Goal: Task Accomplishment & Management: Use online tool/utility

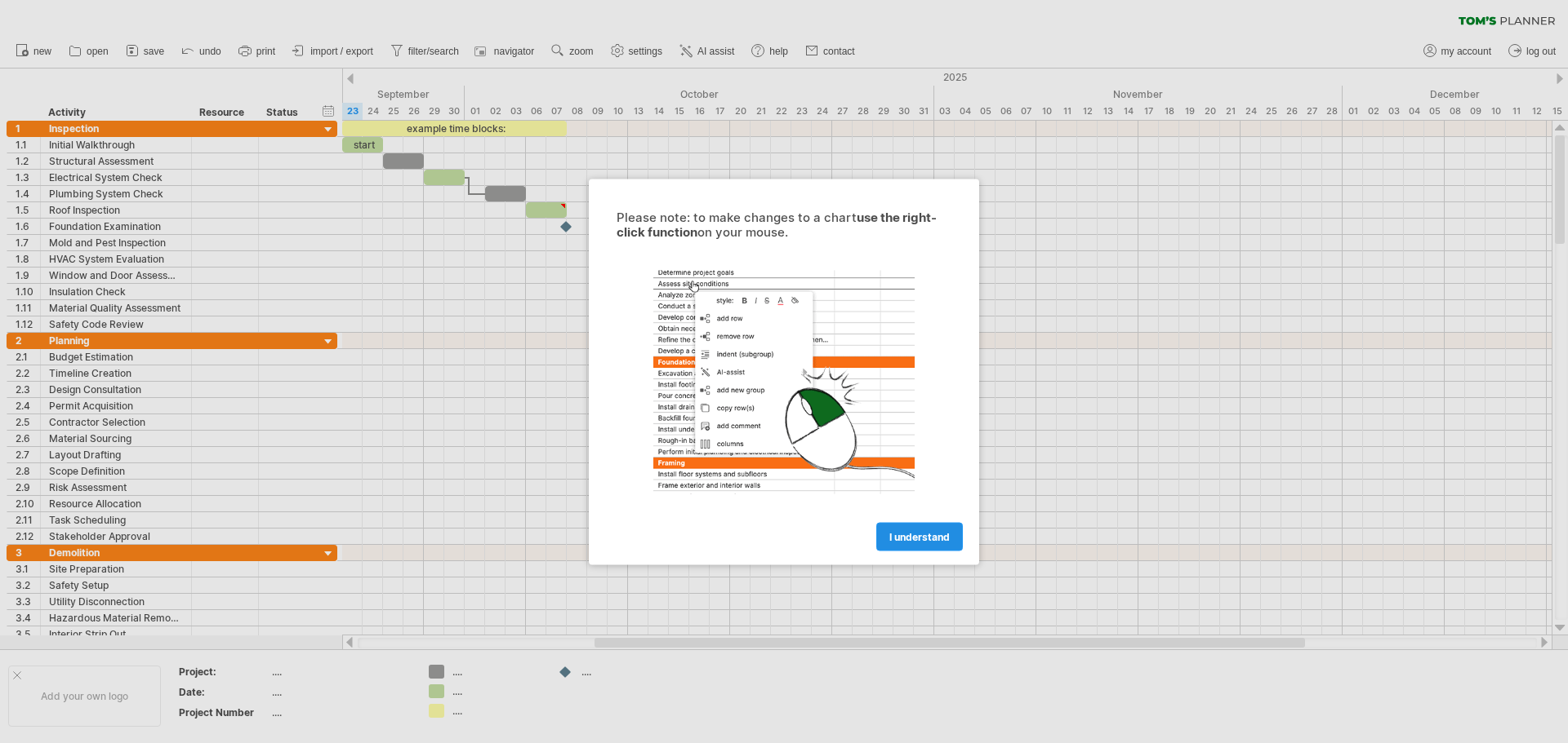
click at [918, 524] on link "I understand" at bounding box center [919, 536] width 87 height 29
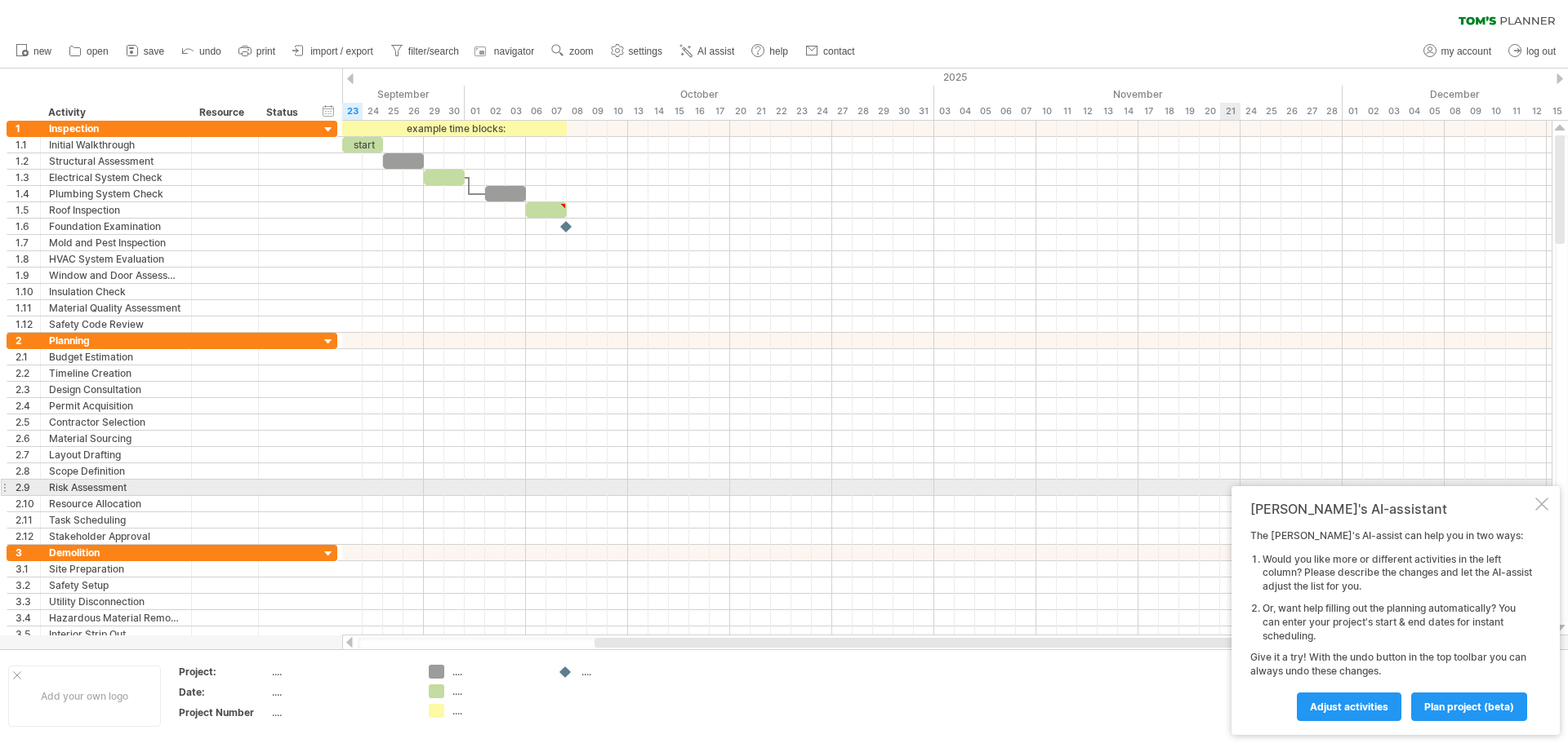
click at [1543, 501] on div at bounding box center [1542, 504] width 13 height 13
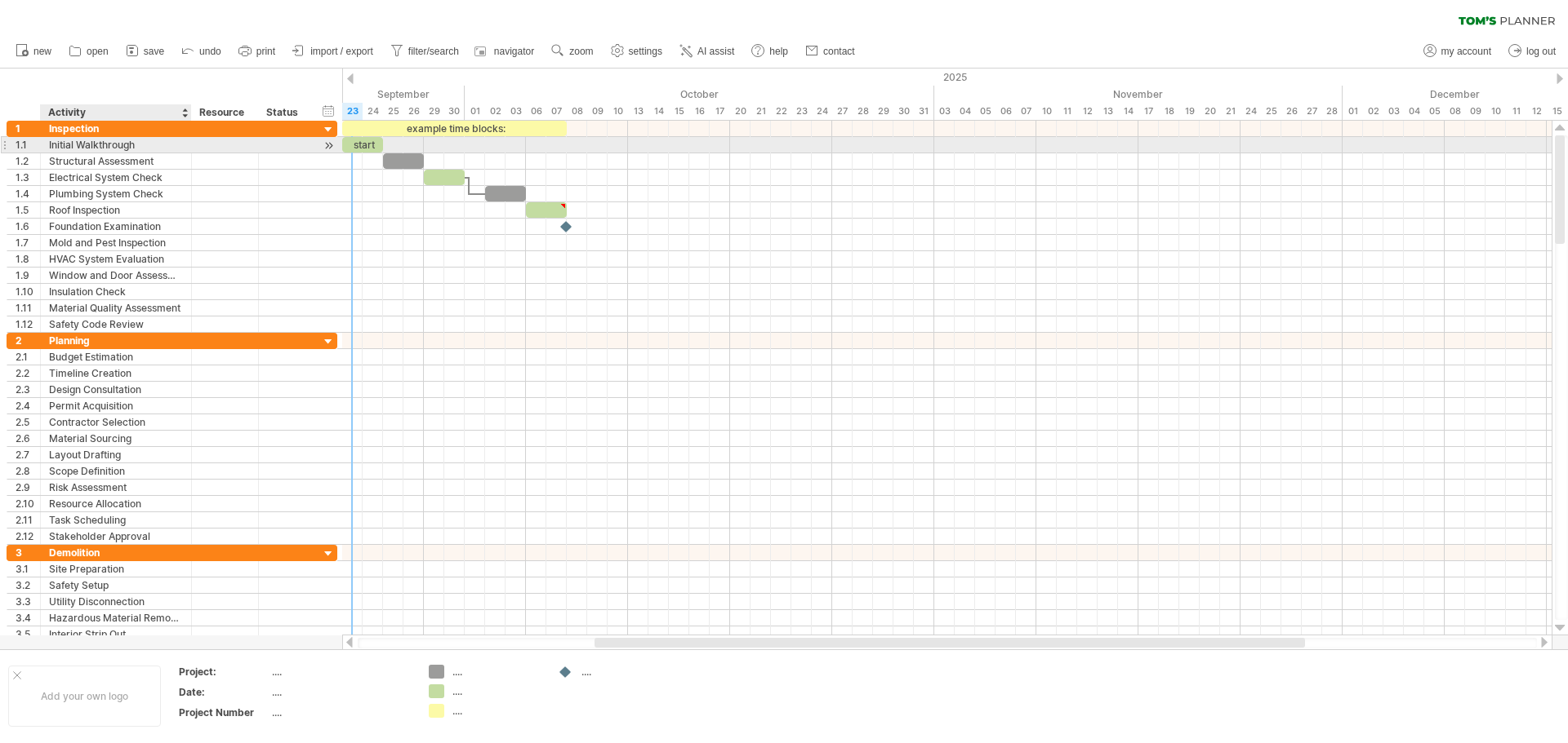
click at [93, 147] on div "Initial Walkthrough" at bounding box center [116, 145] width 134 height 16
click at [79, 141] on input "**********" at bounding box center [116, 145] width 134 height 16
click at [354, 145] on div "start" at bounding box center [362, 145] width 41 height 16
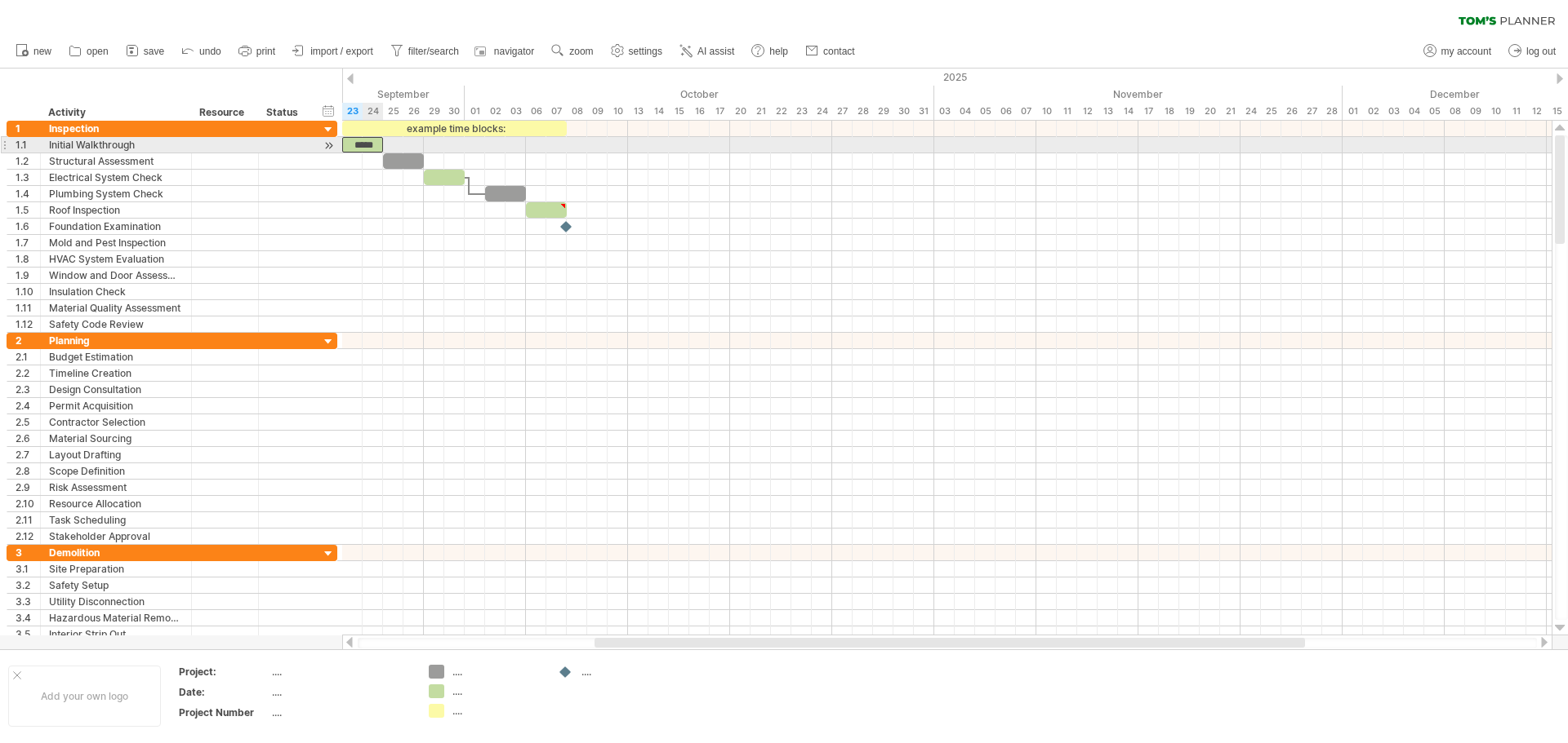
click at [366, 145] on div "*****" at bounding box center [362, 145] width 41 height 16
drag, startPoint x: 378, startPoint y: 143, endPoint x: 428, endPoint y: 142, distance: 50.0
click at [428, 142] on div "*****" at bounding box center [413, 145] width 41 height 16
drag, startPoint x: 412, startPoint y: 143, endPoint x: 370, endPoint y: 146, distance: 42.1
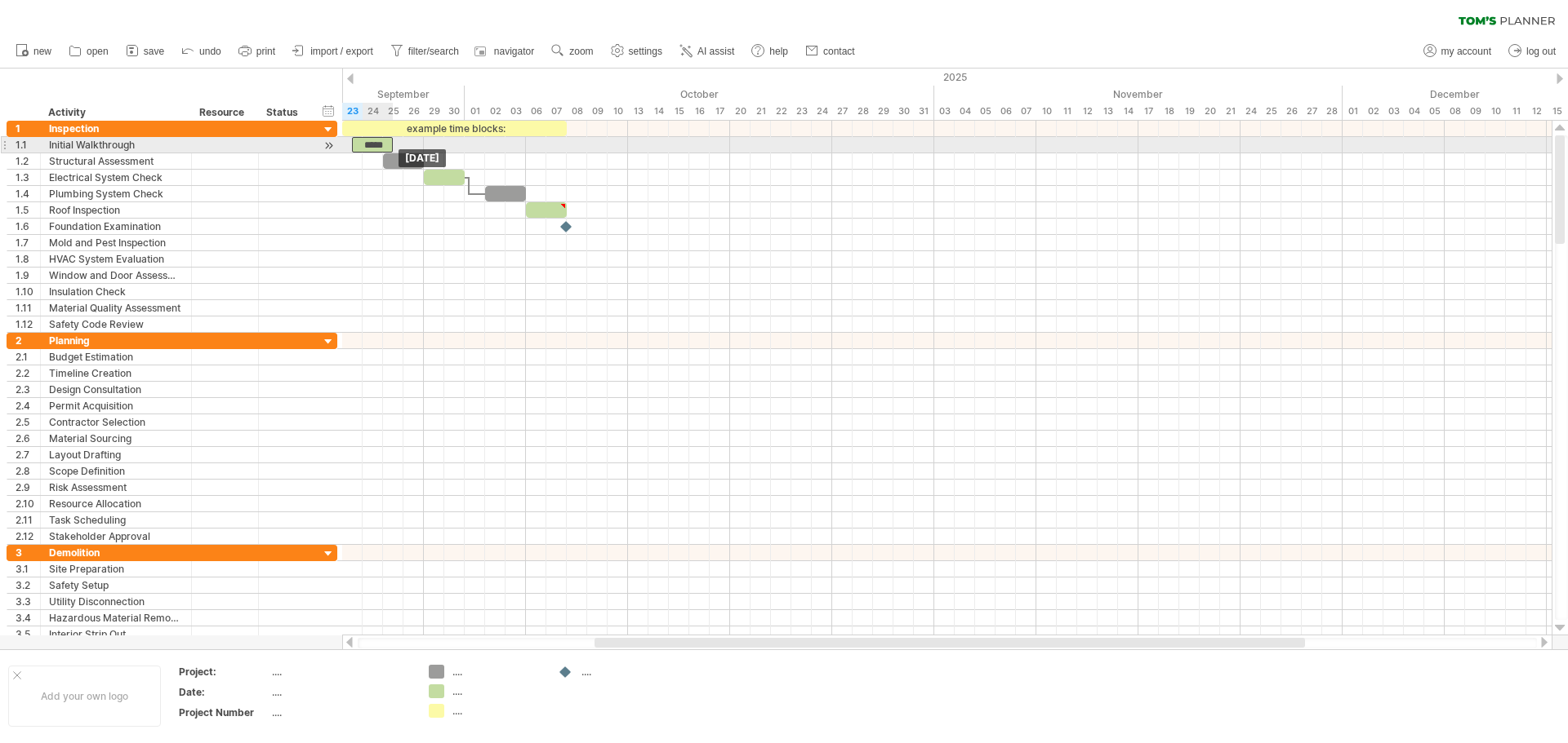
click at [370, 146] on div "*****" at bounding box center [372, 145] width 41 height 16
drag, startPoint x: 393, startPoint y: 145, endPoint x: 528, endPoint y: 146, distance: 135.0
click at [528, 146] on span at bounding box center [526, 145] width 7 height 16
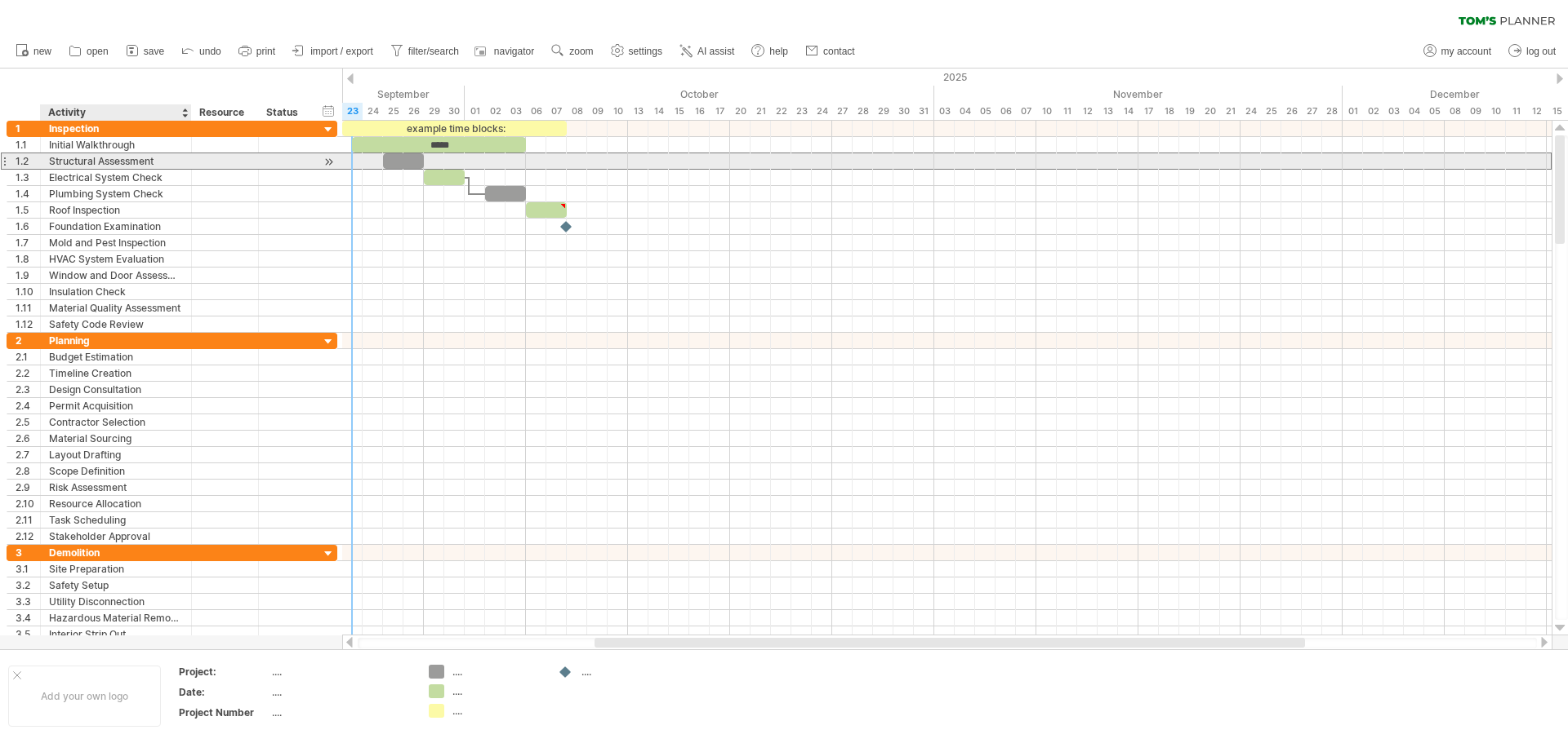
click at [102, 163] on div "Structural Assessment" at bounding box center [116, 161] width 134 height 16
click at [335, 160] on div at bounding box center [328, 162] width 16 height 17
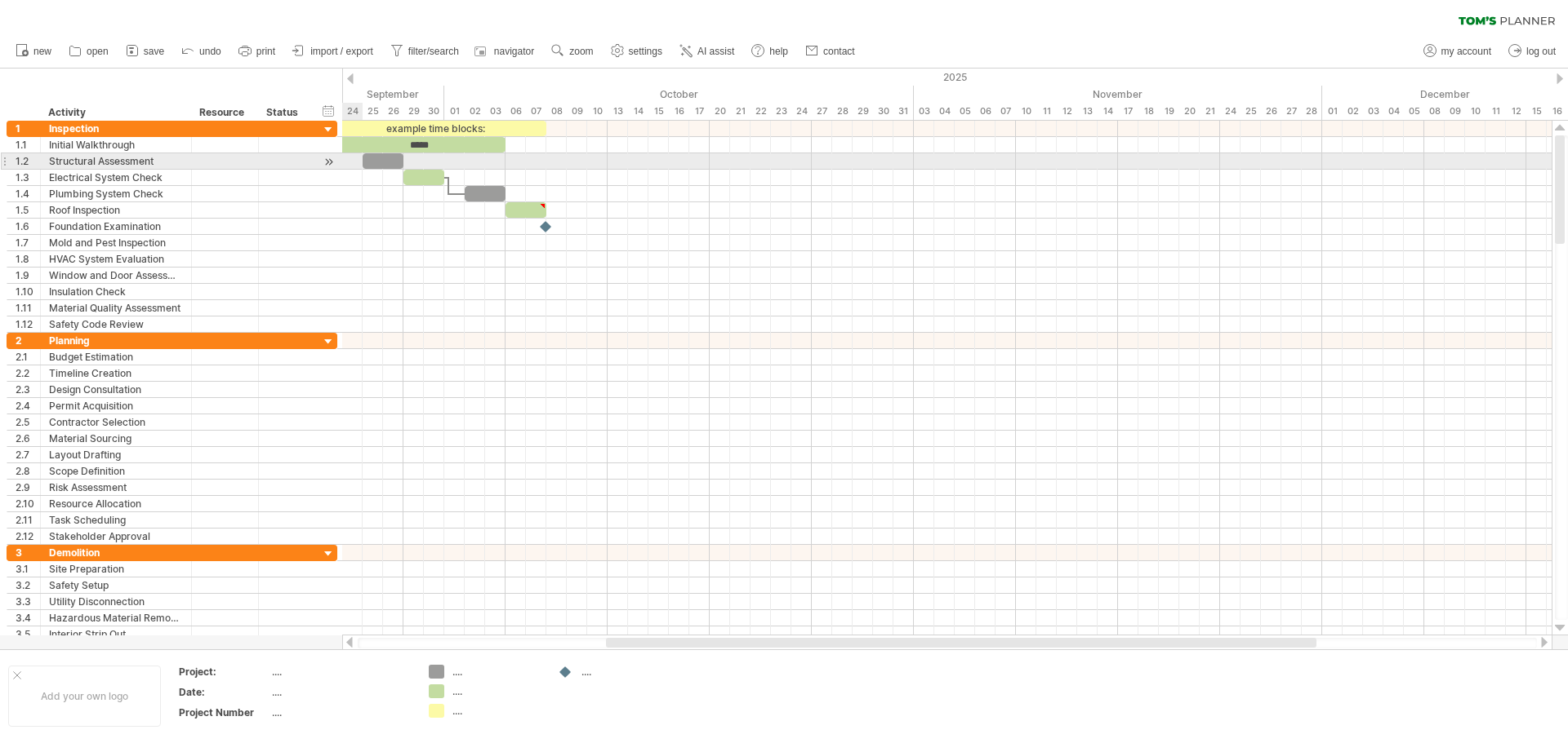
click at [327, 160] on div at bounding box center [328, 162] width 16 height 17
click at [328, 167] on div at bounding box center [328, 162] width 16 height 17
click at [366, 163] on div at bounding box center [382, 161] width 41 height 16
click at [396, 163] on div at bounding box center [382, 161] width 41 height 16
drag, startPoint x: 406, startPoint y: 160, endPoint x: 484, endPoint y: 155, distance: 78.2
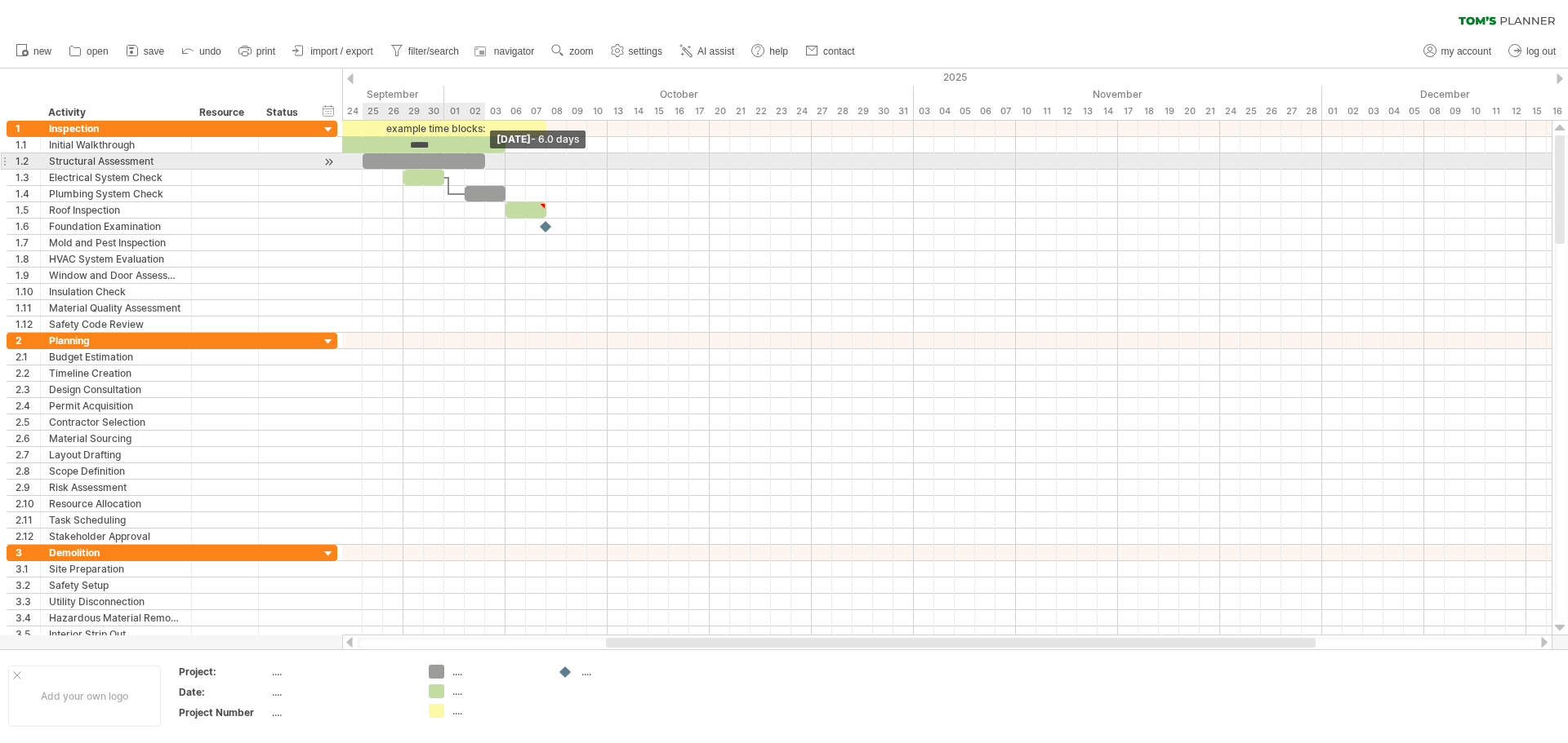
click at [484, 155] on span at bounding box center [485, 161] width 7 height 16
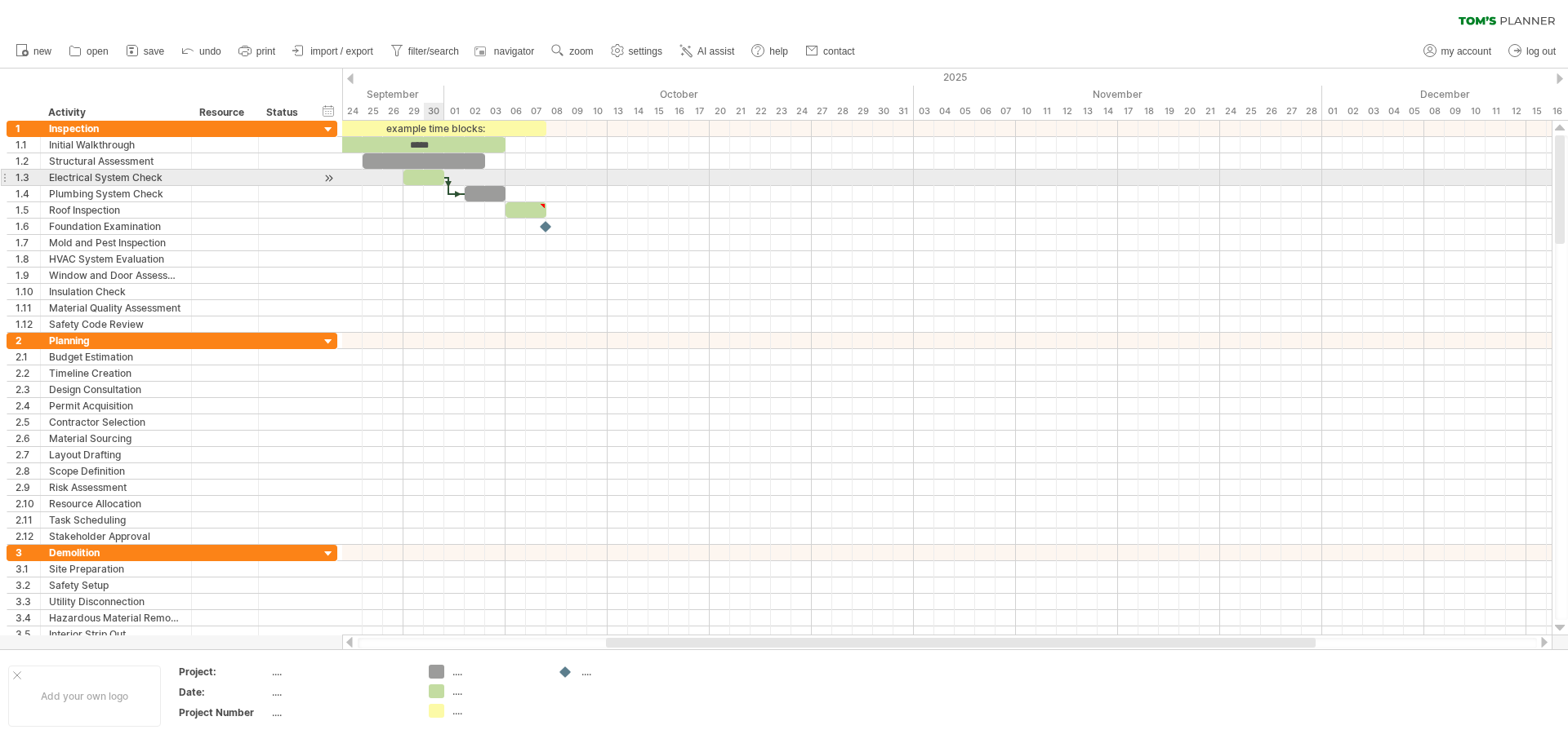
click at [434, 176] on div at bounding box center [423, 177] width 41 height 16
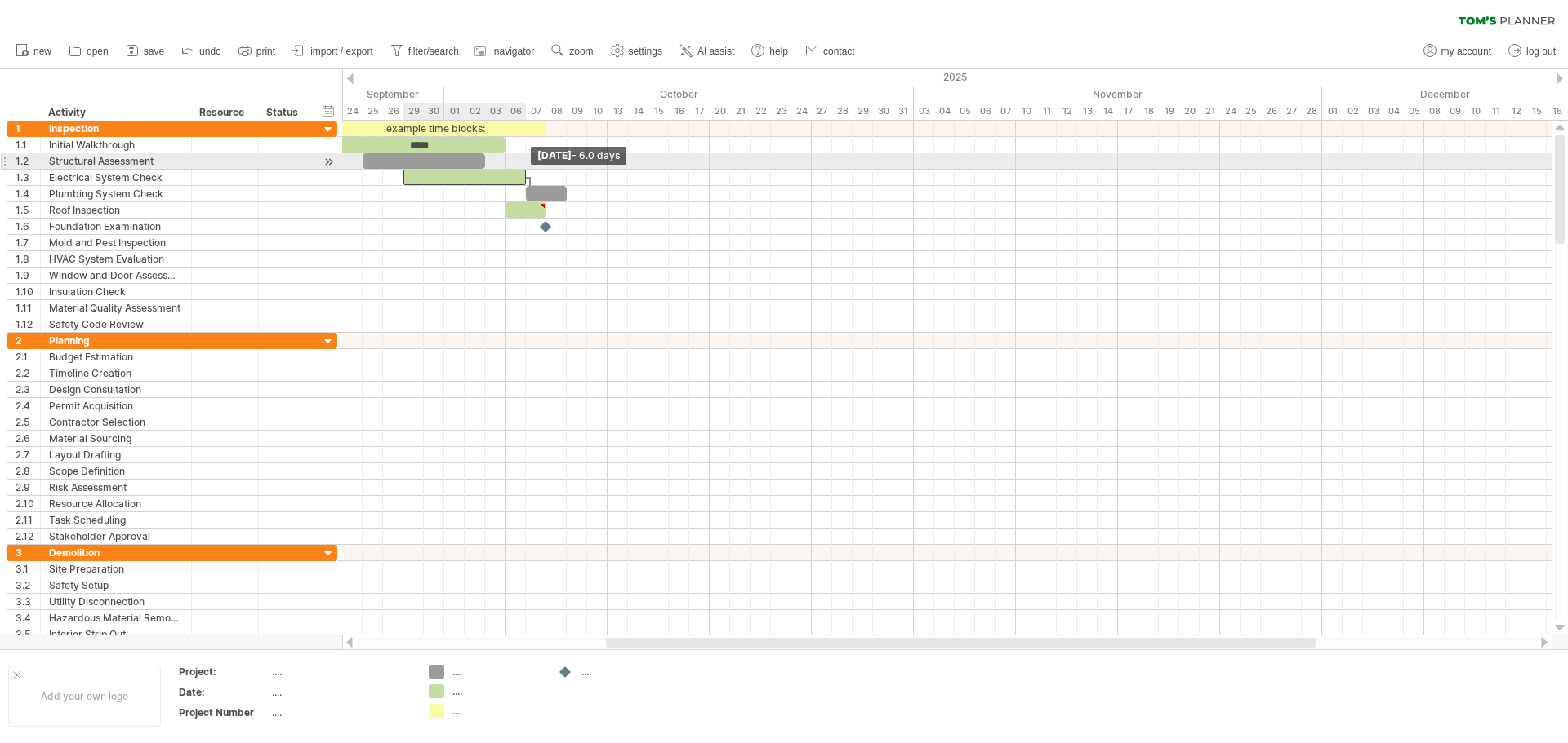
drag, startPoint x: 441, startPoint y: 179, endPoint x: 519, endPoint y: 166, distance: 79.1
click at [519, 166] on div "example time blocks: ***** [DATE] - 6.0 days [DATE]" at bounding box center [947, 378] width 1209 height 515
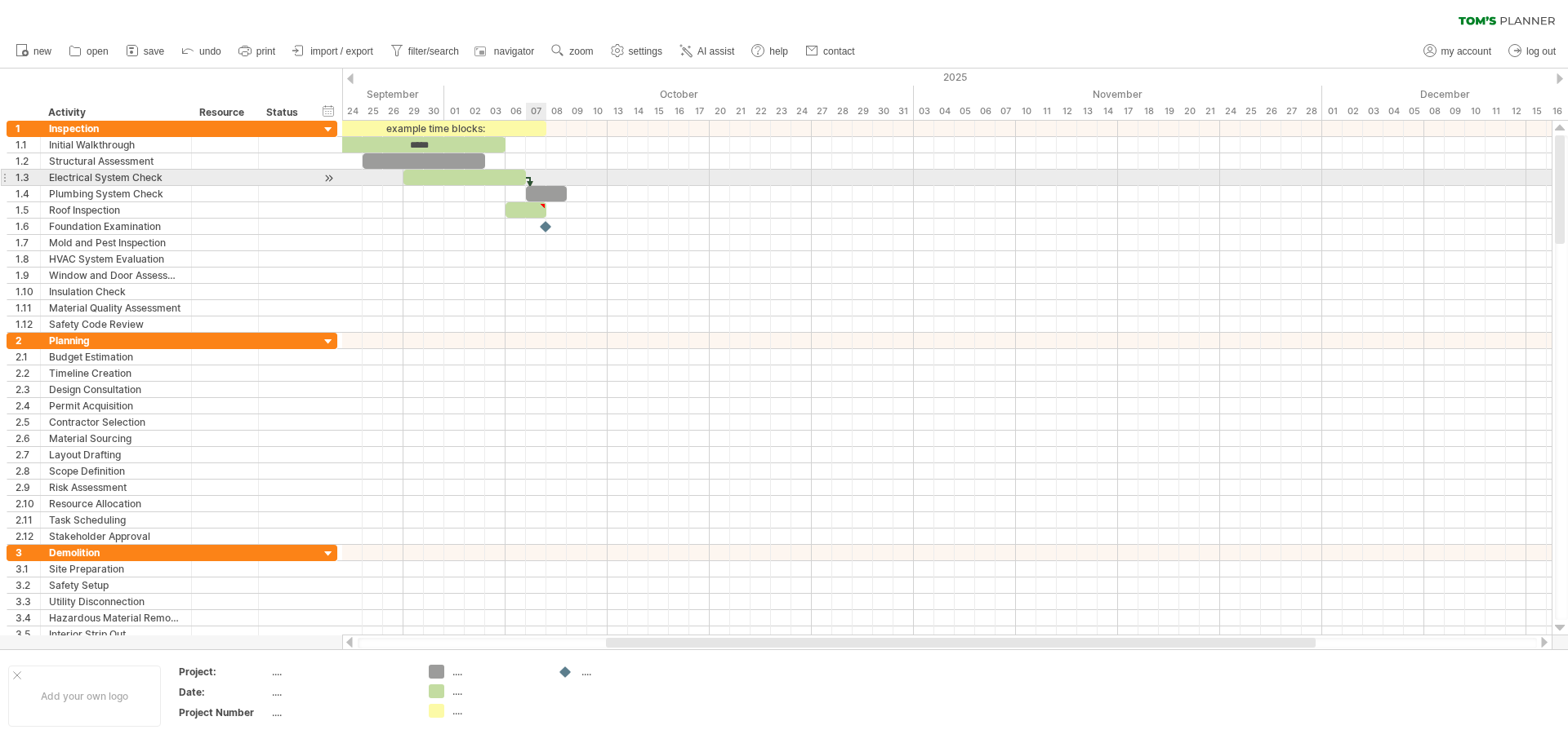
click at [530, 179] on div at bounding box center [530, 186] width 5 height 18
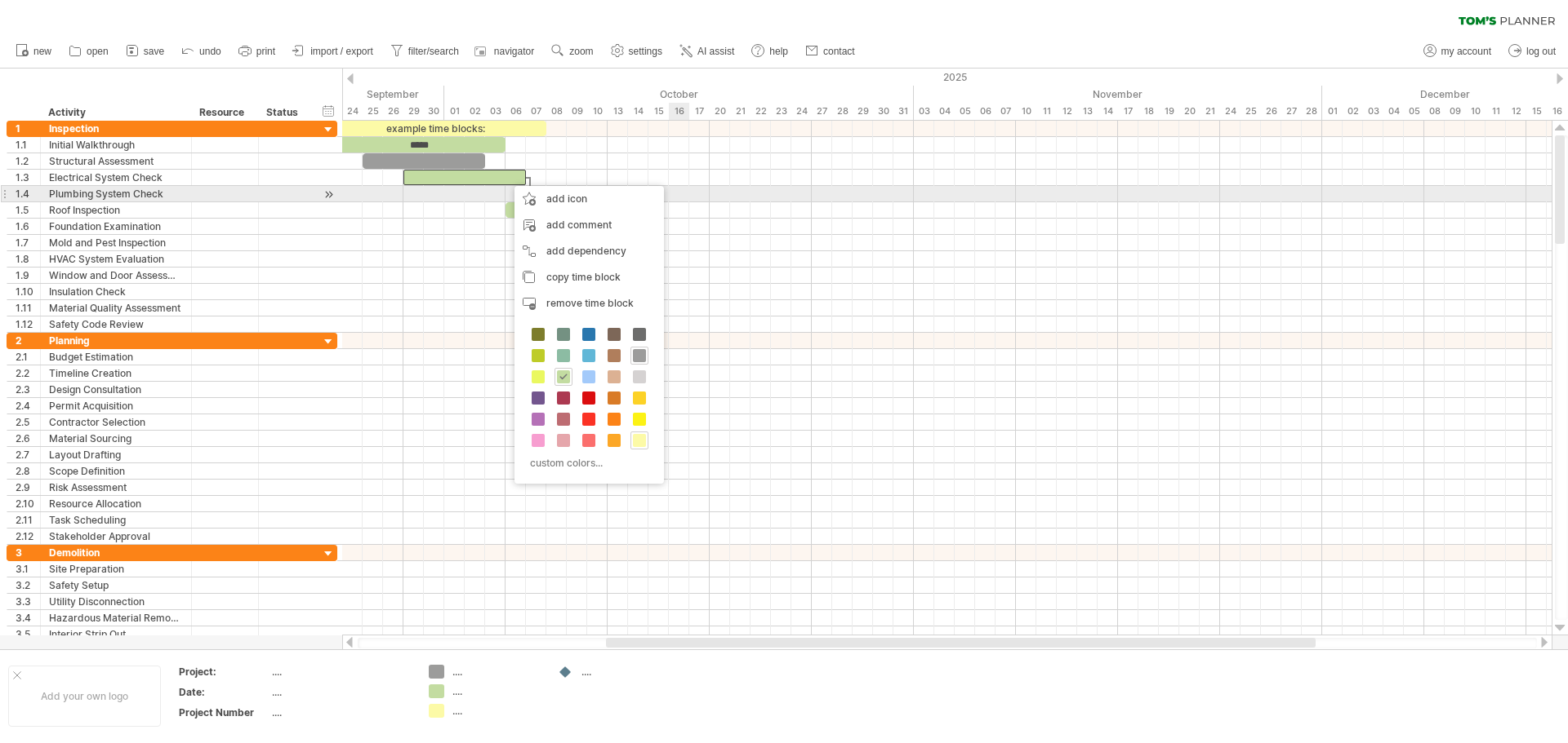
click at [715, 183] on div at bounding box center [947, 178] width 1209 height 17
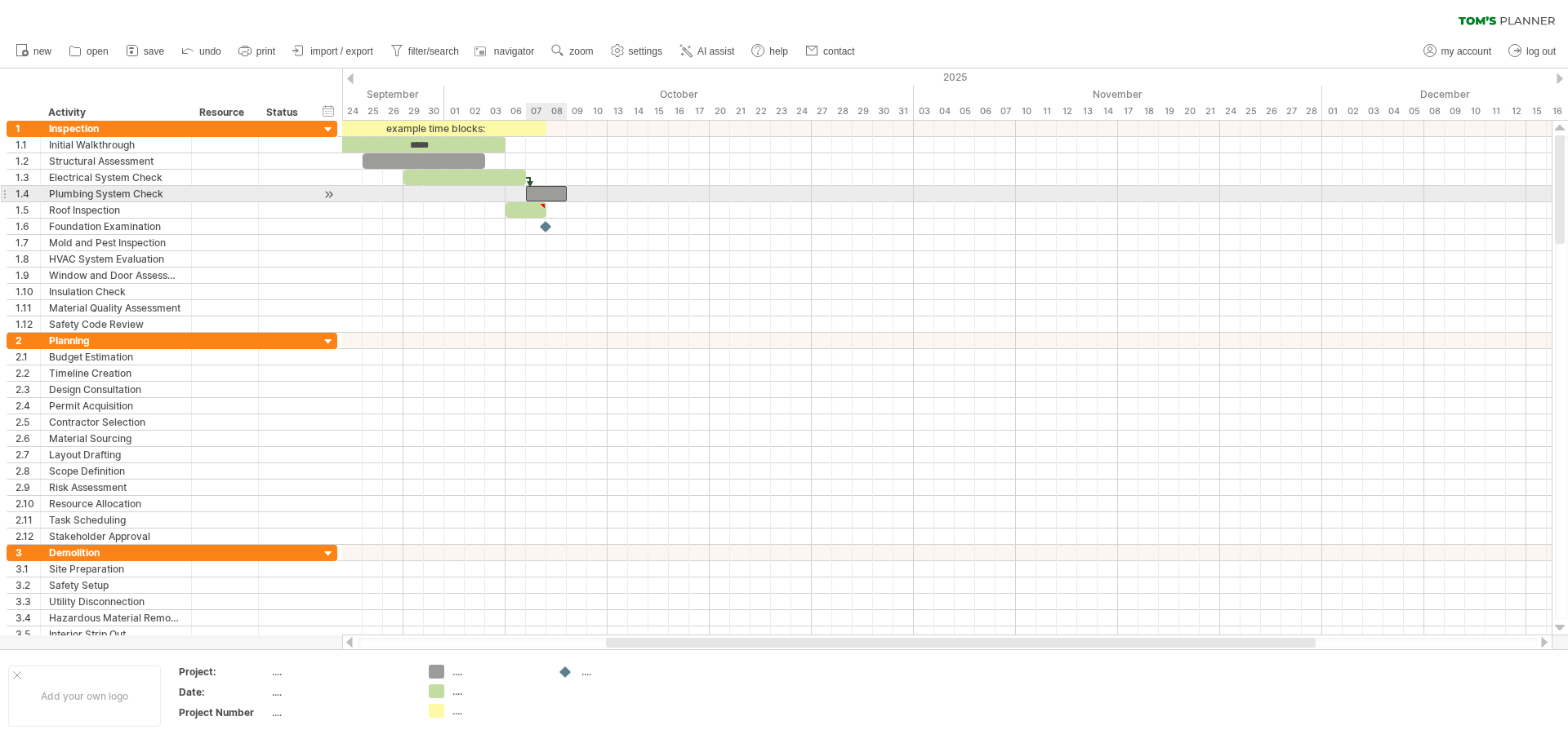
click at [552, 190] on div at bounding box center [546, 193] width 41 height 16
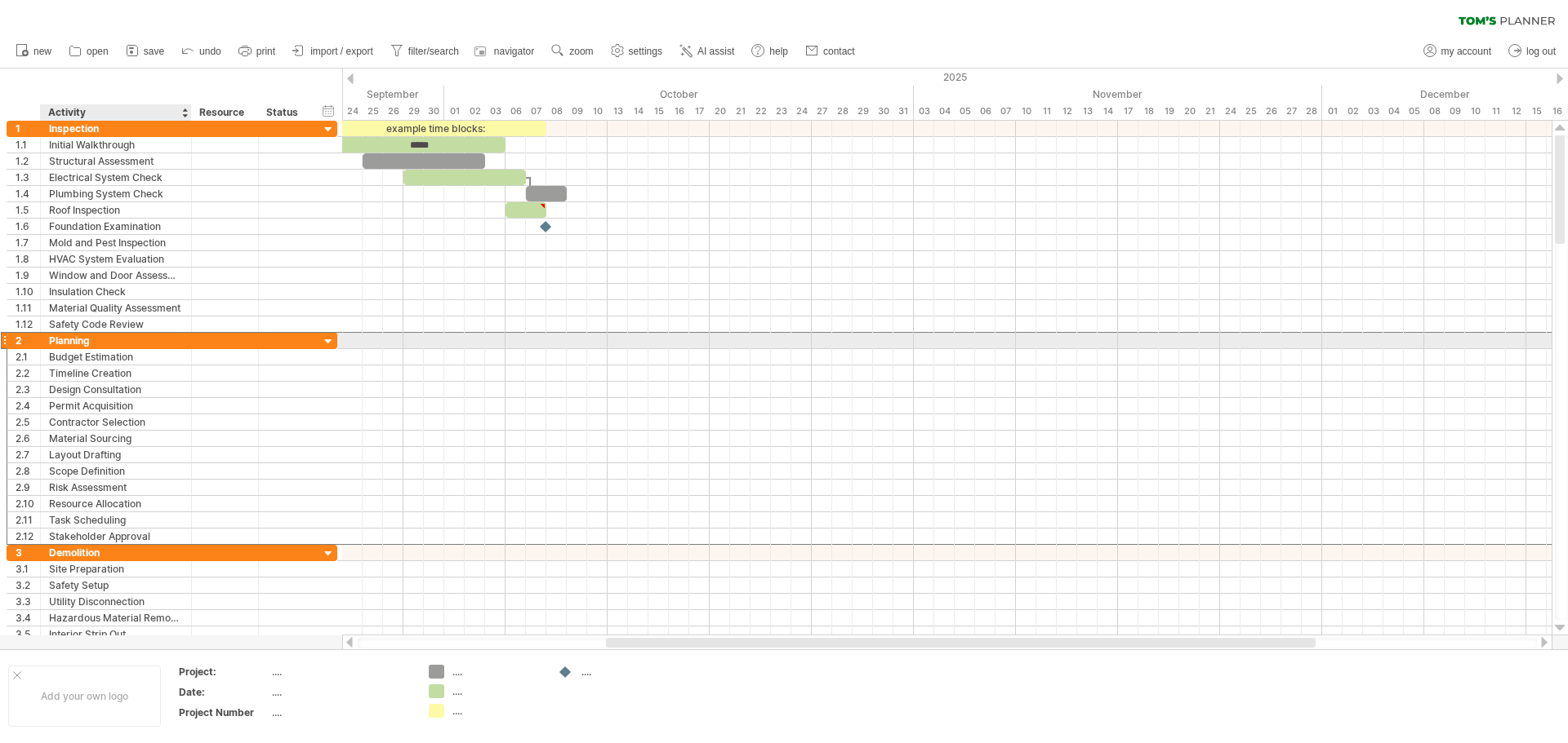
click at [79, 338] on div "Planning" at bounding box center [116, 341] width 134 height 16
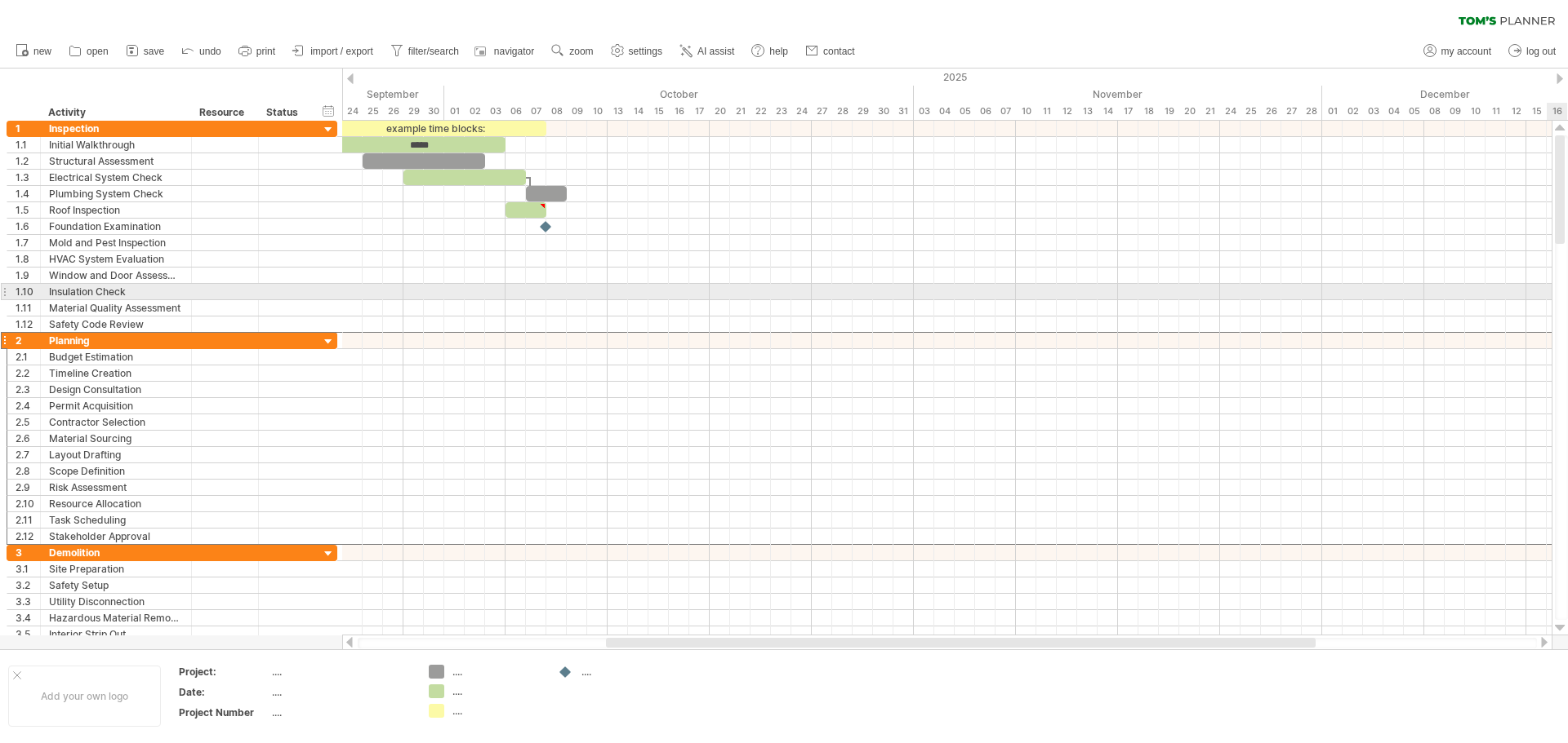
drag, startPoint x: 1559, startPoint y: 322, endPoint x: 1573, endPoint y: 149, distance: 173.6
click at [1567, 149] on html "progress(100%) Trying to reach [DOMAIN_NAME] Connected again... 0% clear filter…" at bounding box center [784, 373] width 1568 height 746
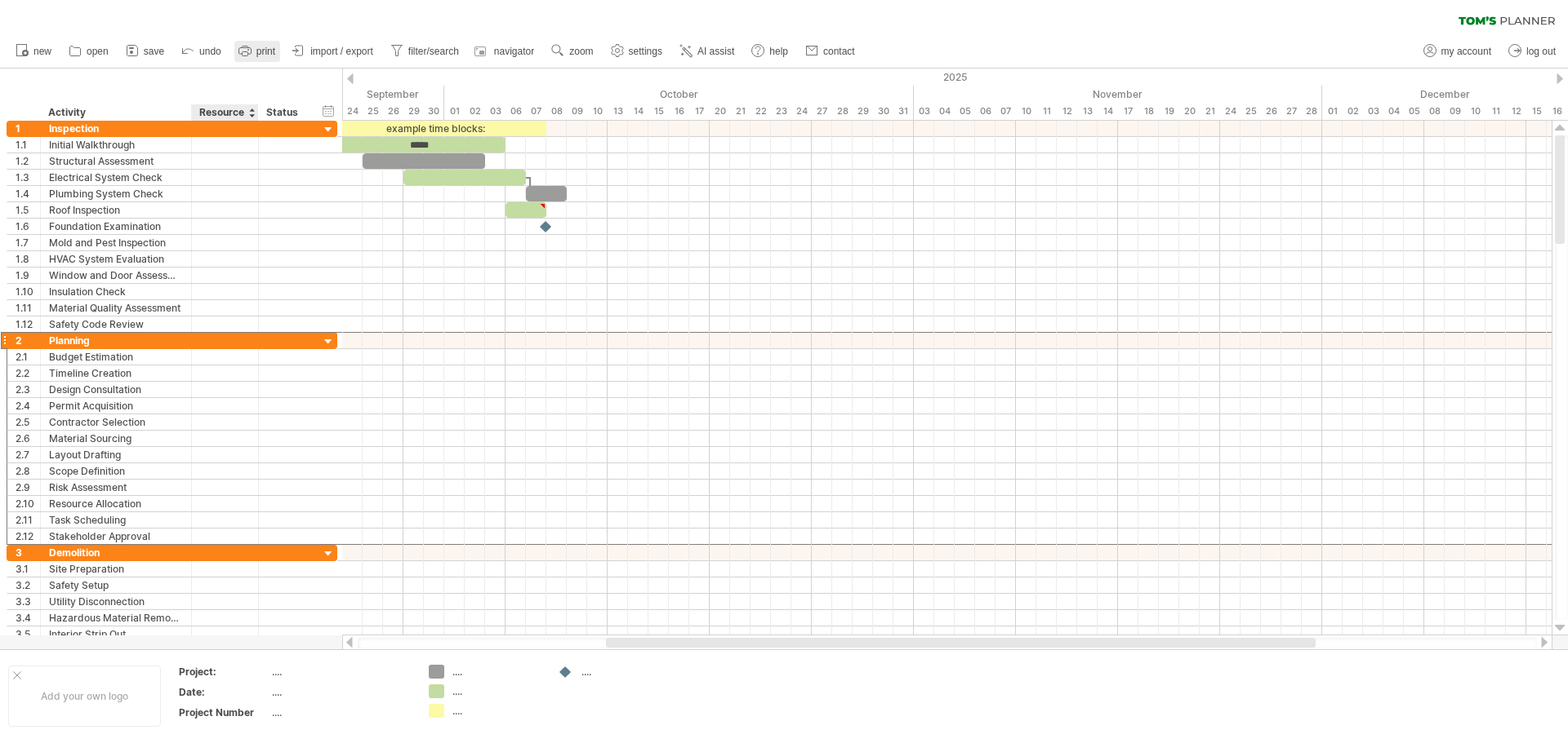
click at [250, 60] on link "print" at bounding box center [256, 51] width 45 height 21
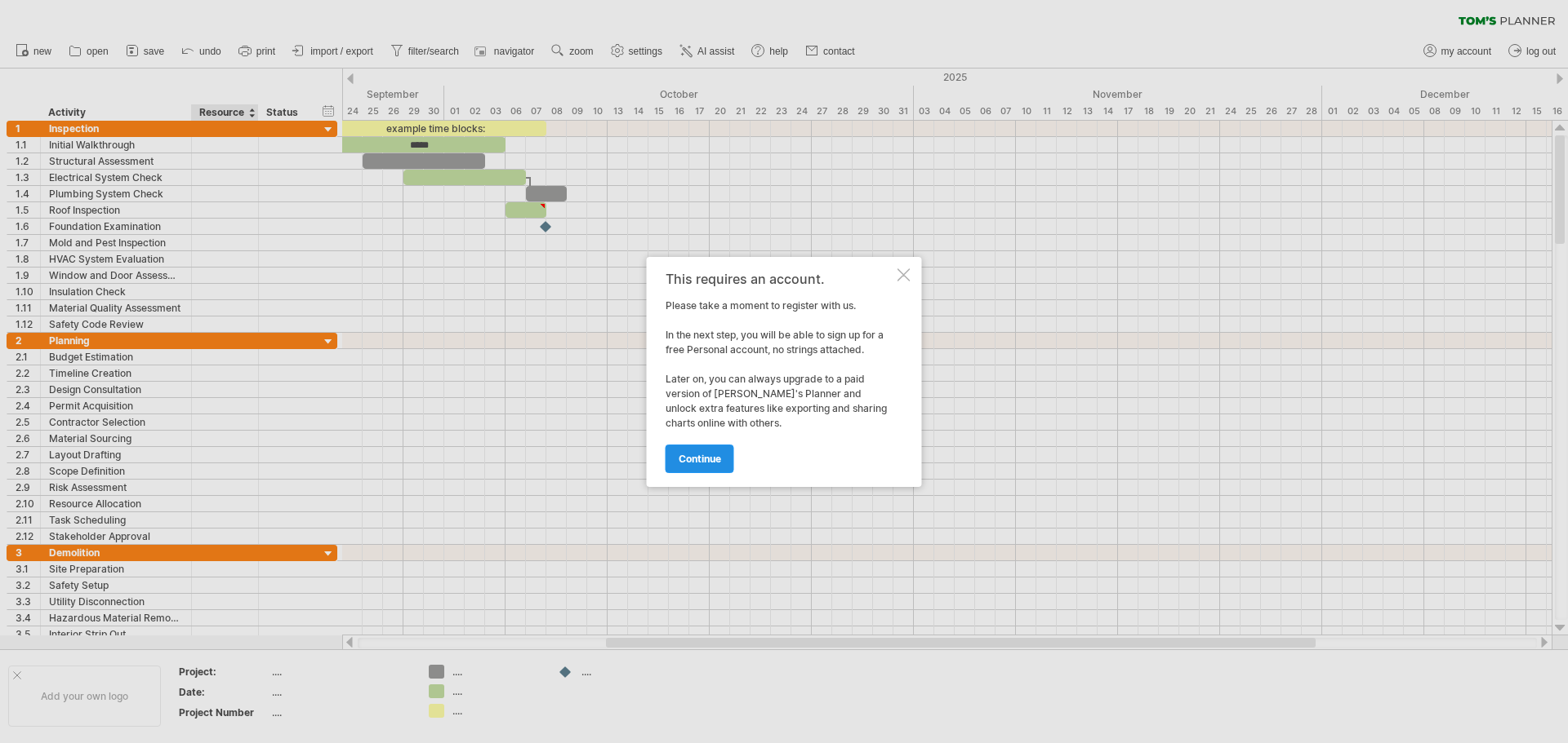
click at [721, 456] on span "continue" at bounding box center [699, 459] width 42 height 12
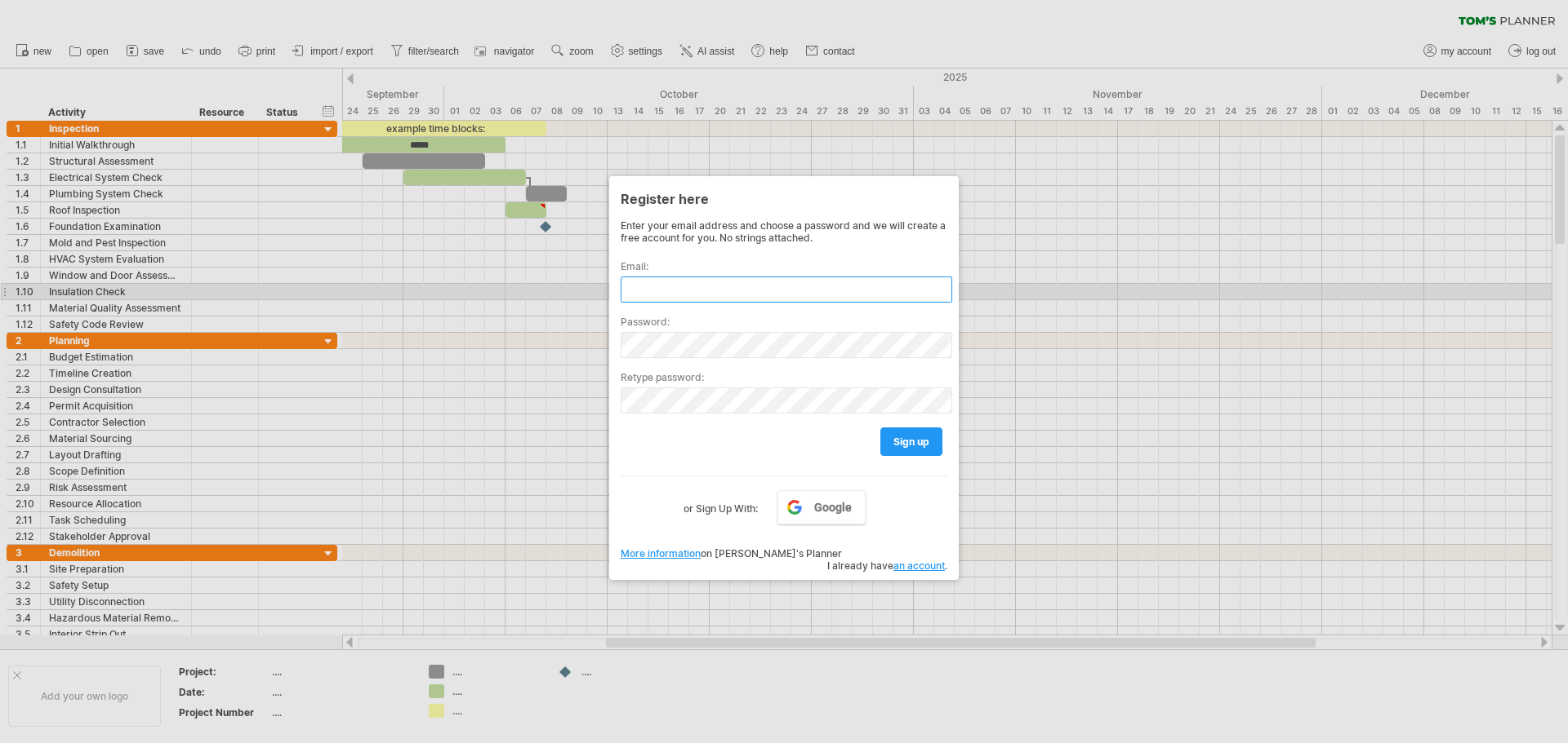
click at [699, 287] on input "text" at bounding box center [786, 290] width 332 height 26
type input "**********"
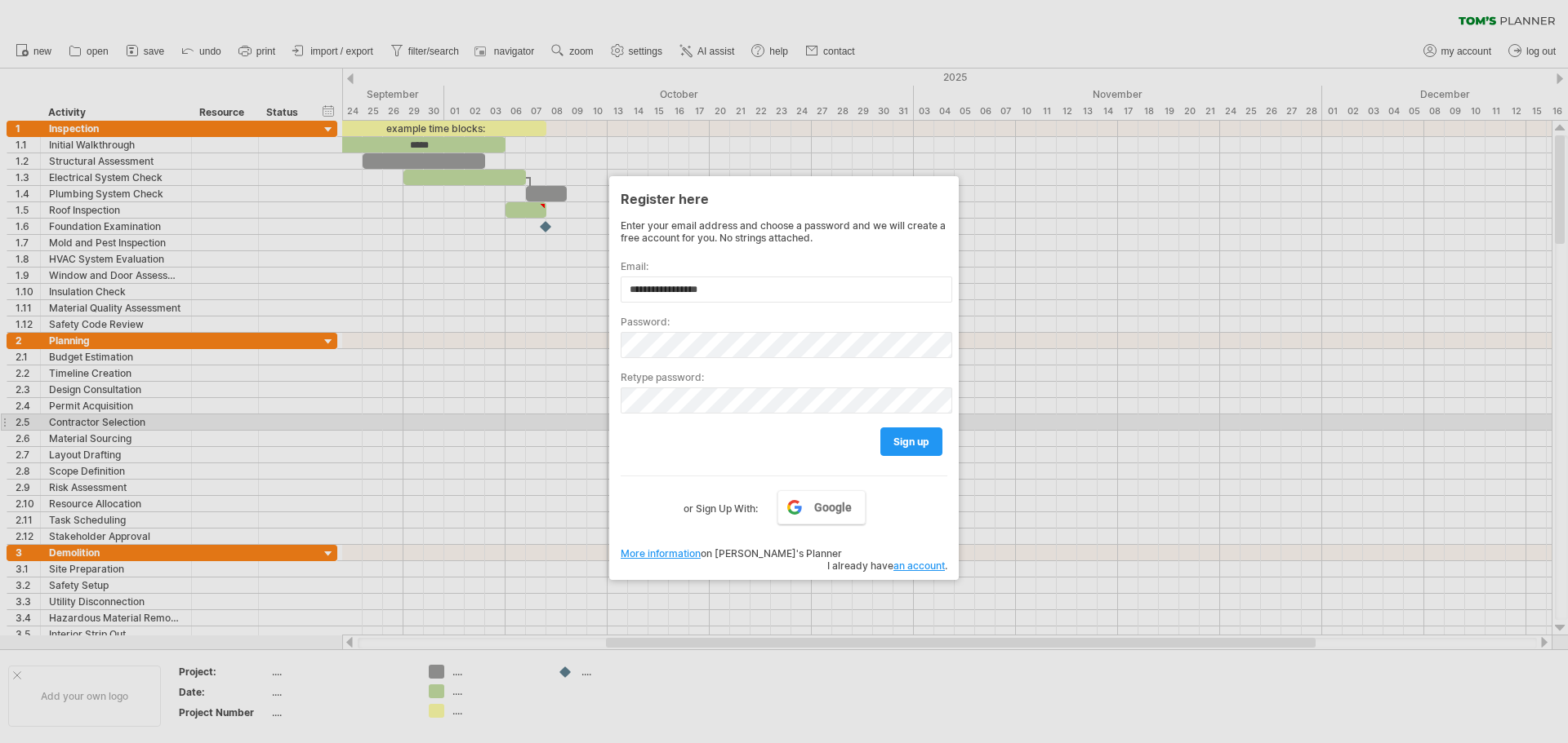
click at [672, 422] on div "sign up" at bounding box center [783, 435] width 327 height 41
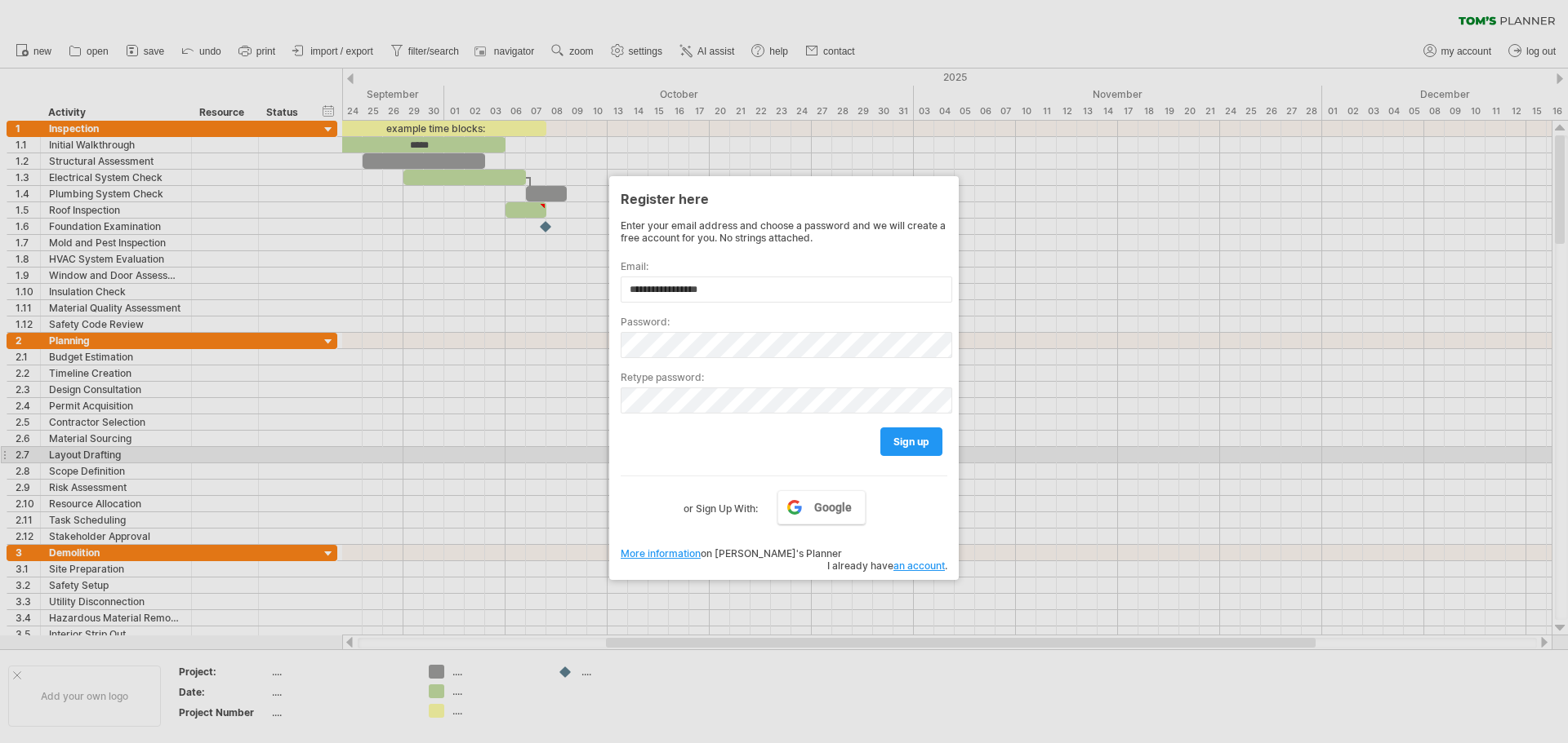
click at [945, 438] on div "sign up" at bounding box center [783, 435] width 327 height 41
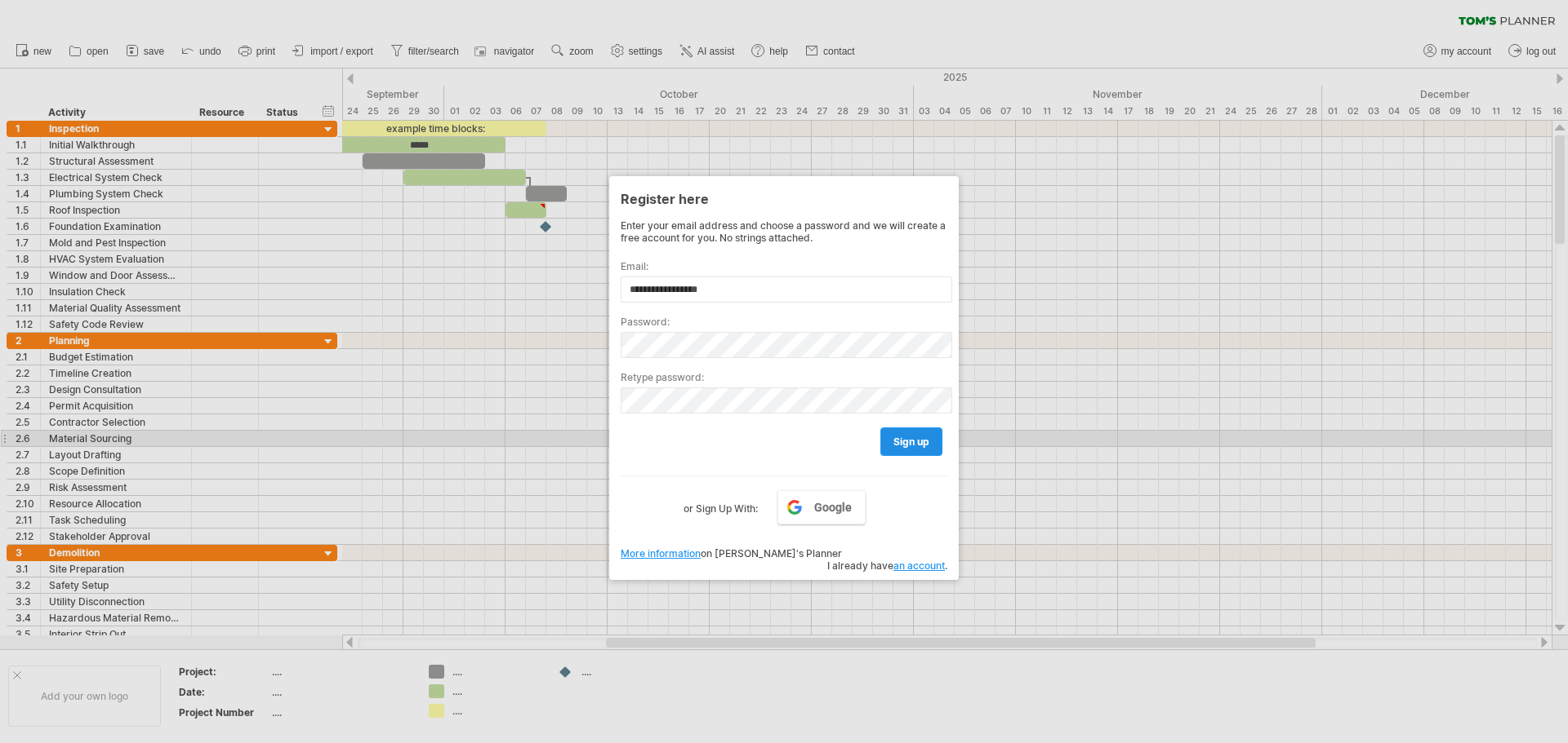
click at [925, 445] on span "sign up" at bounding box center [911, 441] width 36 height 12
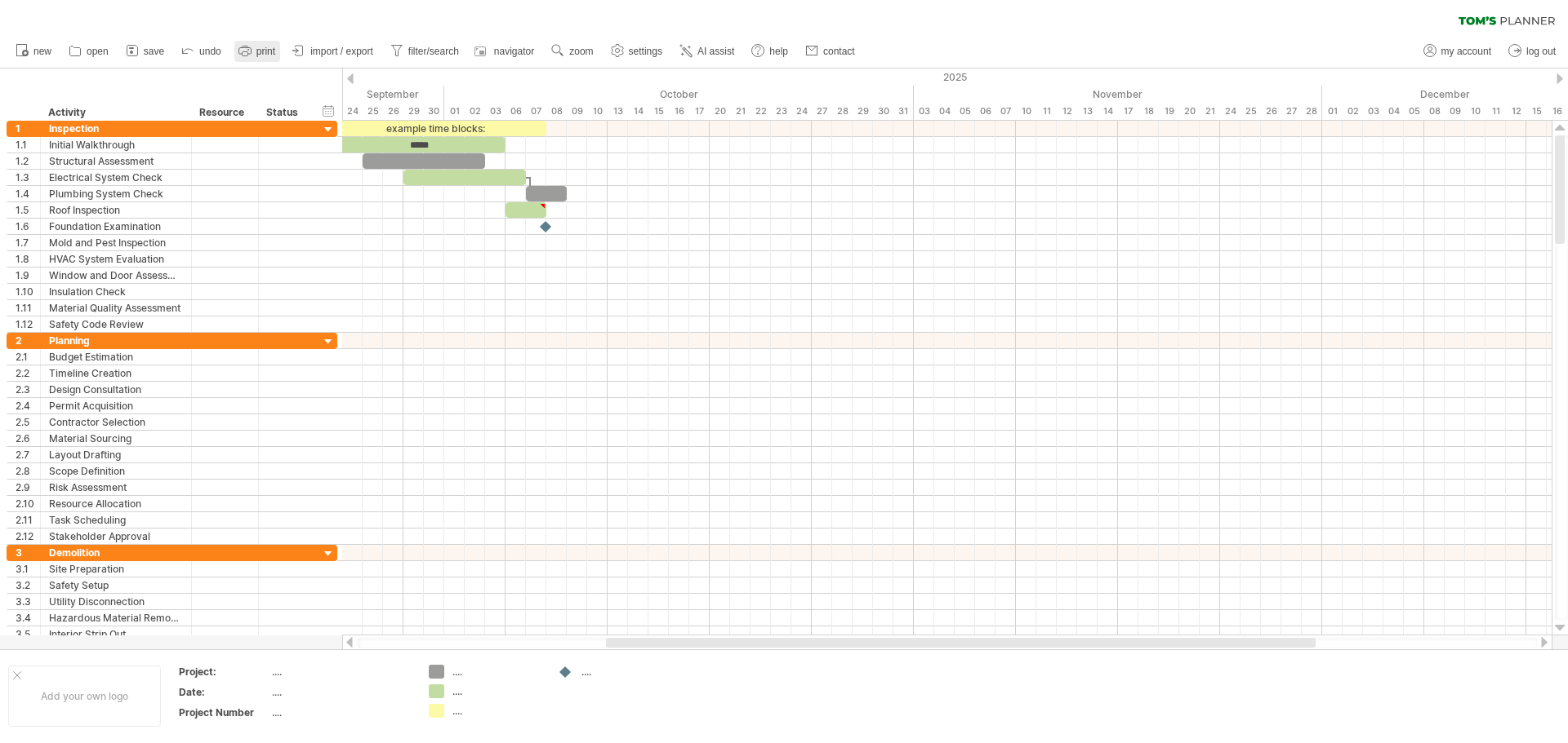
click at [268, 55] on span "print" at bounding box center [265, 51] width 19 height 12
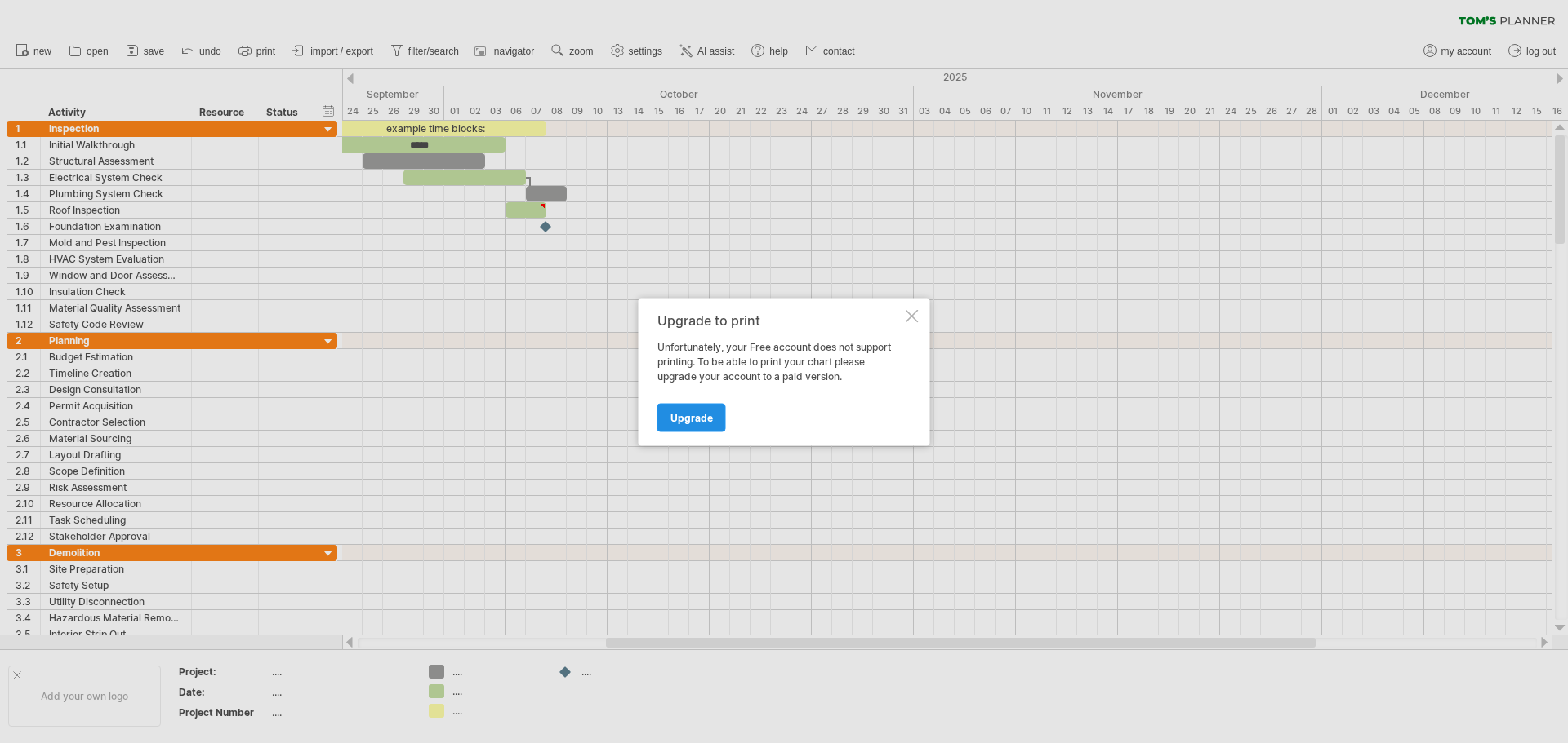
click at [709, 422] on span "Upgrade" at bounding box center [691, 417] width 42 height 12
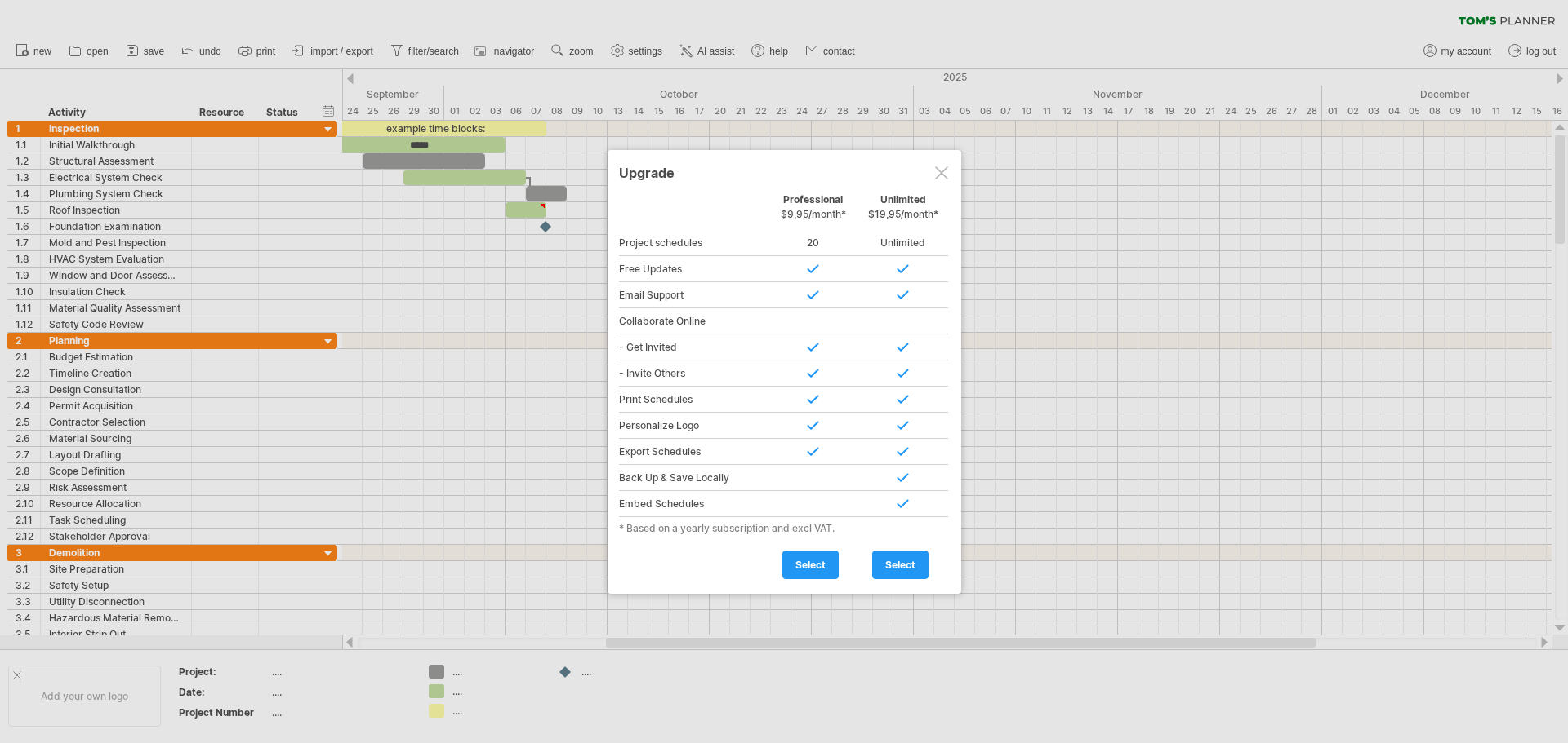
click at [938, 174] on div at bounding box center [941, 173] width 13 height 13
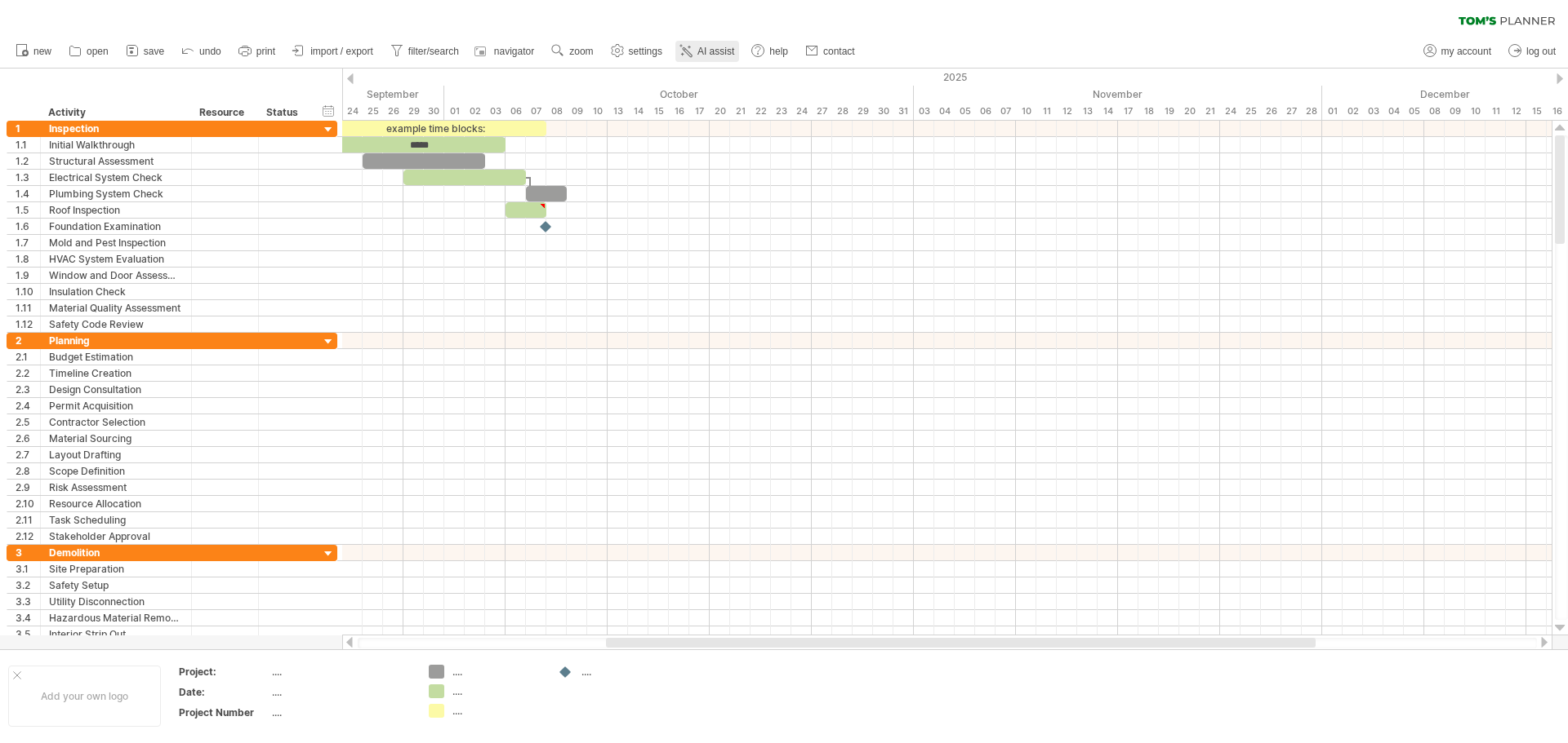
click at [698, 54] on link "AI assist" at bounding box center [706, 51] width 64 height 21
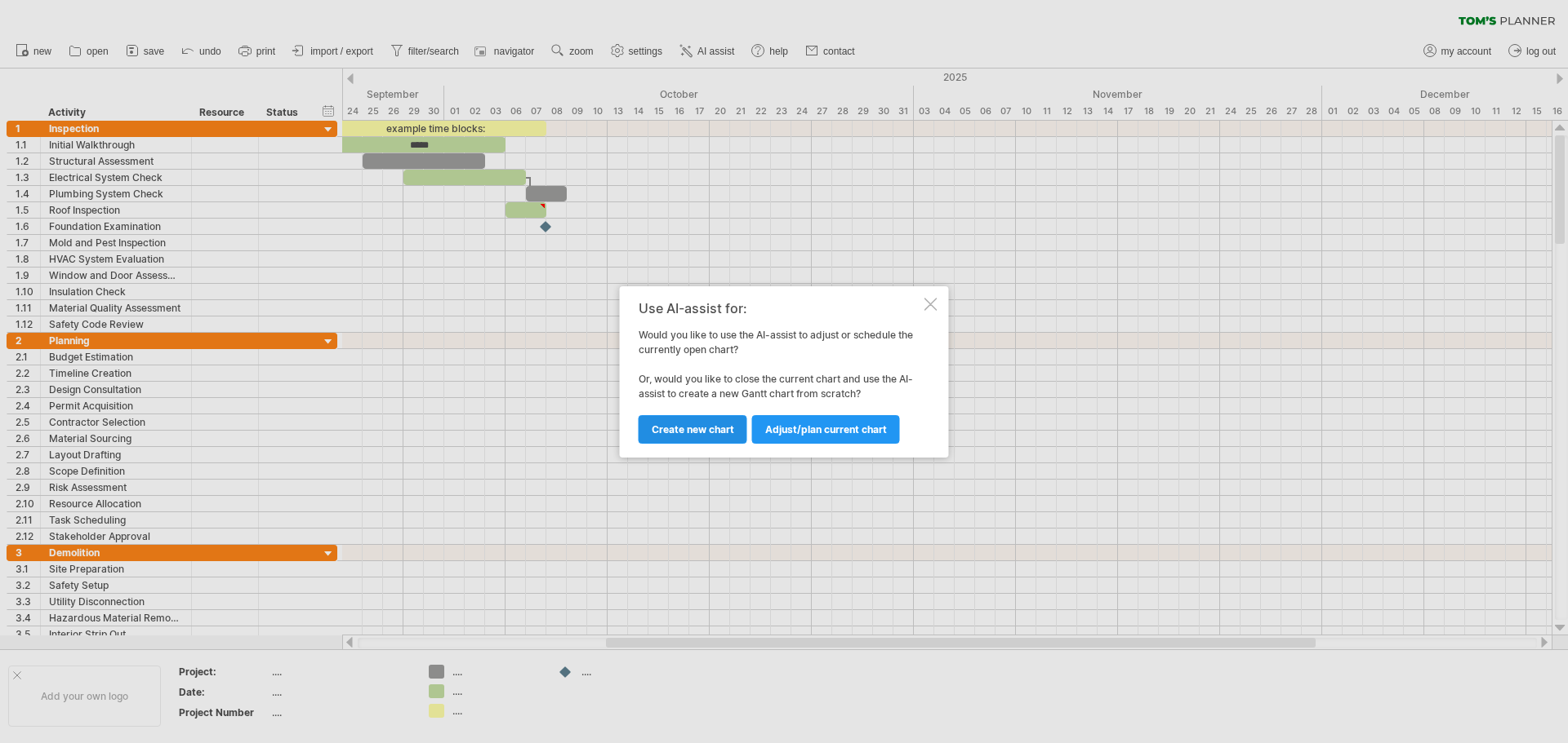
click at [694, 425] on span "Create new chart" at bounding box center [693, 429] width 83 height 12
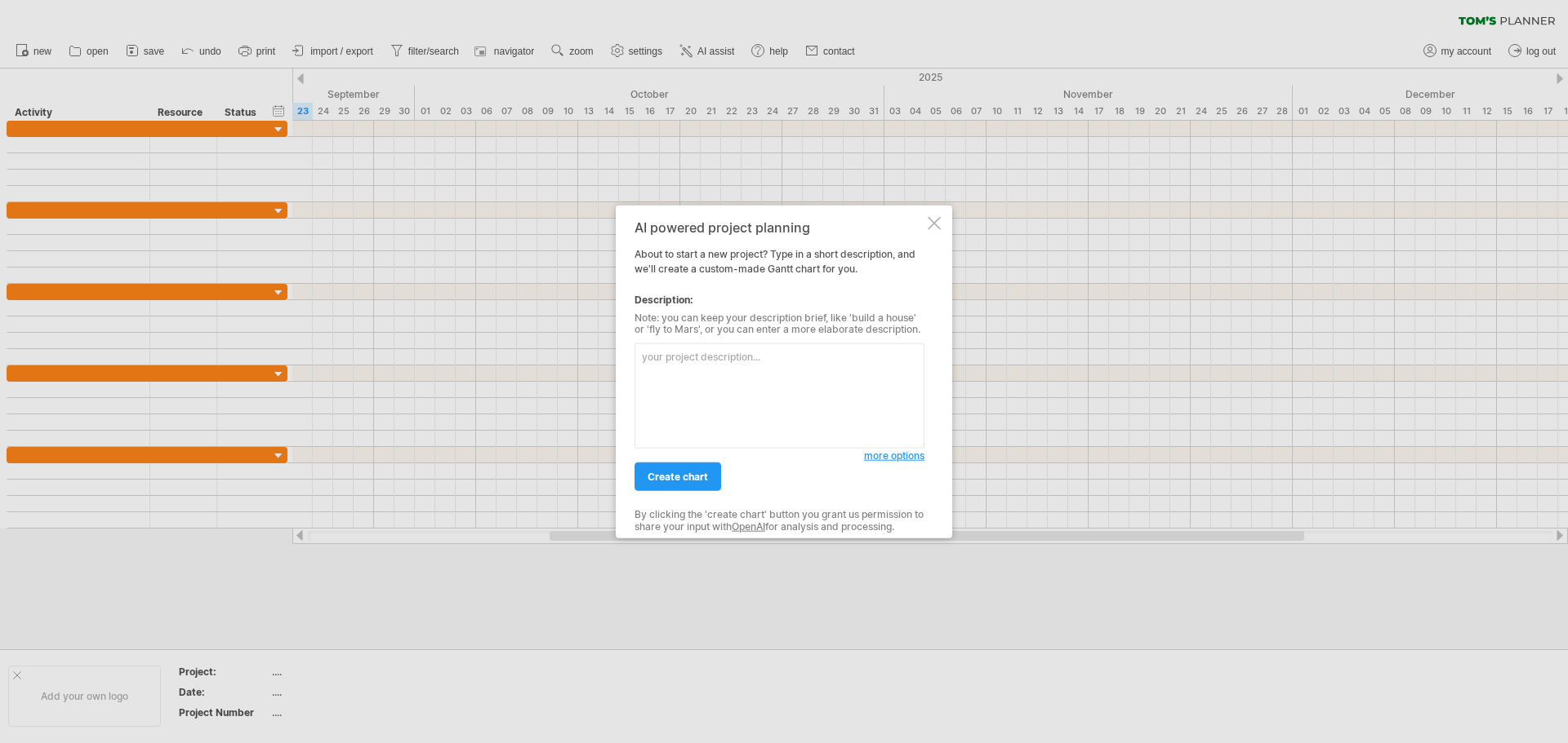
click at [928, 226] on div at bounding box center [935, 223] width 13 height 13
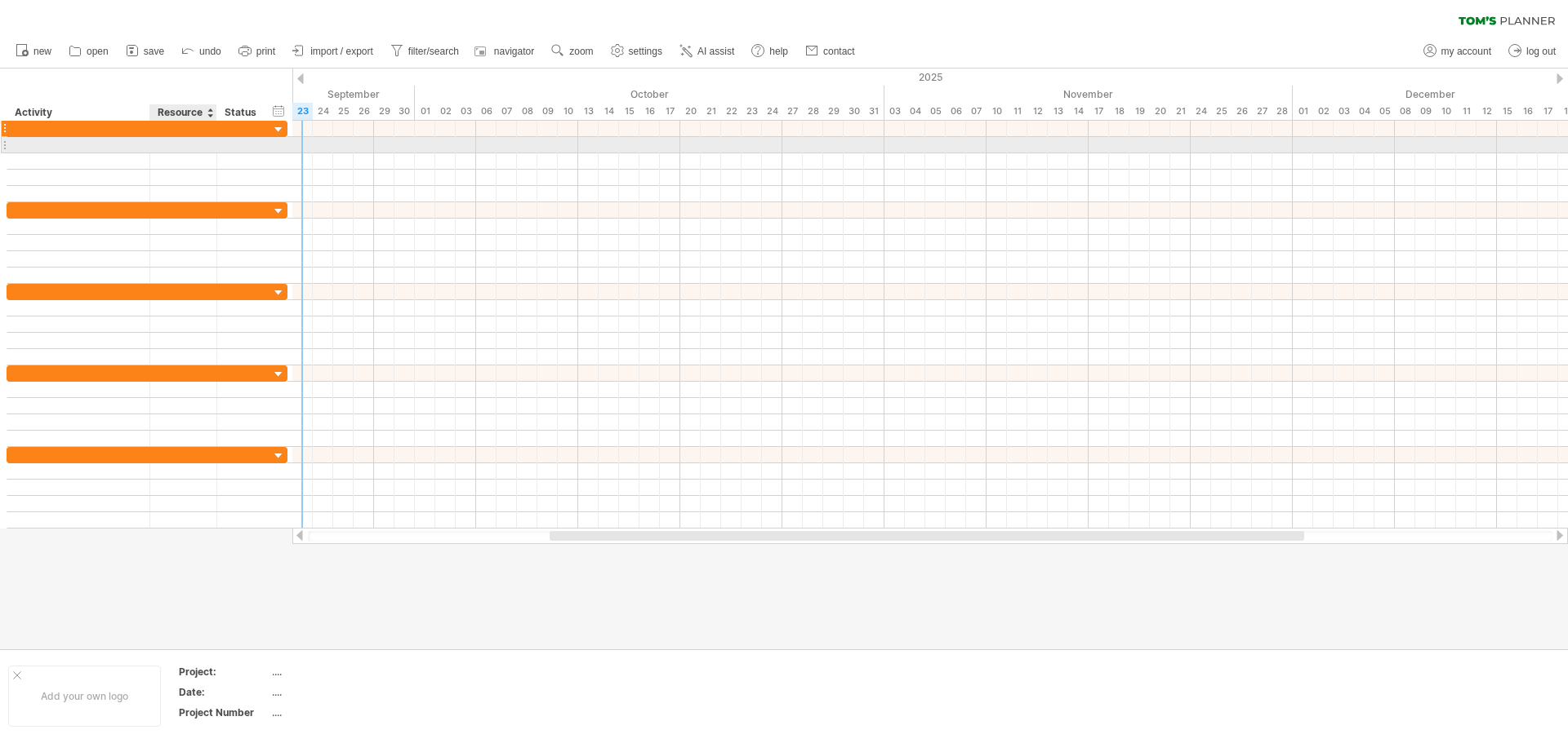
click at [152, 126] on div at bounding box center [184, 128] width 67 height 16
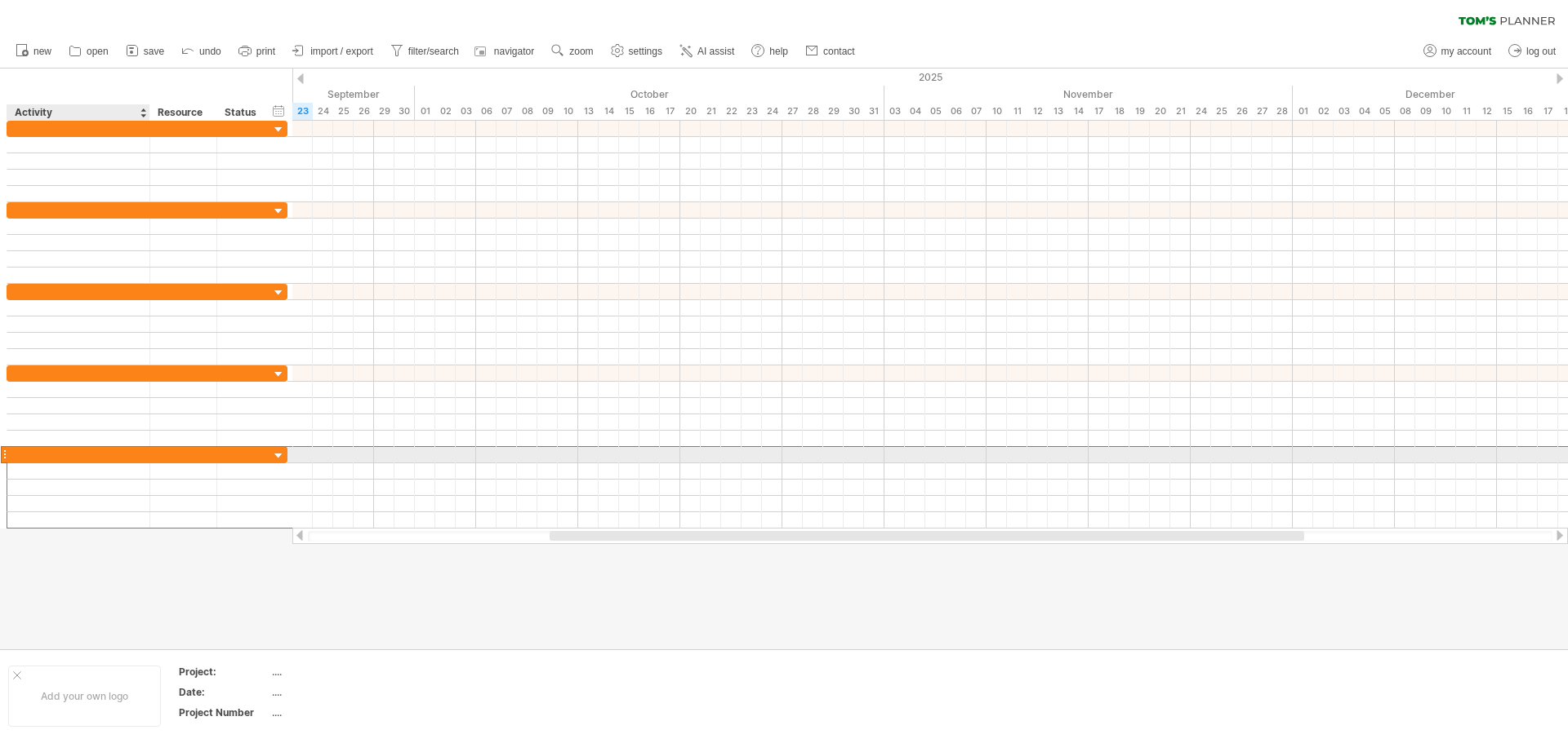
click at [104, 455] on div at bounding box center [79, 455] width 126 height 16
click at [5, 451] on div at bounding box center [4, 455] width 7 height 17
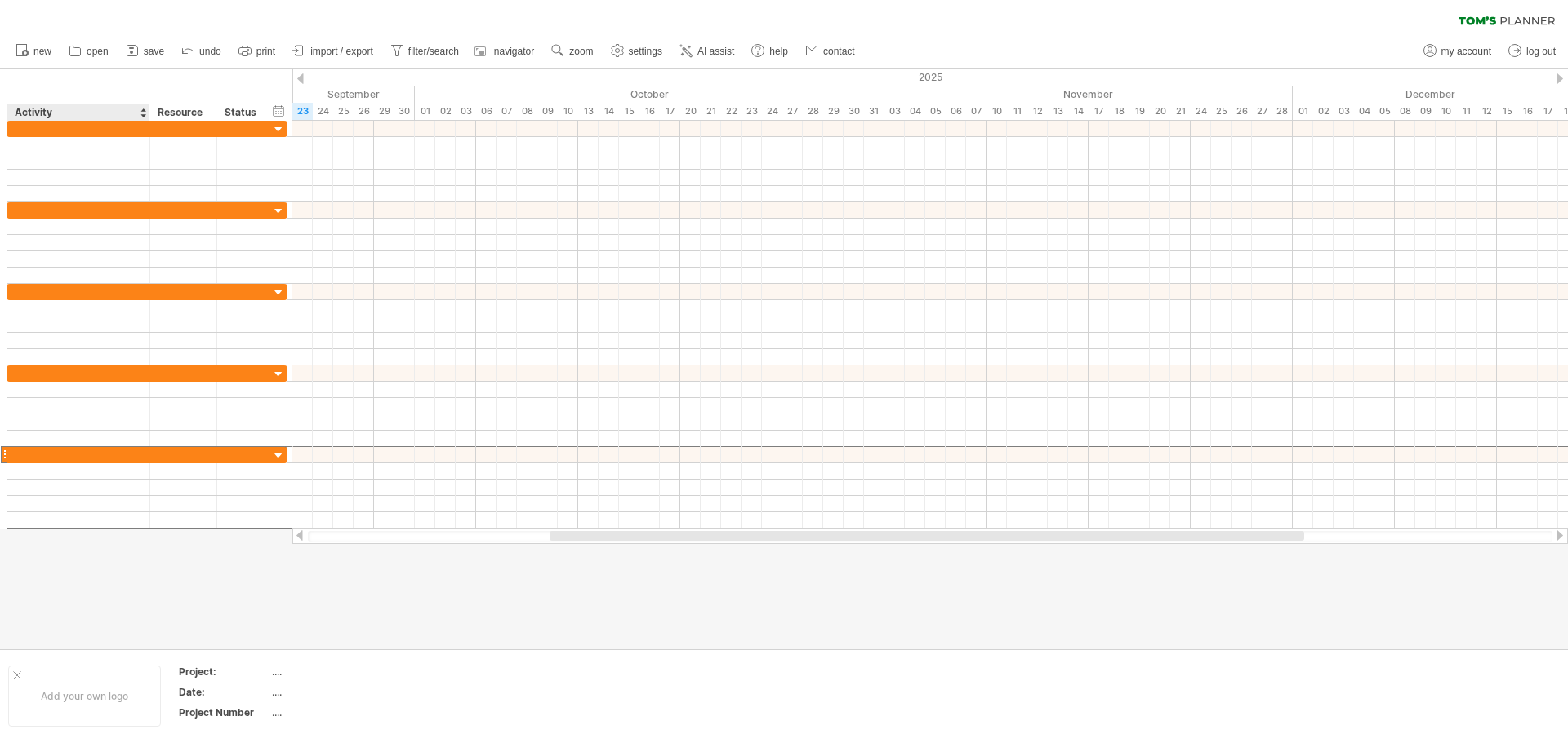
click at [63, 115] on div "Activity" at bounding box center [78, 112] width 126 height 17
click at [145, 107] on div at bounding box center [143, 112] width 7 height 17
click at [97, 117] on div "Activity" at bounding box center [78, 112] width 126 height 17
click at [85, 119] on input "********" at bounding box center [78, 112] width 126 height 17
click at [83, 131] on div at bounding box center [79, 128] width 126 height 16
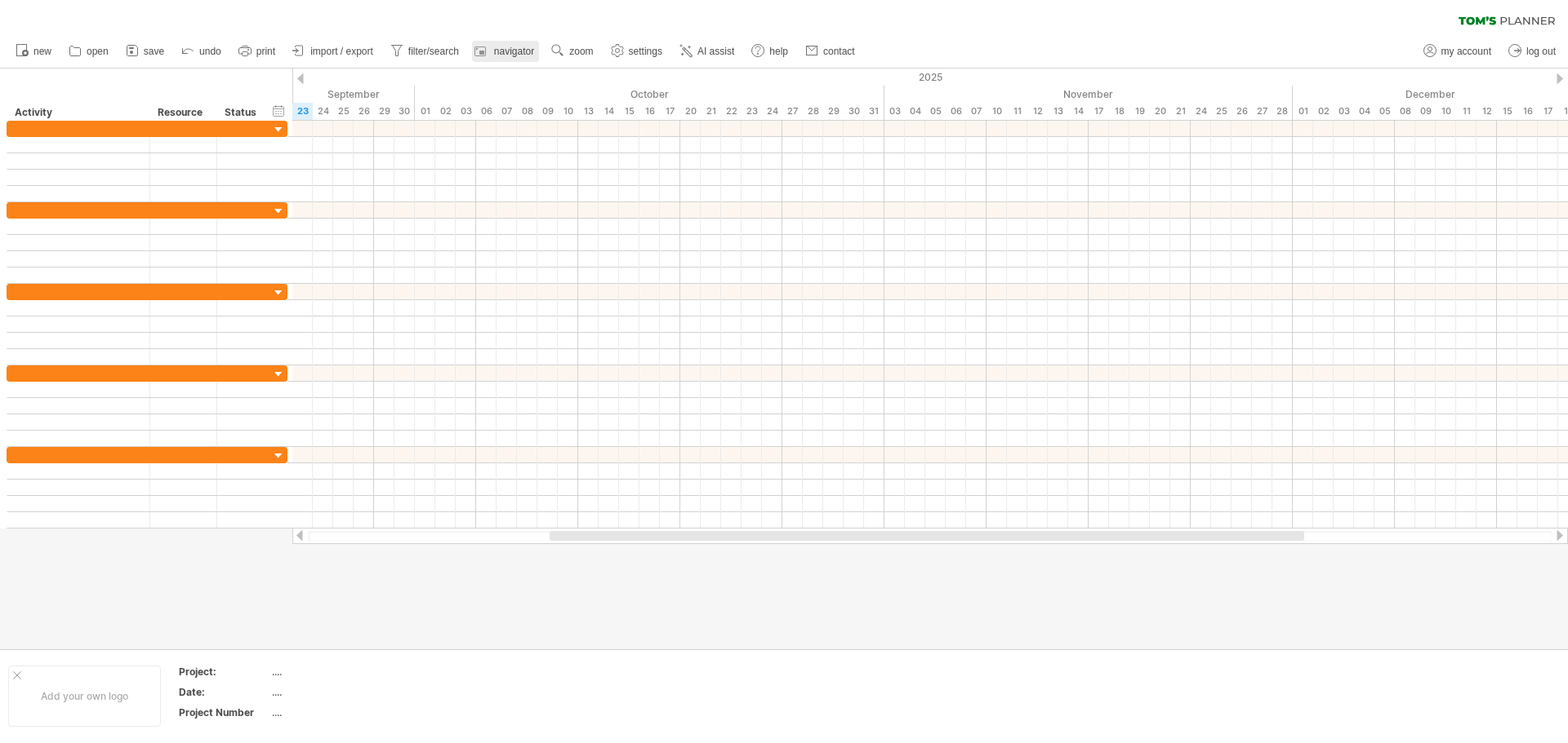
click at [508, 47] on span "navigator" at bounding box center [514, 51] width 40 height 12
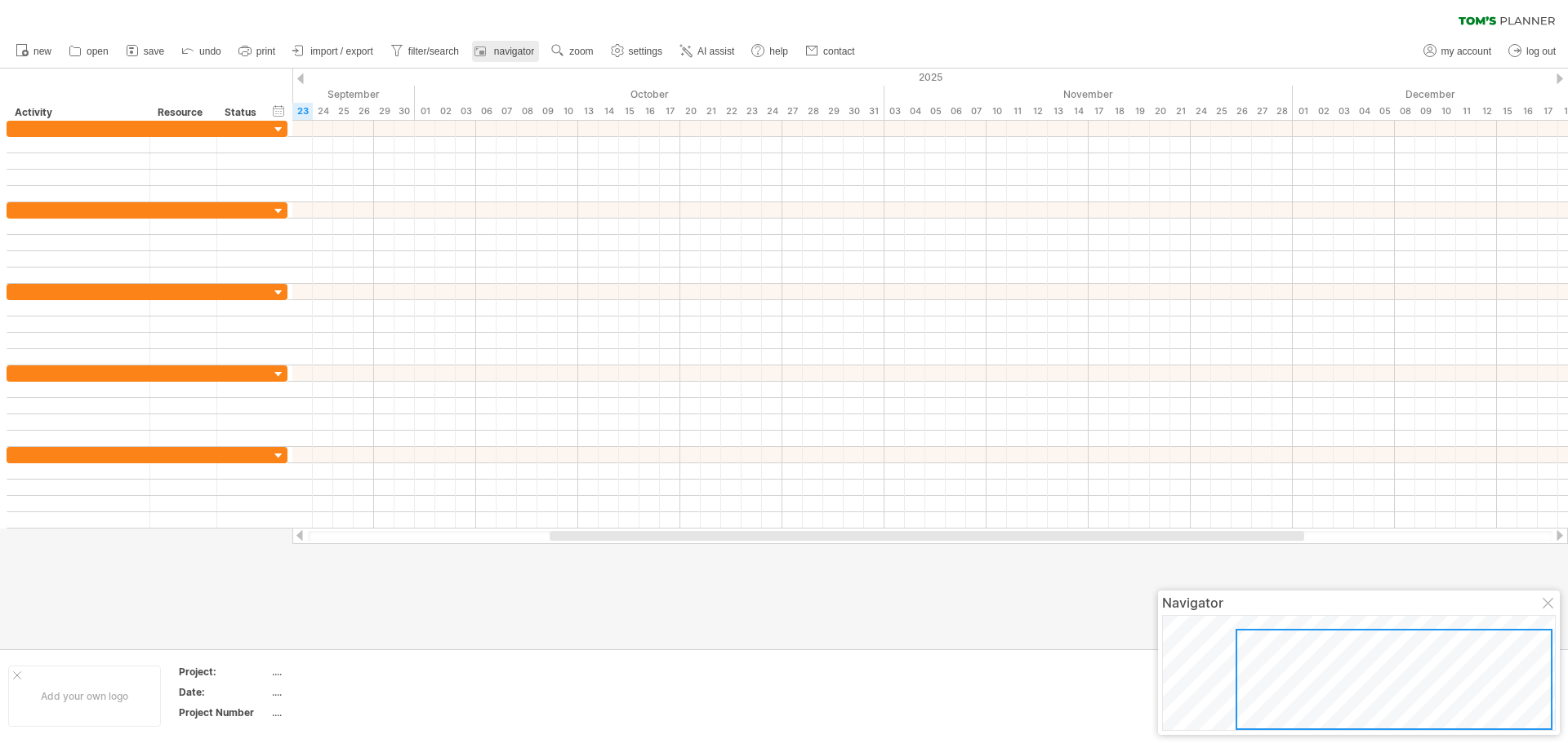
click at [508, 47] on span "navigator" at bounding box center [514, 51] width 40 height 12
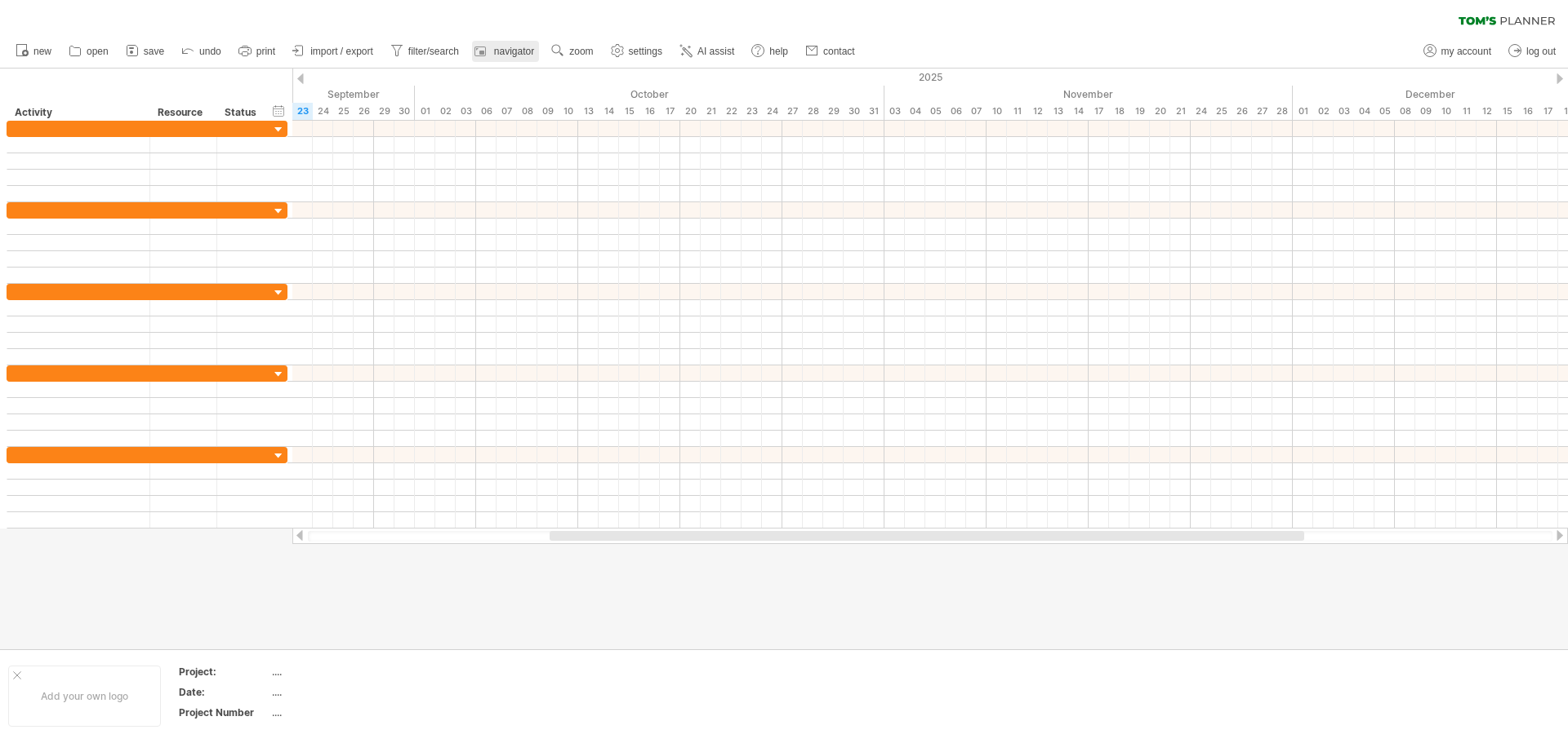
click at [508, 47] on span "navigator" at bounding box center [514, 51] width 40 height 12
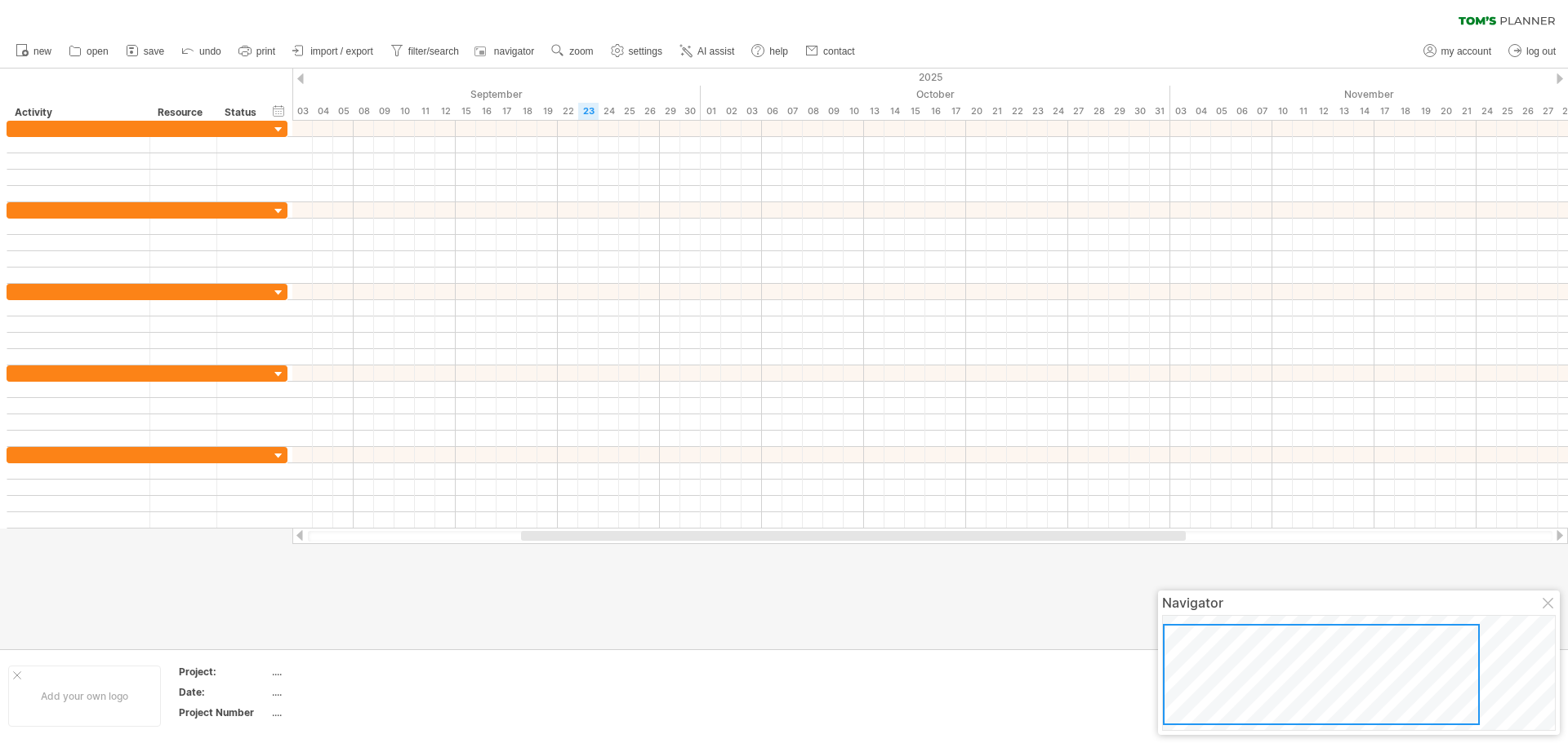
click at [1222, 719] on div at bounding box center [1321, 674] width 317 height 101
click at [1216, 703] on div at bounding box center [1321, 679] width 317 height 101
click at [26, 46] on icon at bounding box center [22, 50] width 17 height 17
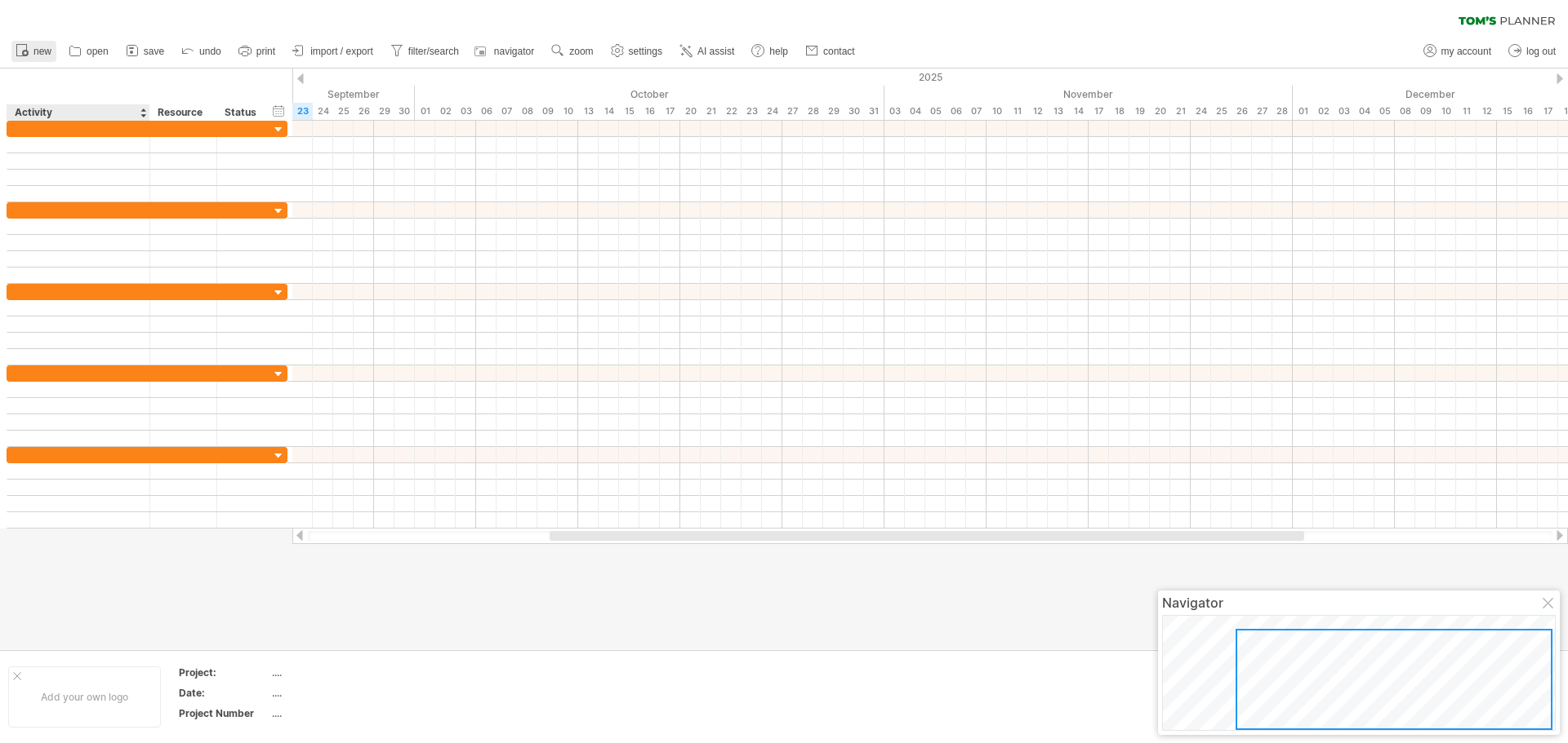
click at [32, 55] on link "new" at bounding box center [34, 51] width 45 height 21
click at [79, 55] on icon at bounding box center [75, 50] width 17 height 17
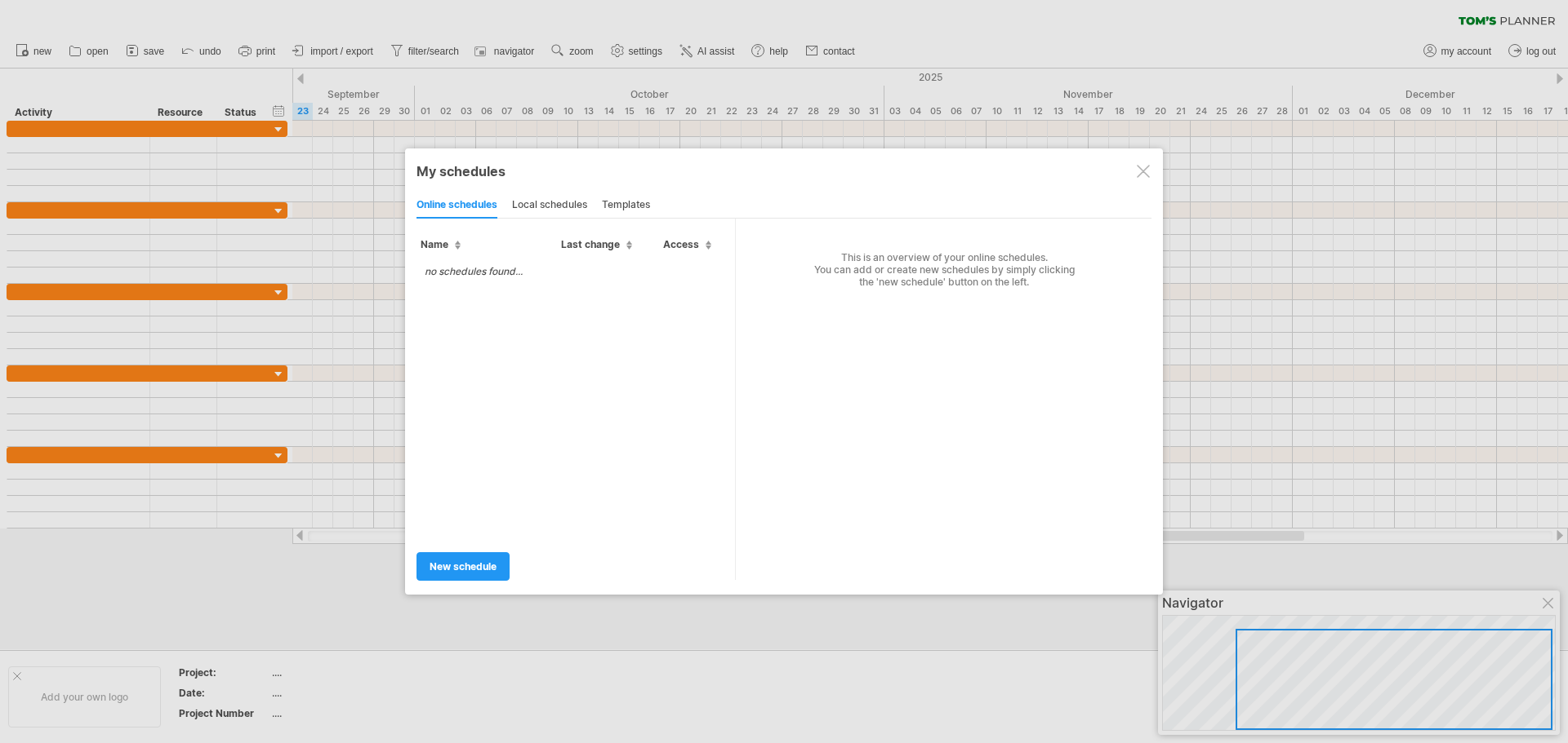
click at [629, 208] on div "templates" at bounding box center [626, 206] width 48 height 26
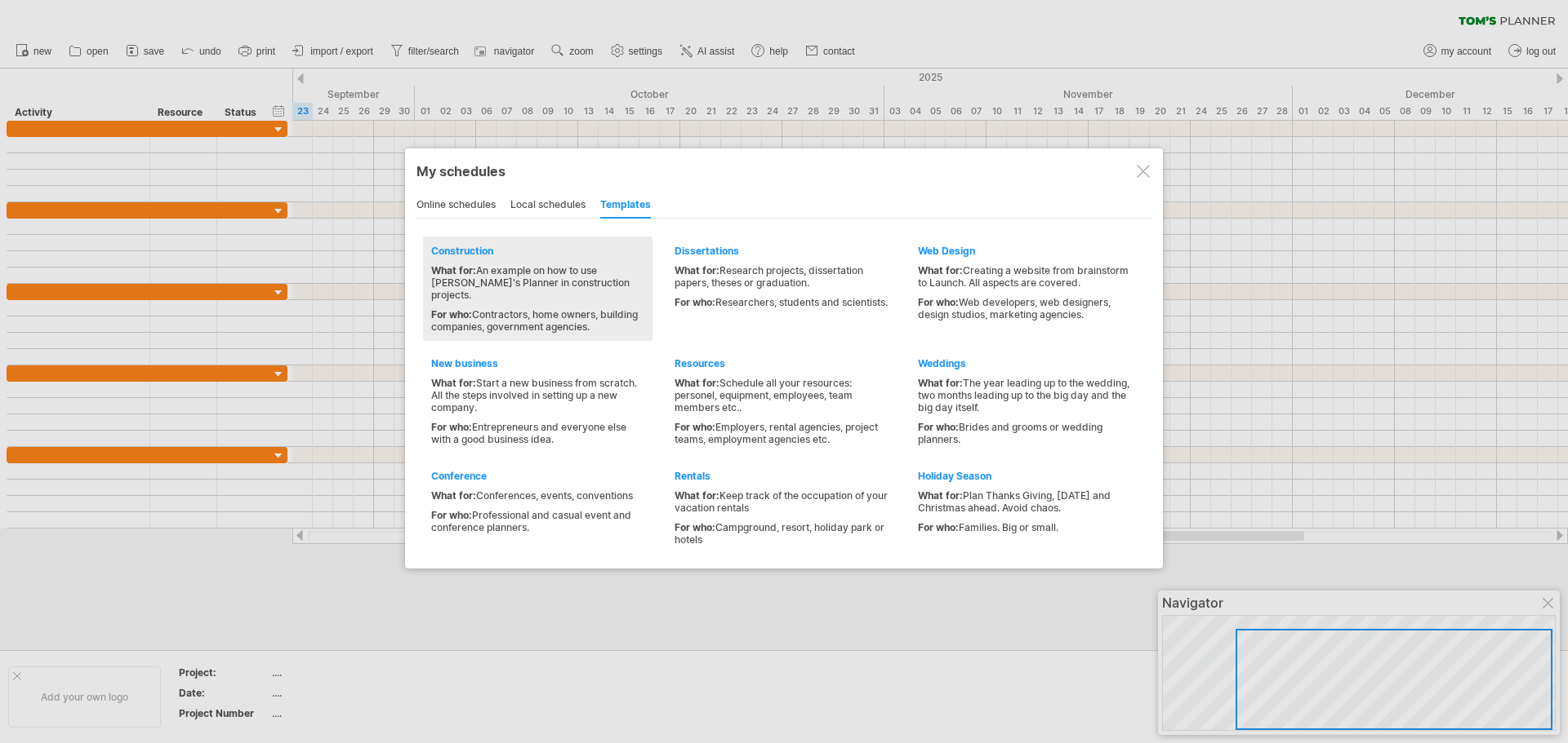
click at [480, 259] on div "Construction What for: An example on how to use [PERSON_NAME]'s Planner in cons…" at bounding box center [537, 288] width 229 height 104
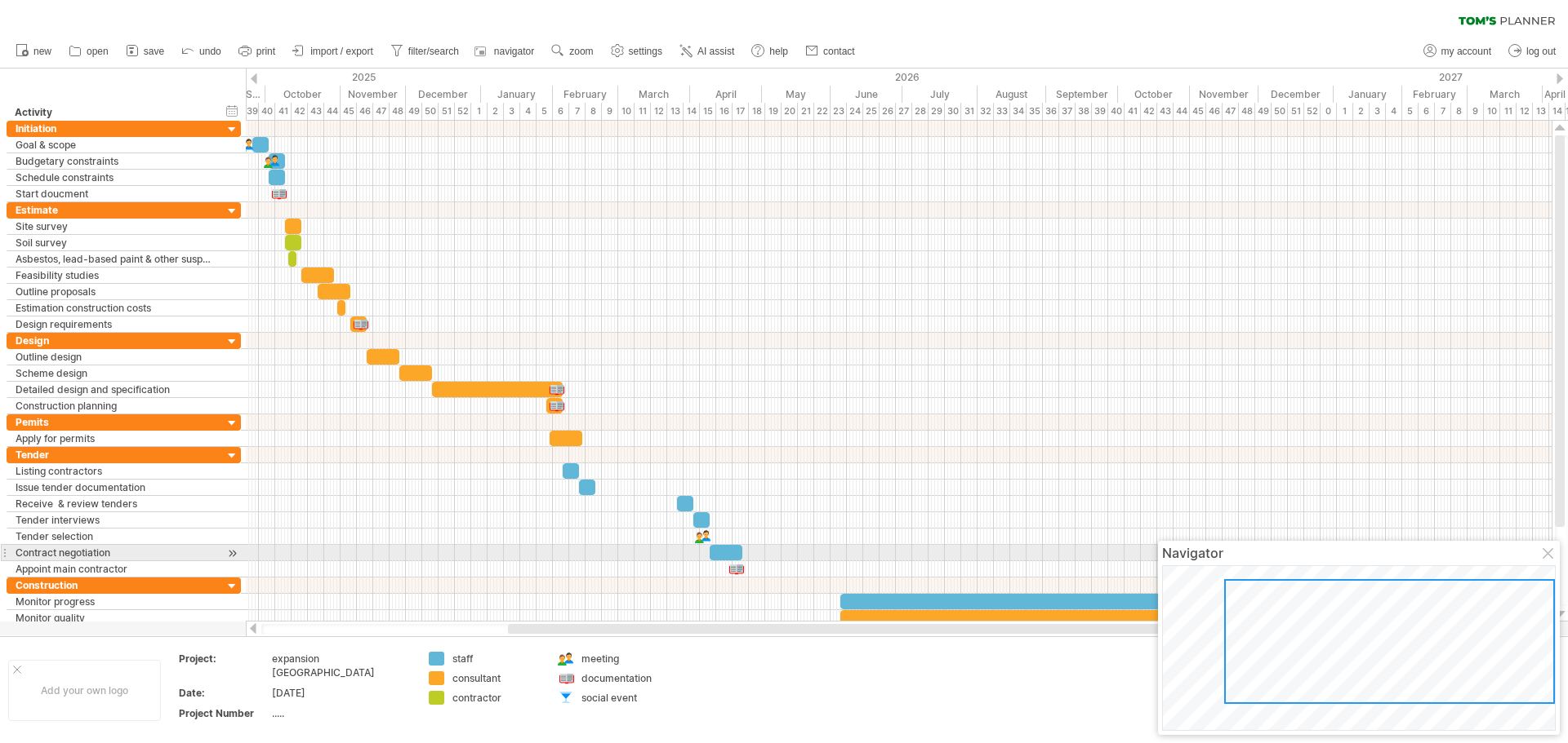
click at [1543, 551] on div at bounding box center [1549, 555] width 13 height 13
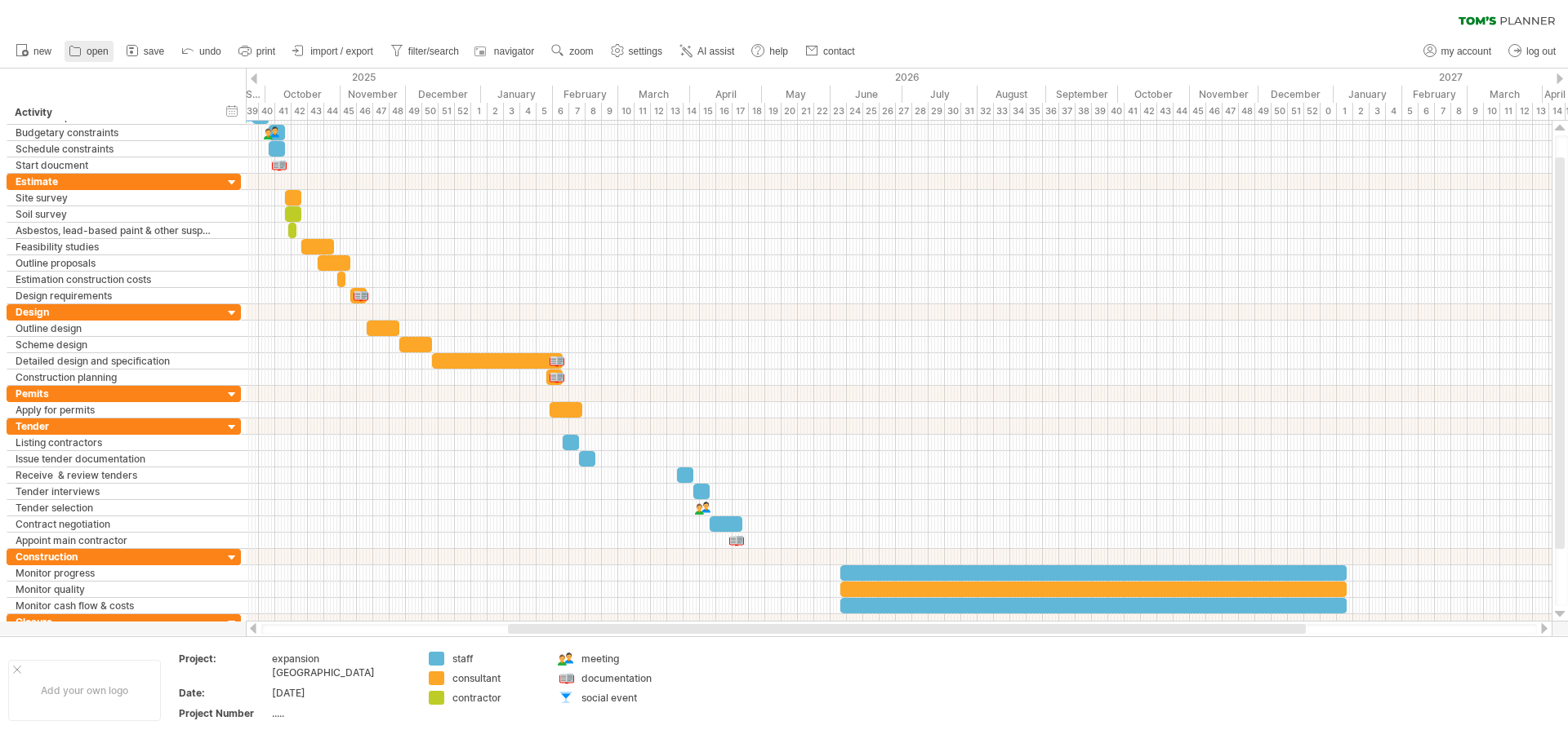
click at [76, 51] on icon at bounding box center [75, 50] width 17 height 17
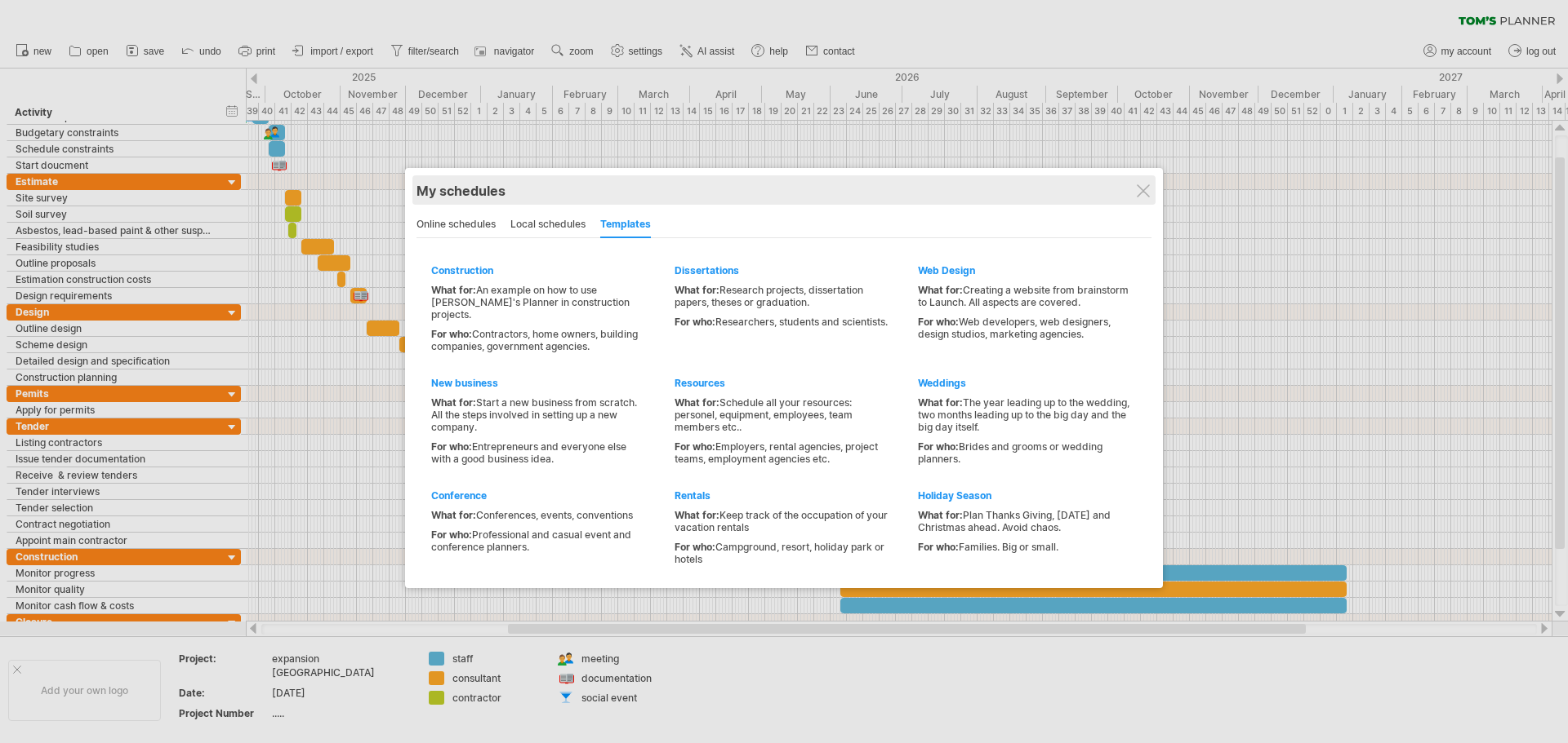
click at [1135, 190] on div "My schedules" at bounding box center [784, 191] width 735 height 17
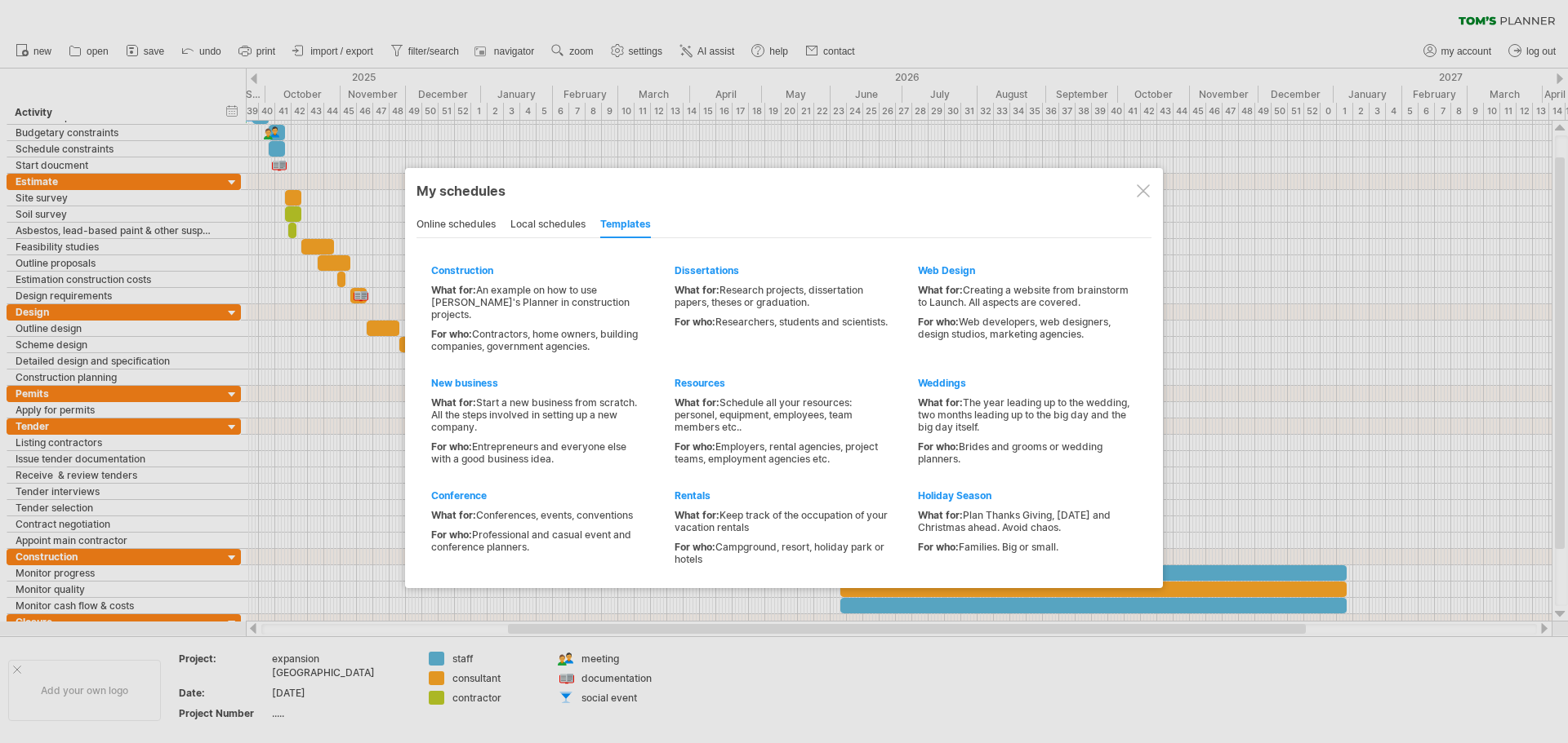
click at [566, 230] on div "local schedules" at bounding box center [547, 226] width 75 height 26
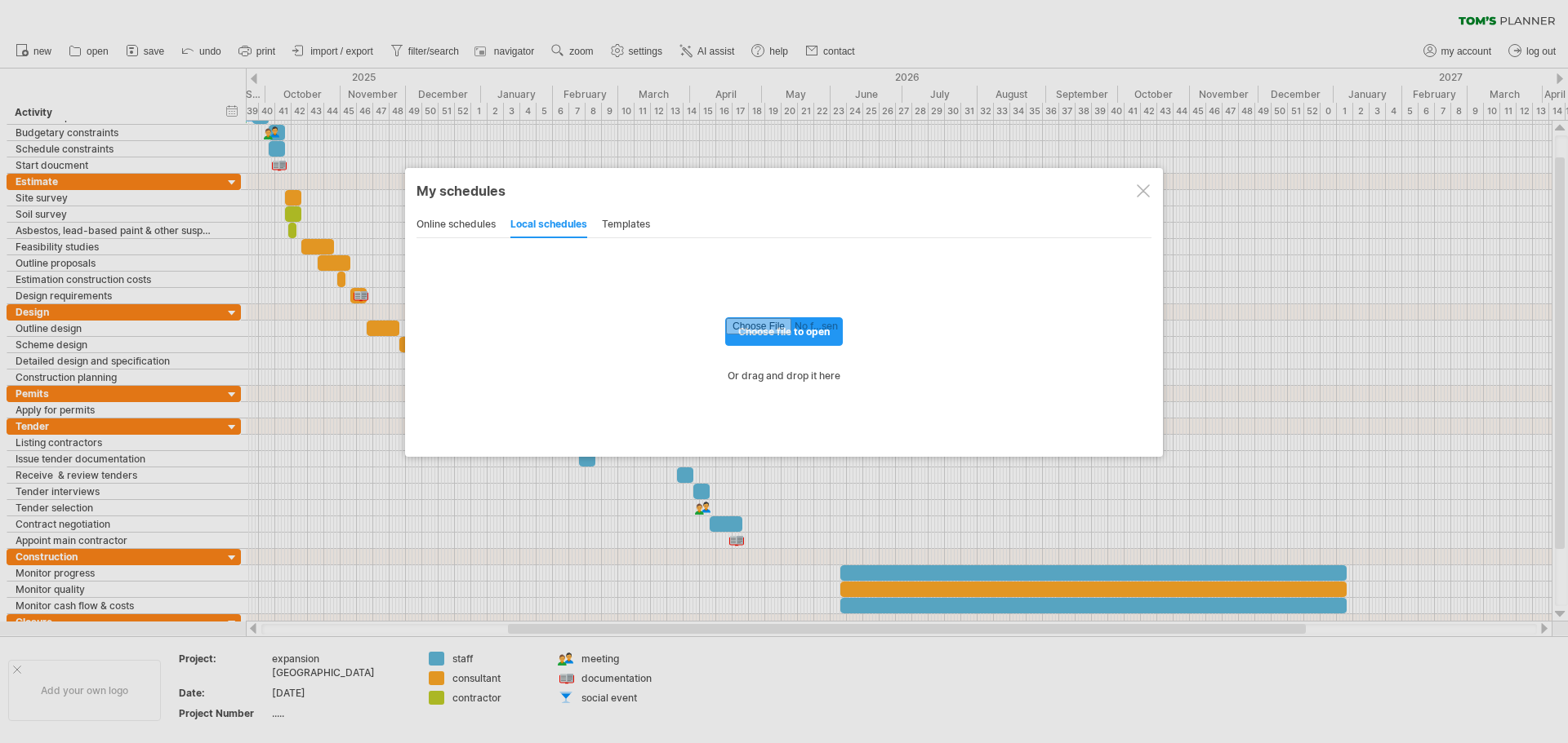
click at [791, 312] on div "choose file to open" at bounding box center [784, 324] width 735 height 41
click at [800, 326] on input "file" at bounding box center [784, 331] width 116 height 27
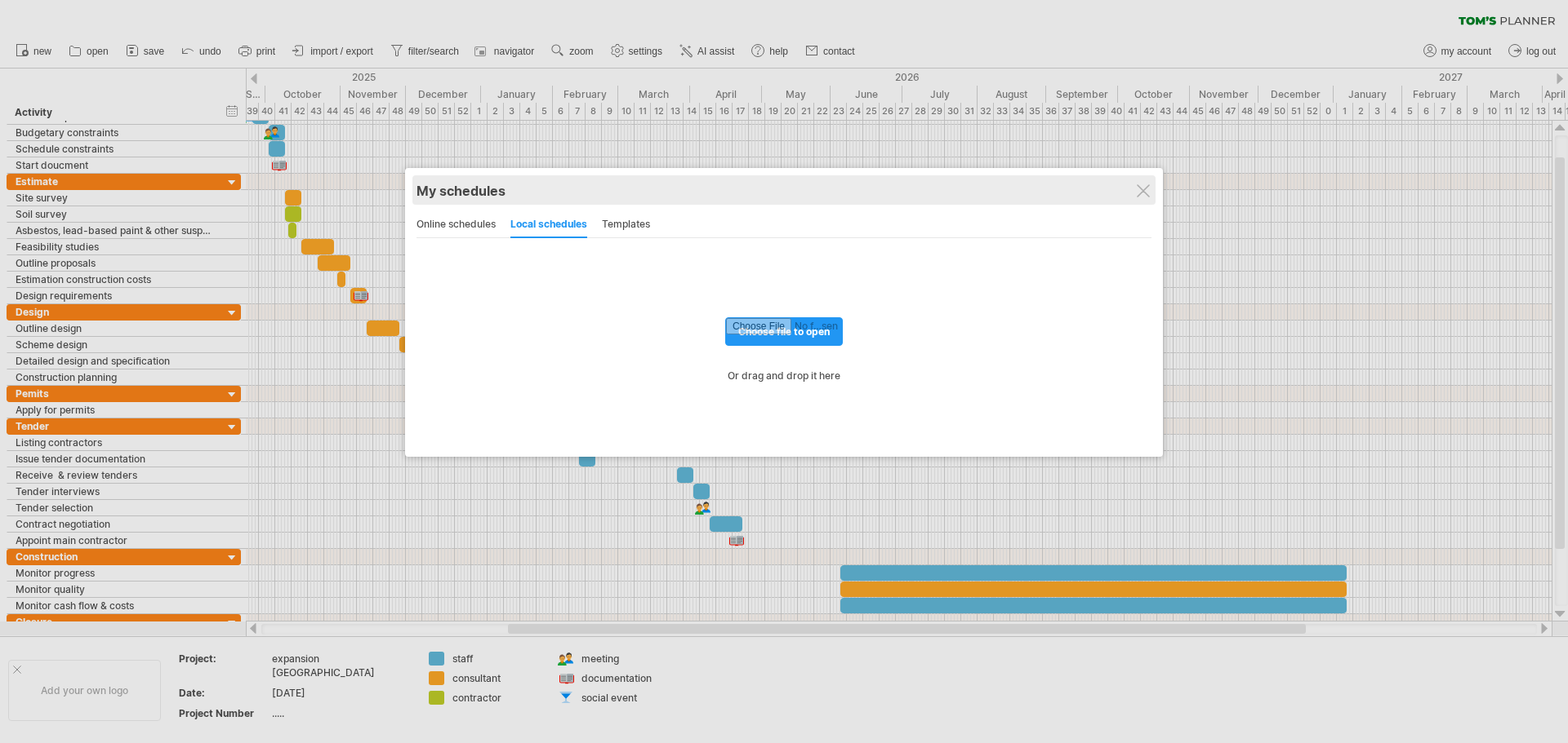
click at [1151, 187] on div "My schedules share/collaborate online" at bounding box center [784, 190] width 735 height 30
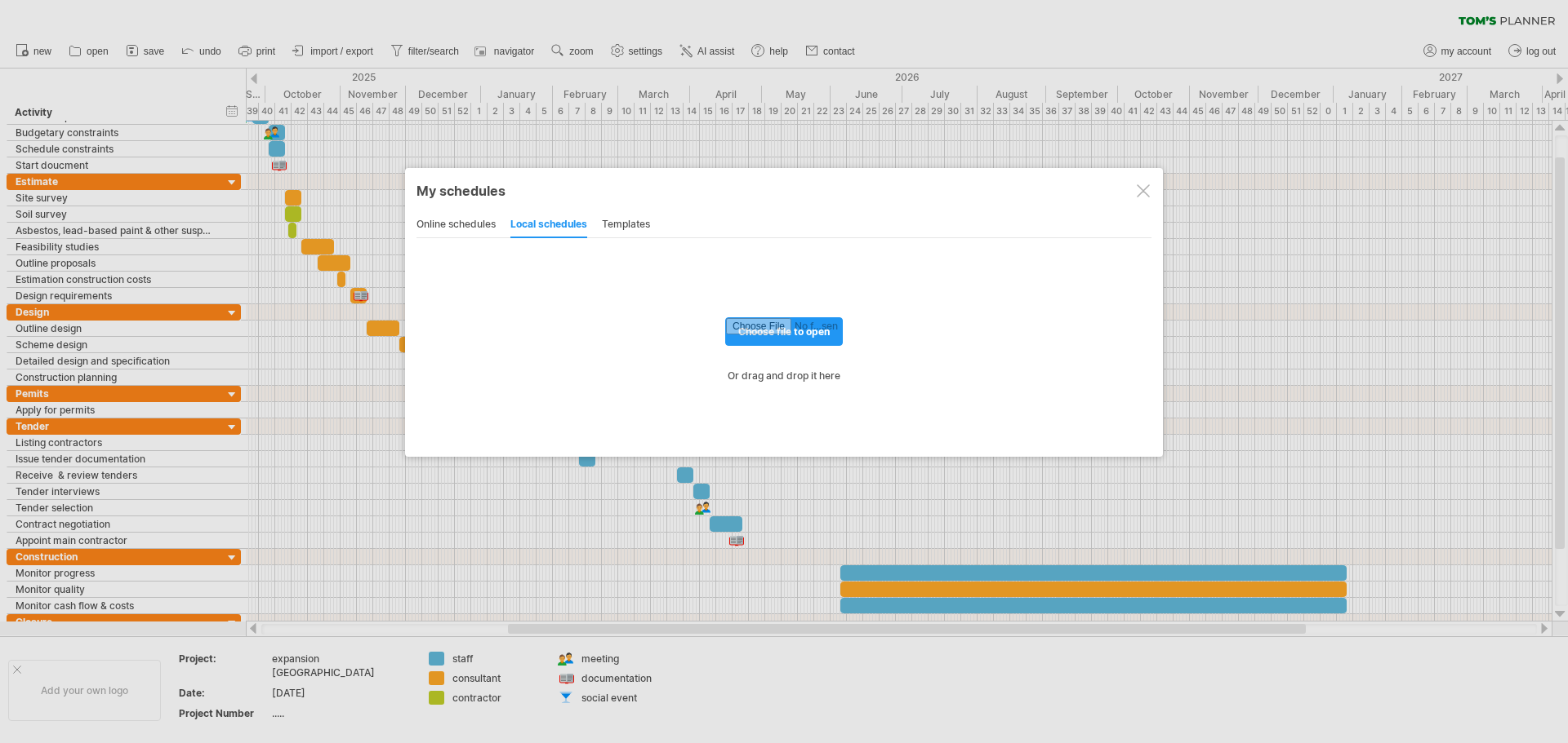
click at [1139, 187] on div at bounding box center [1143, 191] width 13 height 13
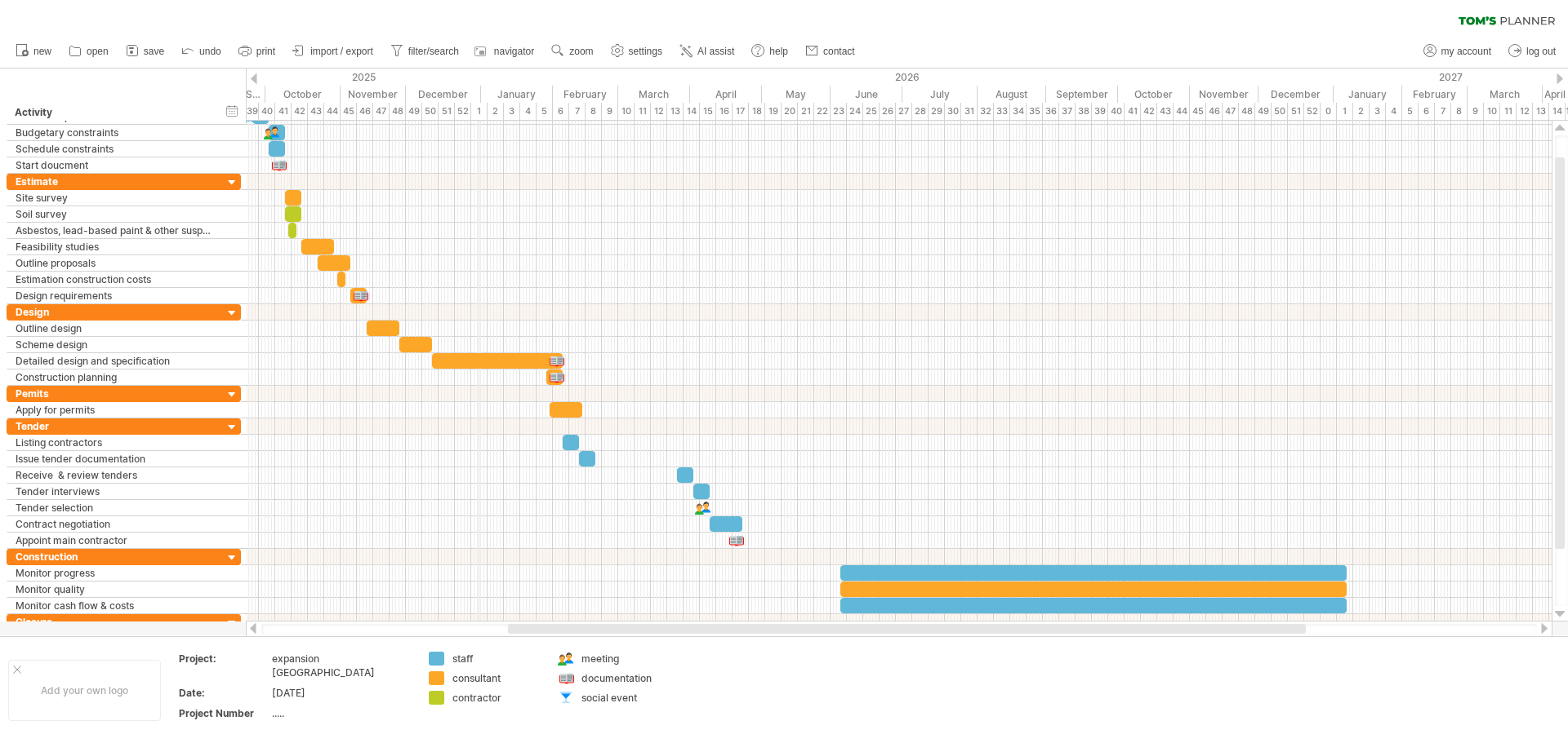
click at [480, 107] on div "1" at bounding box center [480, 111] width 17 height 17
click at [492, 109] on div "2" at bounding box center [495, 111] width 17 height 17
click at [527, 109] on div "4" at bounding box center [528, 111] width 17 height 17
click at [543, 109] on div "5" at bounding box center [545, 111] width 17 height 17
click at [543, 111] on div "5" at bounding box center [545, 111] width 17 height 17
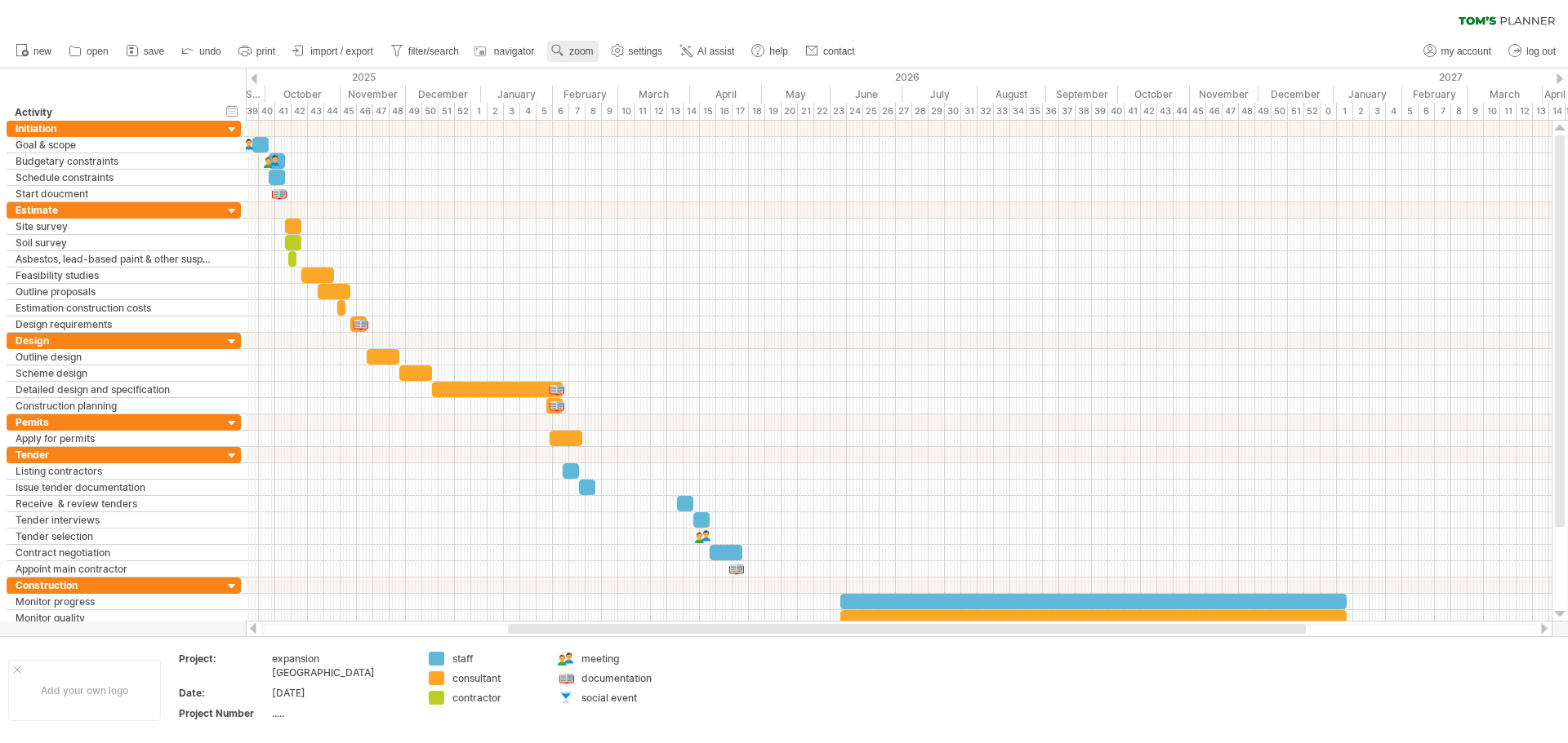
click at [593, 41] on link "zoom" at bounding box center [571, 51] width 50 height 21
click at [633, 69] on div "Month" at bounding box center [647, 63] width 91 height 26
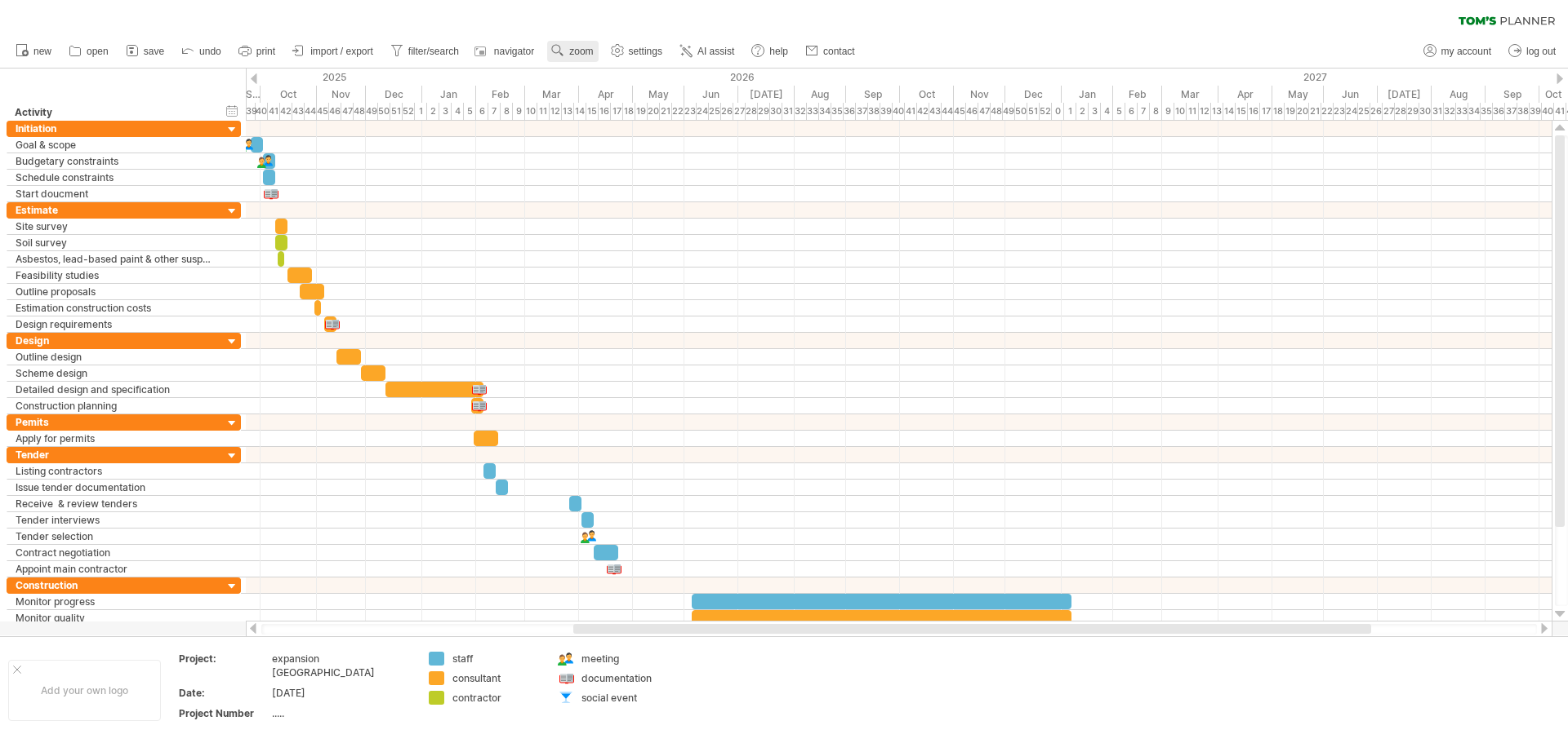
click at [597, 51] on link "zoom" at bounding box center [571, 51] width 50 height 21
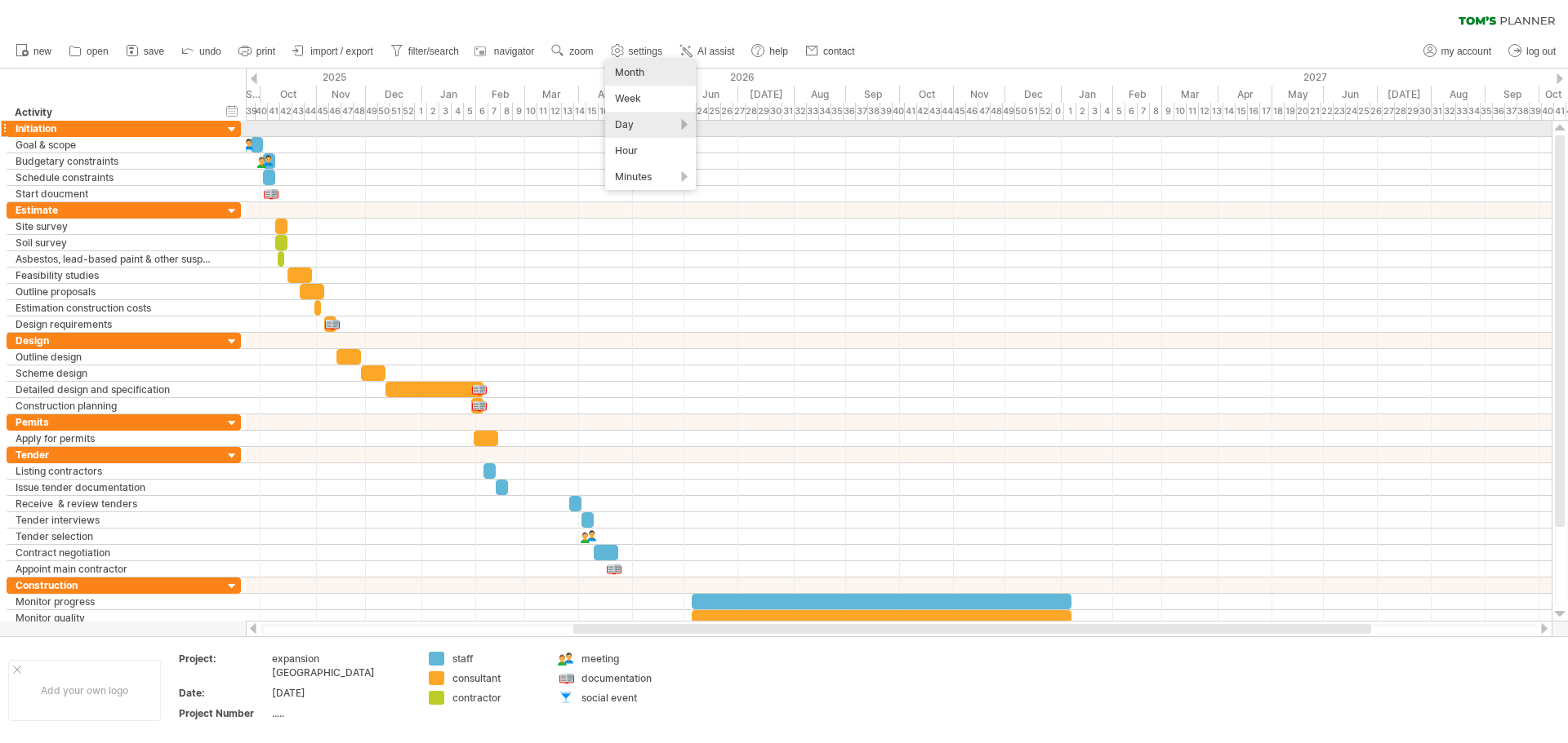
click at [626, 122] on div "Day" at bounding box center [651, 125] width 91 height 26
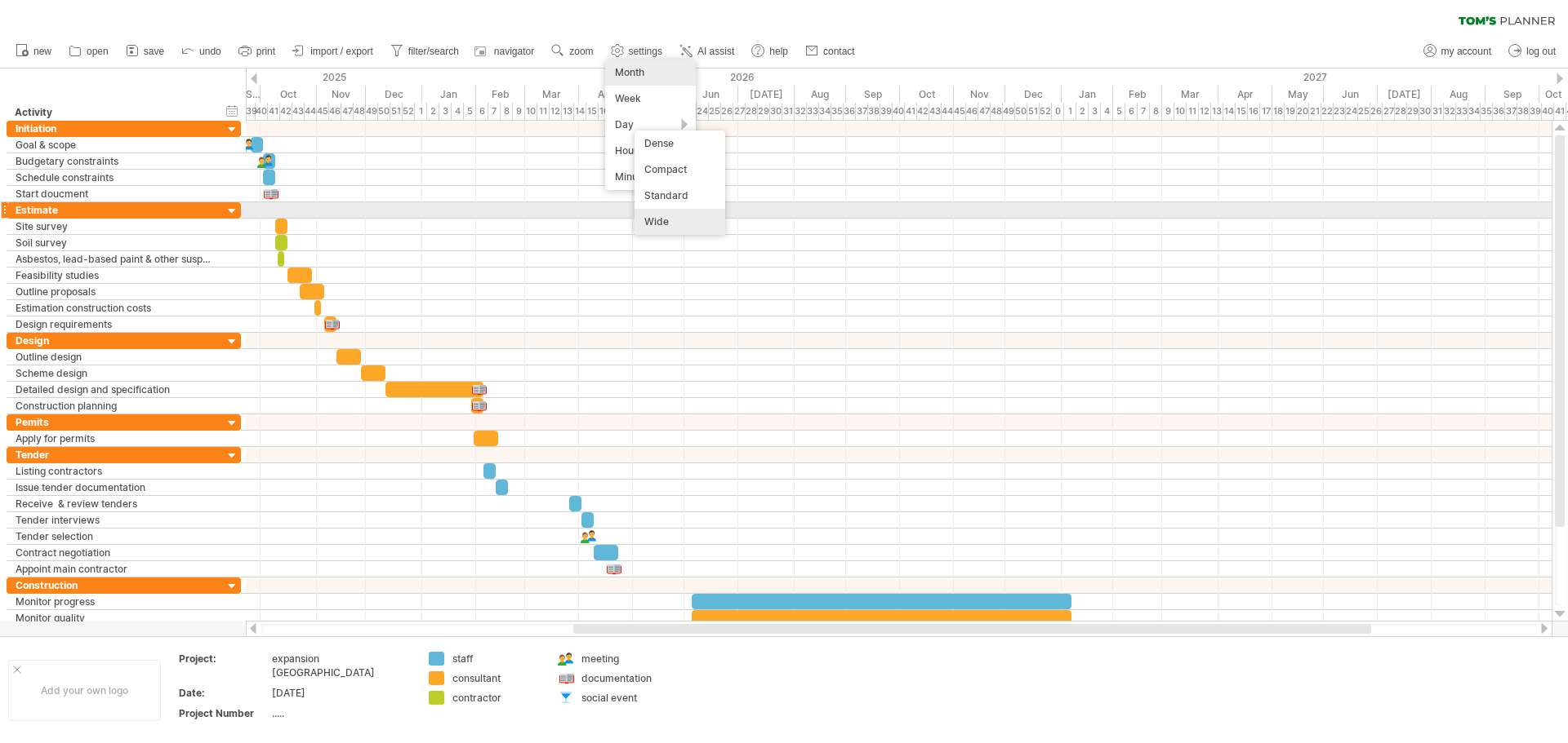
click at [681, 215] on div "Wide" at bounding box center [680, 222] width 91 height 26
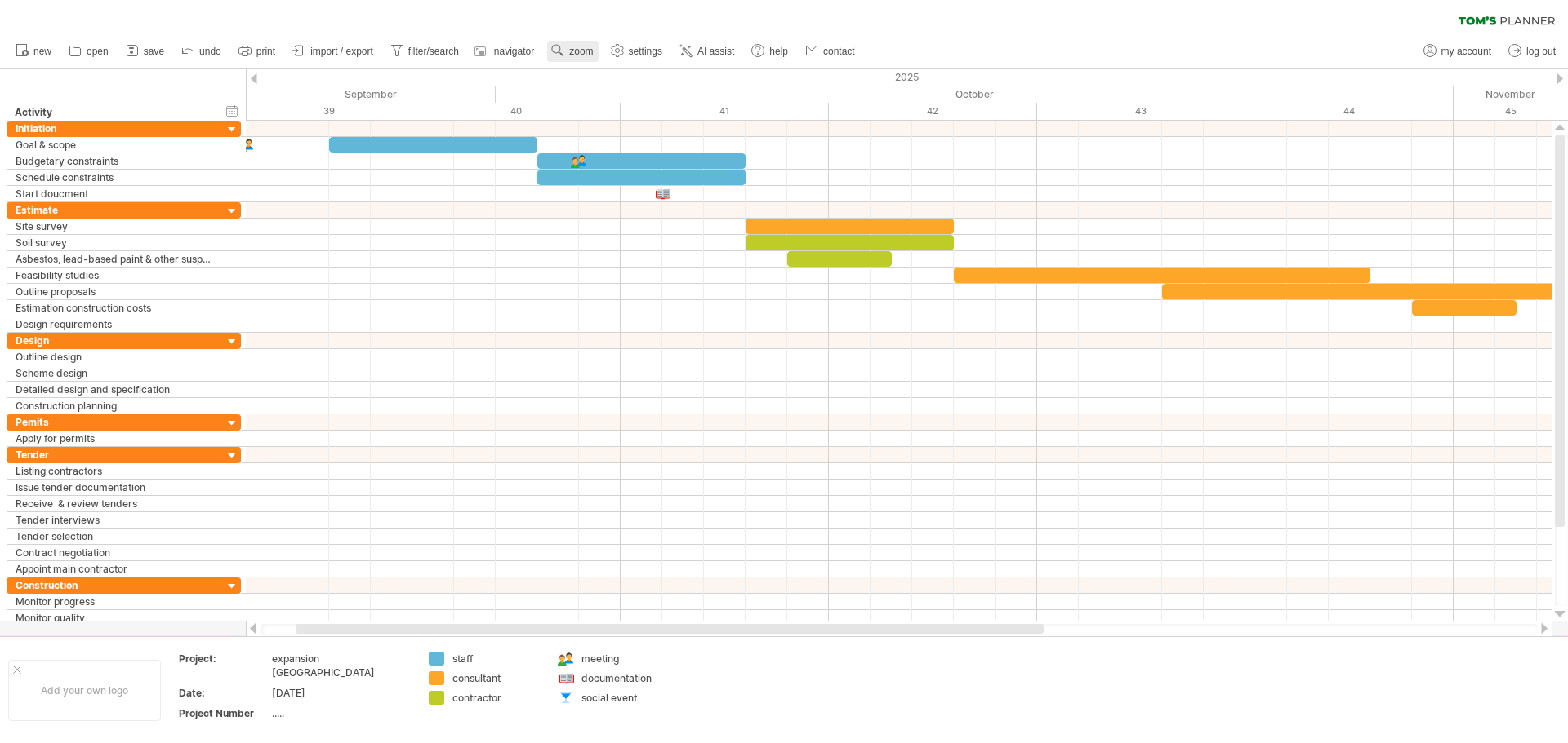
click at [597, 54] on link "zoom" at bounding box center [571, 51] width 50 height 21
click at [631, 102] on div "Week" at bounding box center [651, 102] width 91 height 26
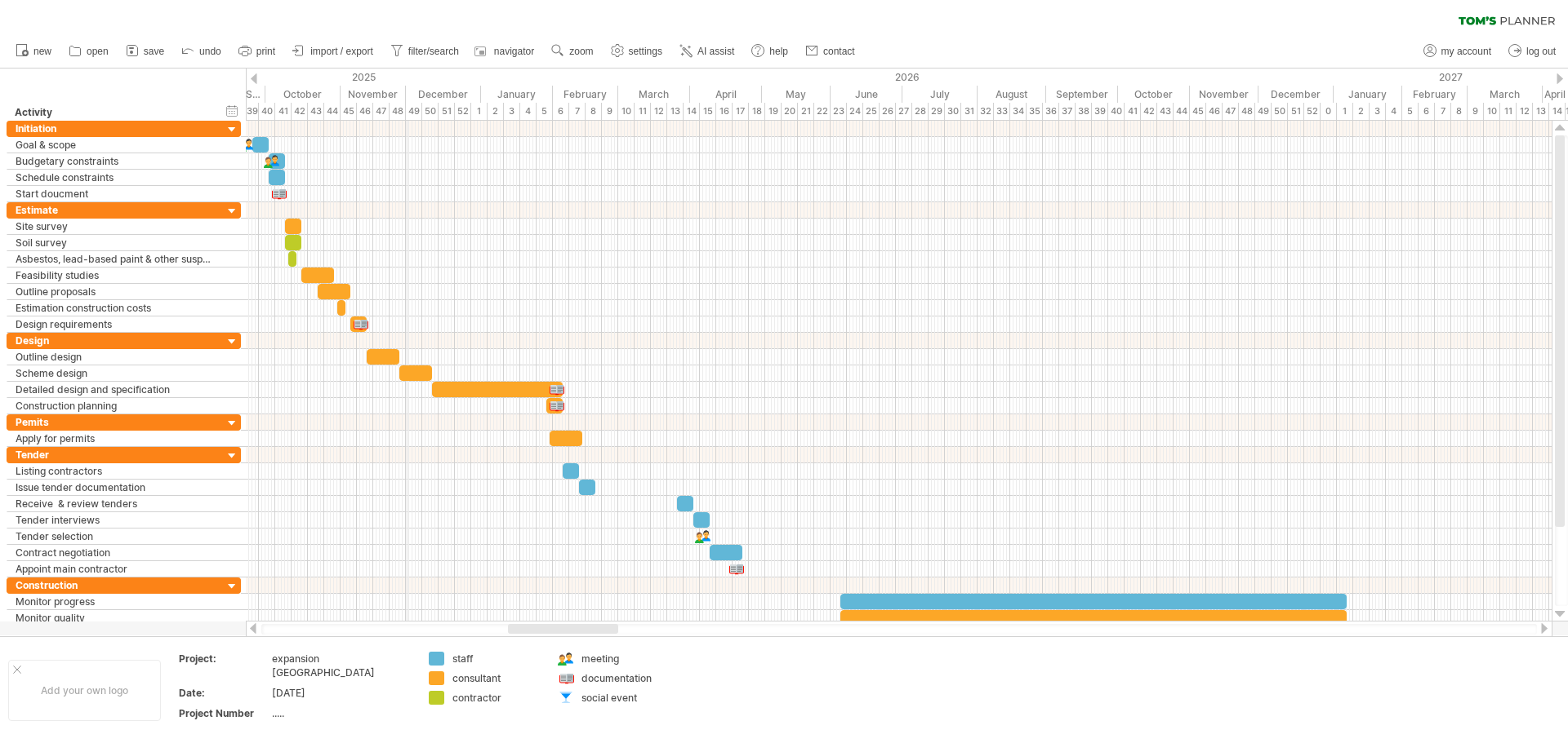
click at [409, 112] on div "49" at bounding box center [414, 111] width 17 height 17
click at [565, 52] on use at bounding box center [557, 50] width 17 height 17
click at [599, 121] on div "Day" at bounding box center [619, 126] width 91 height 26
click at [649, 159] on div "Compact" at bounding box center [653, 169] width 91 height 26
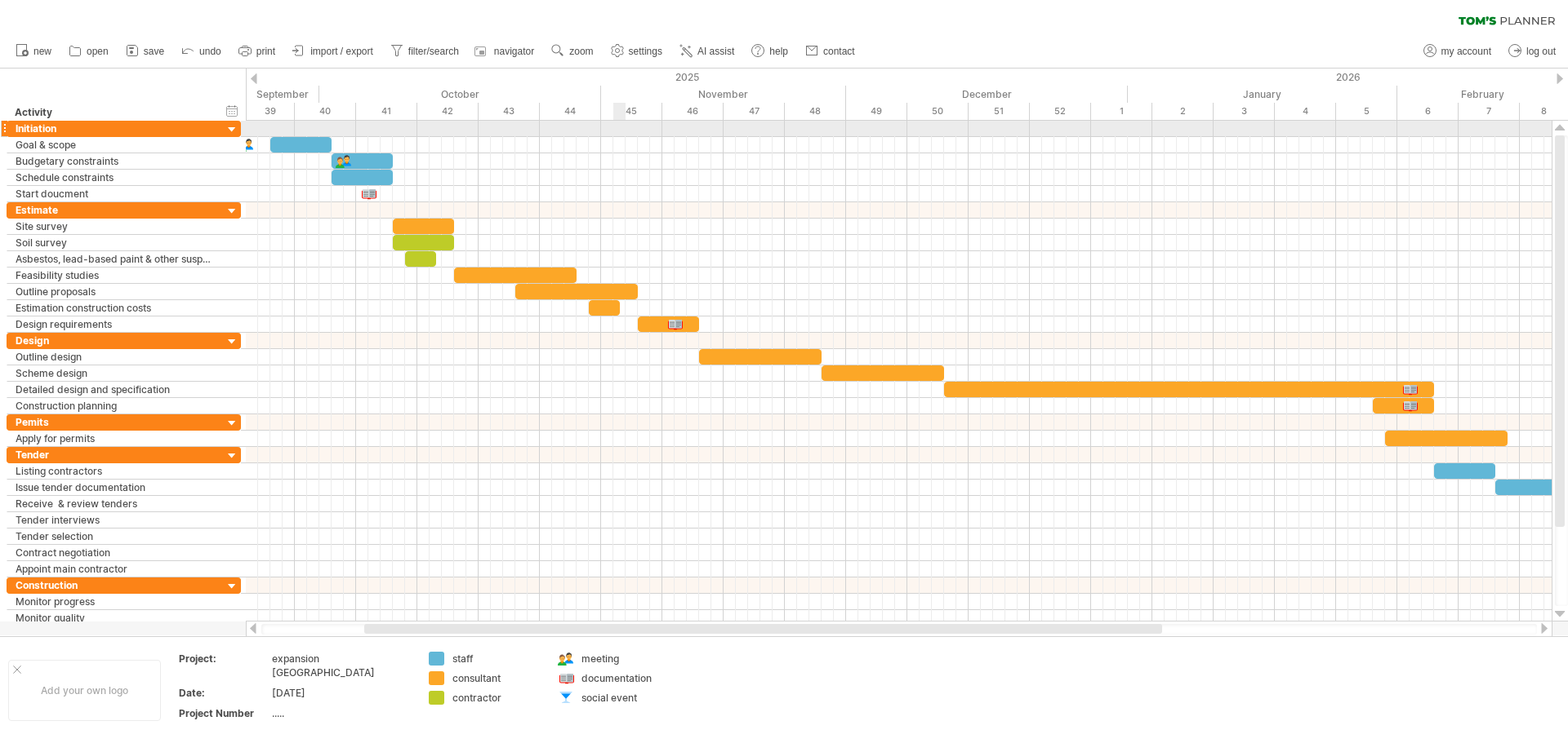
click at [611, 126] on div at bounding box center [898, 129] width 1306 height 17
click at [229, 109] on div "hide start/end/duration show start/end/duration" at bounding box center [232, 110] width 16 height 17
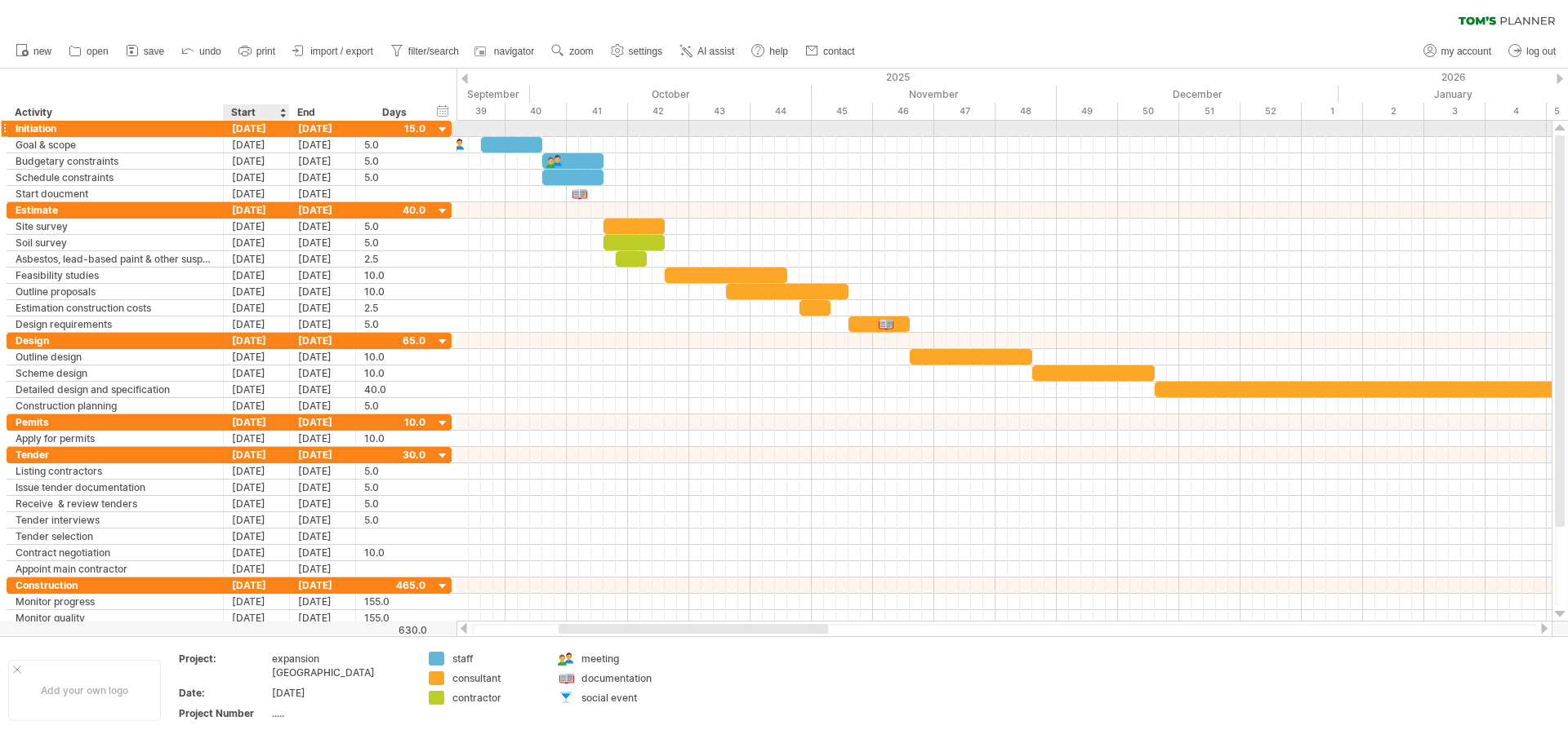
click at [248, 133] on div "[DATE]" at bounding box center [257, 128] width 66 height 16
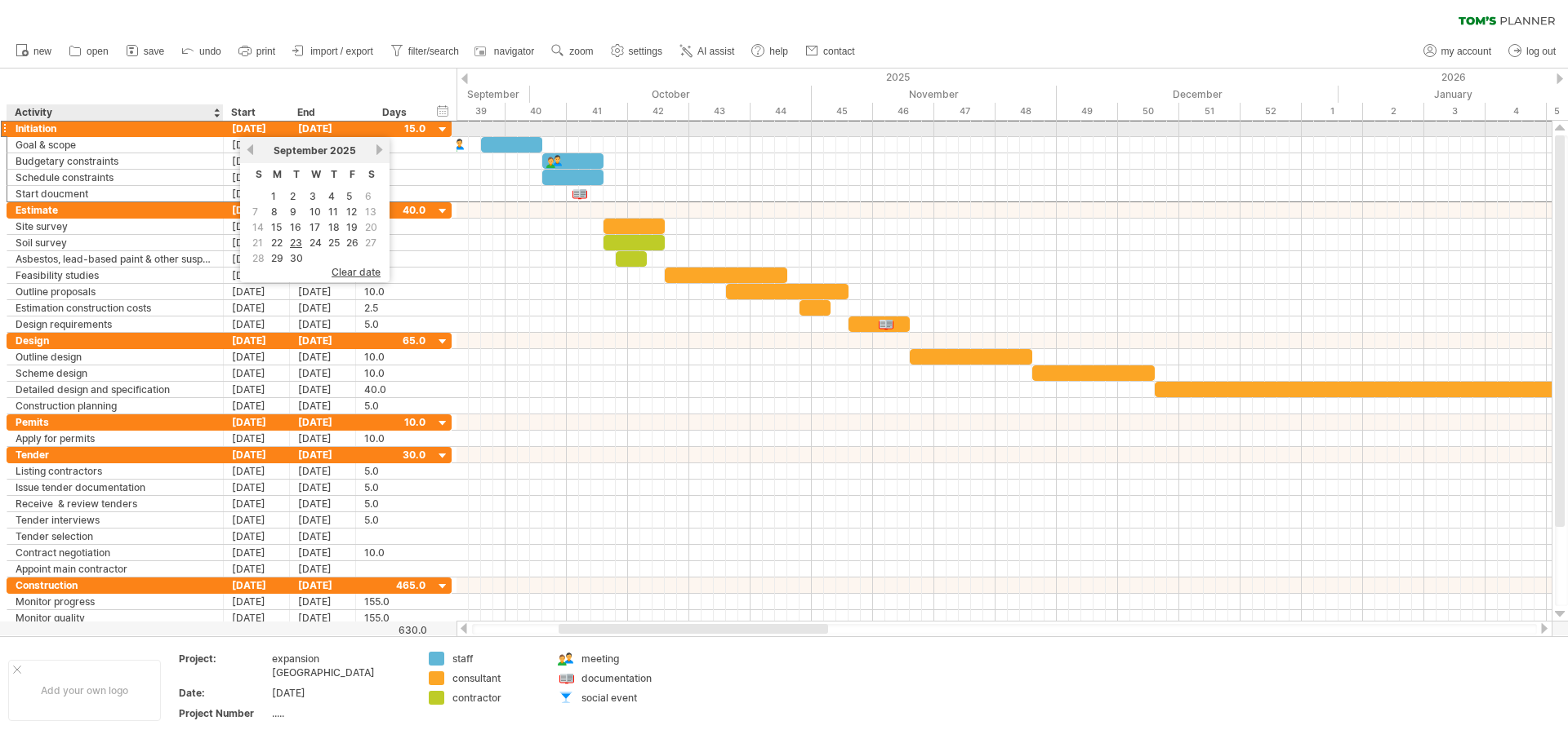
click at [179, 117] on div "Activity" at bounding box center [114, 112] width 199 height 17
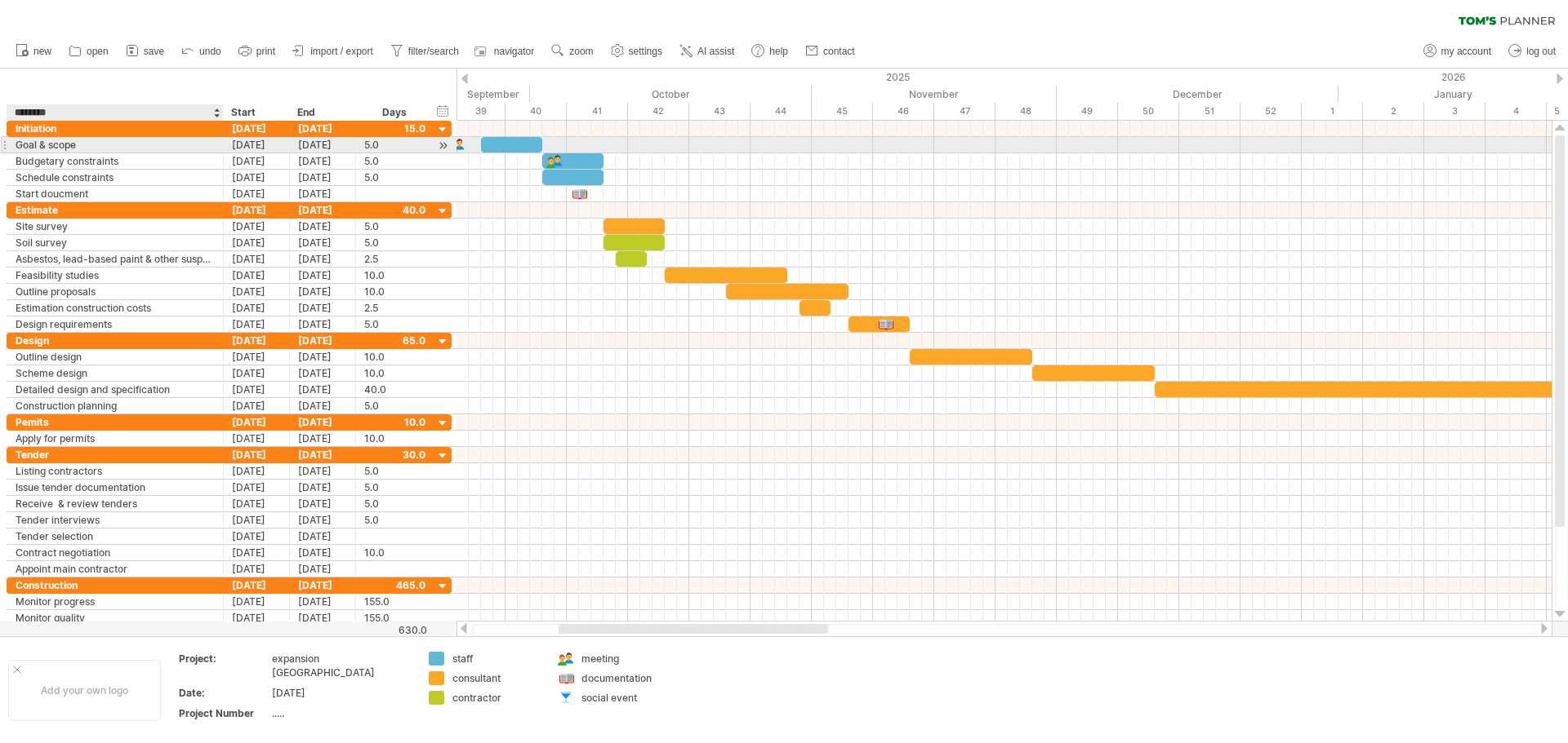
click at [284, 143] on div "[DATE]" at bounding box center [257, 145] width 66 height 16
click at [176, 141] on div "Goal & scope" at bounding box center [115, 145] width 199 height 16
click at [68, 145] on input "**********" at bounding box center [115, 145] width 199 height 16
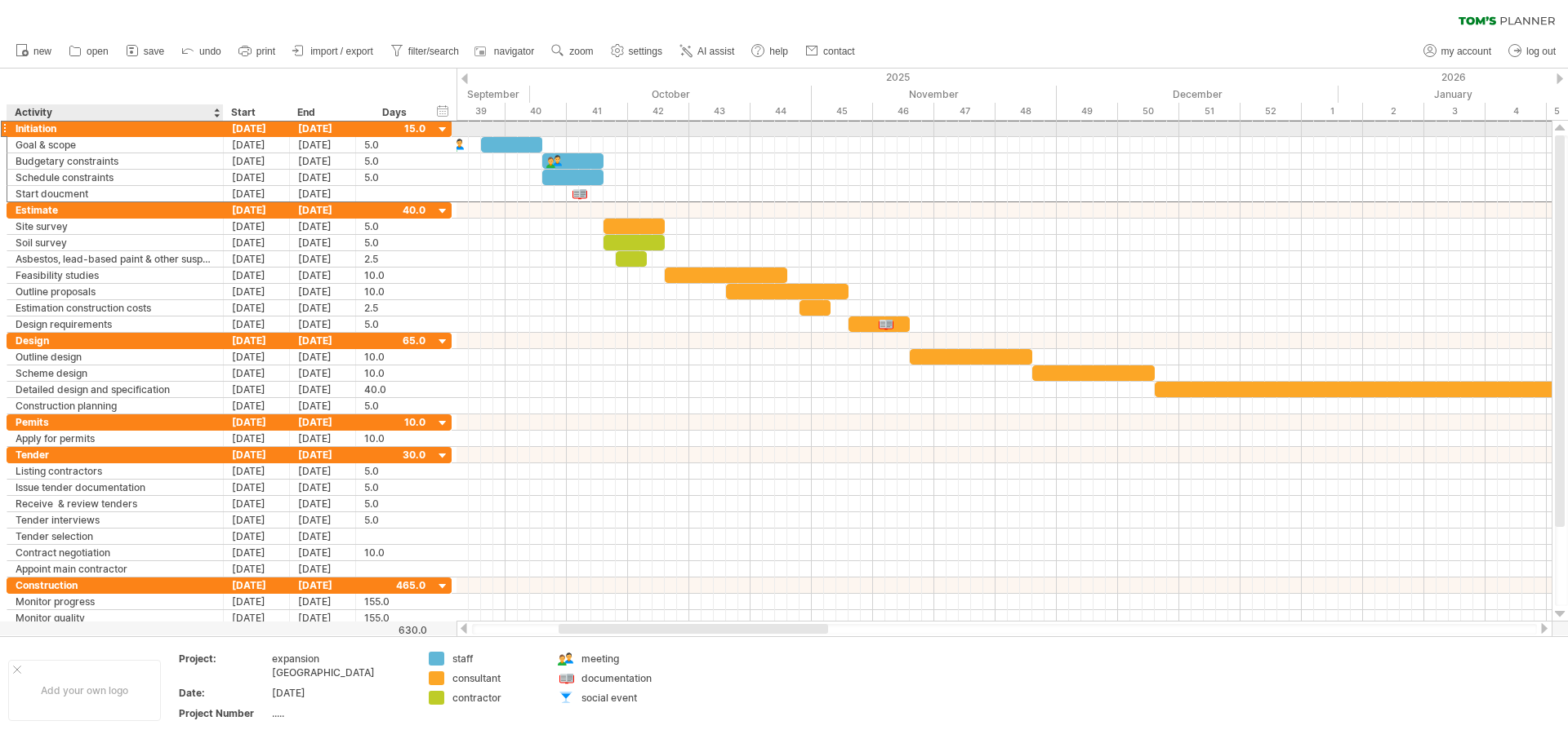
click at [43, 125] on div "Initiation" at bounding box center [115, 128] width 199 height 16
click at [43, 125] on input "**********" at bounding box center [115, 128] width 199 height 16
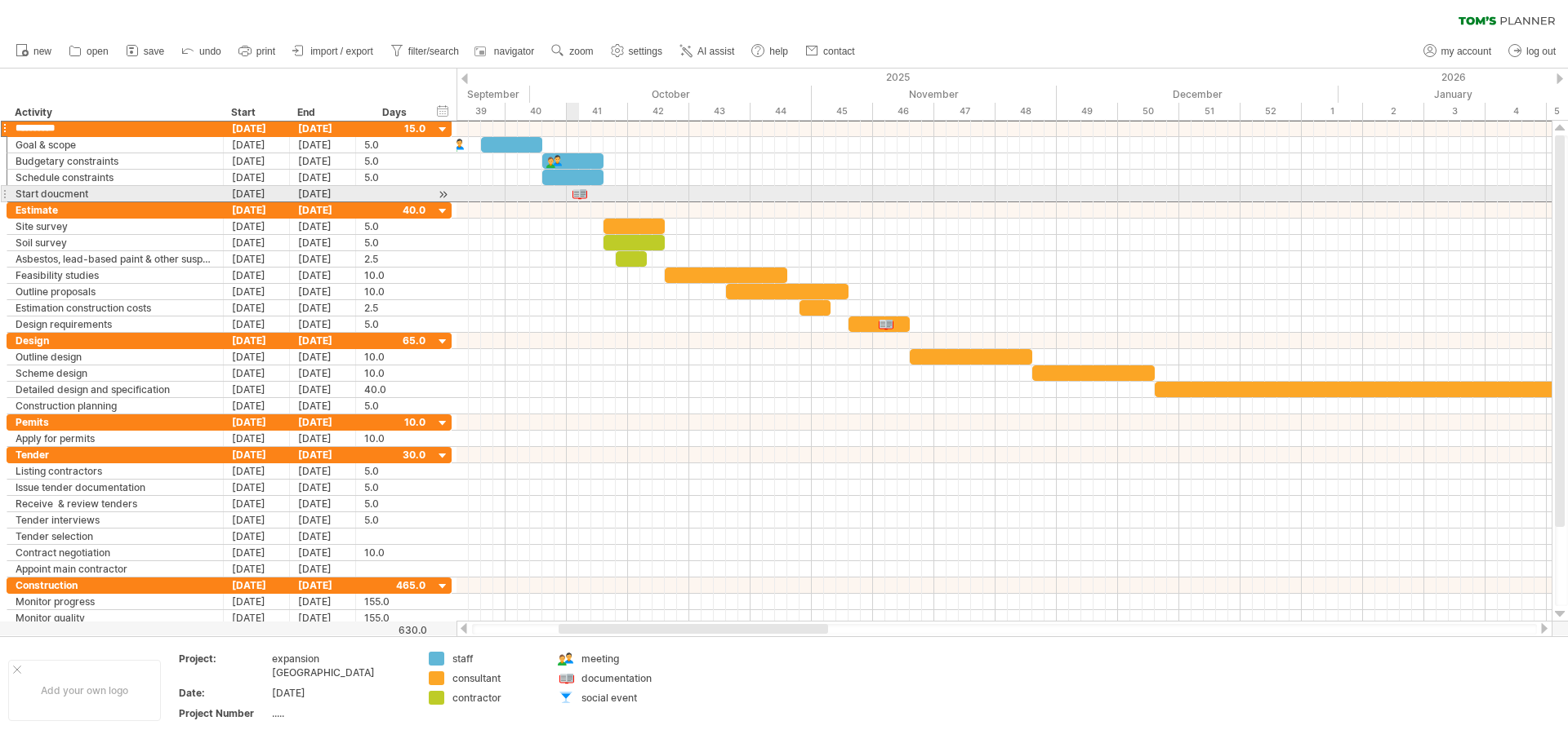
click at [576, 193] on div at bounding box center [579, 193] width 17 height 16
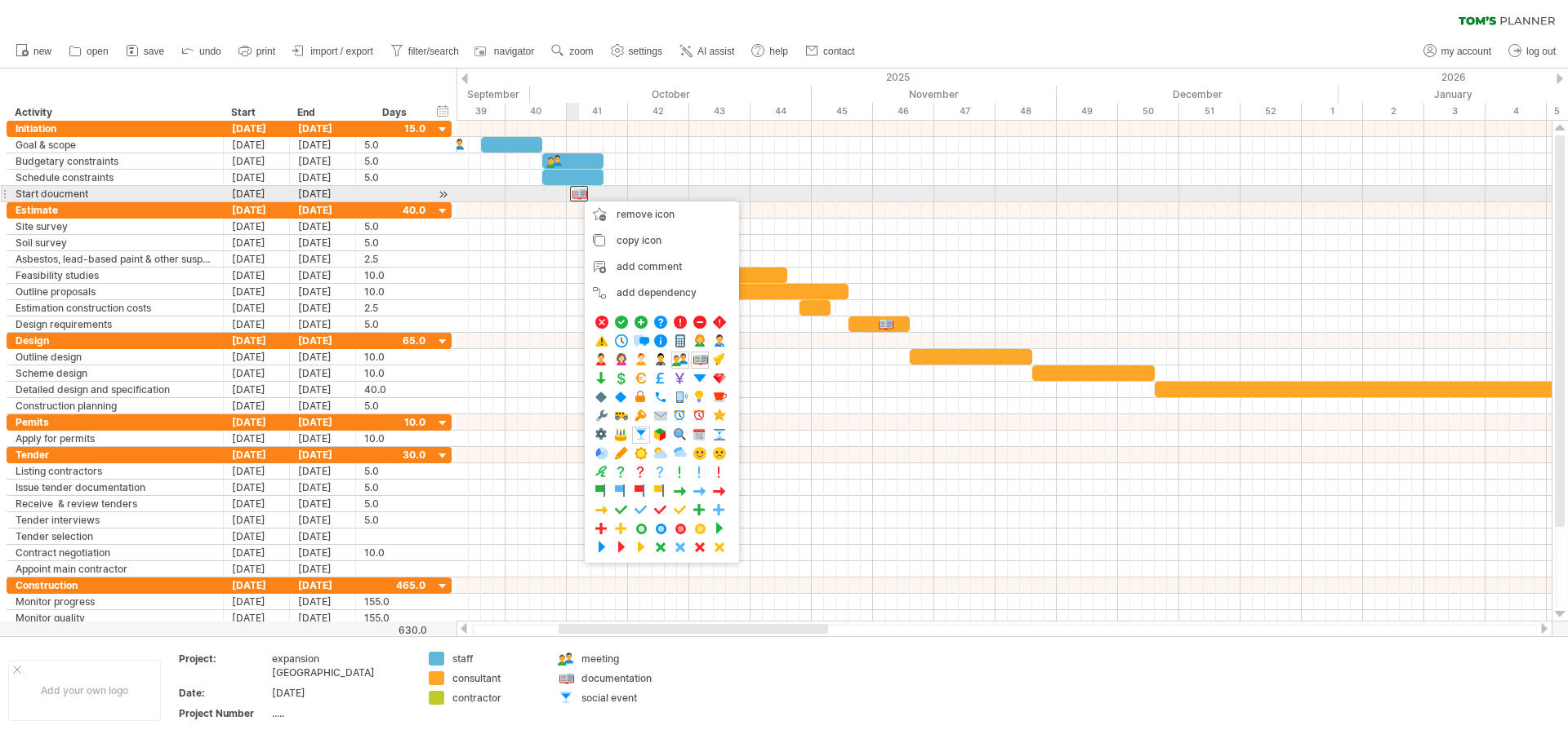
click at [576, 193] on div at bounding box center [579, 193] width 18 height 16
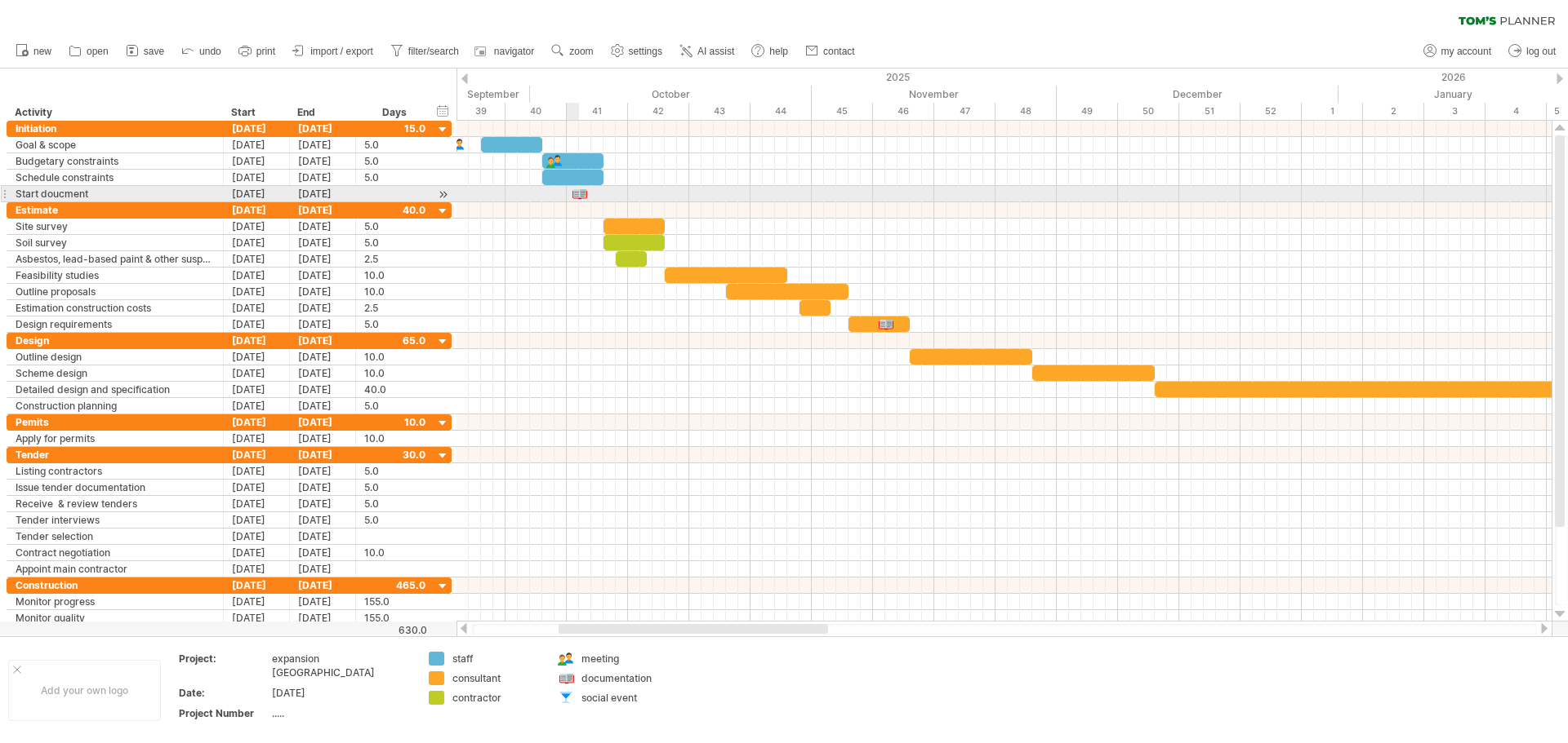
click at [576, 193] on div at bounding box center [579, 193] width 17 height 16
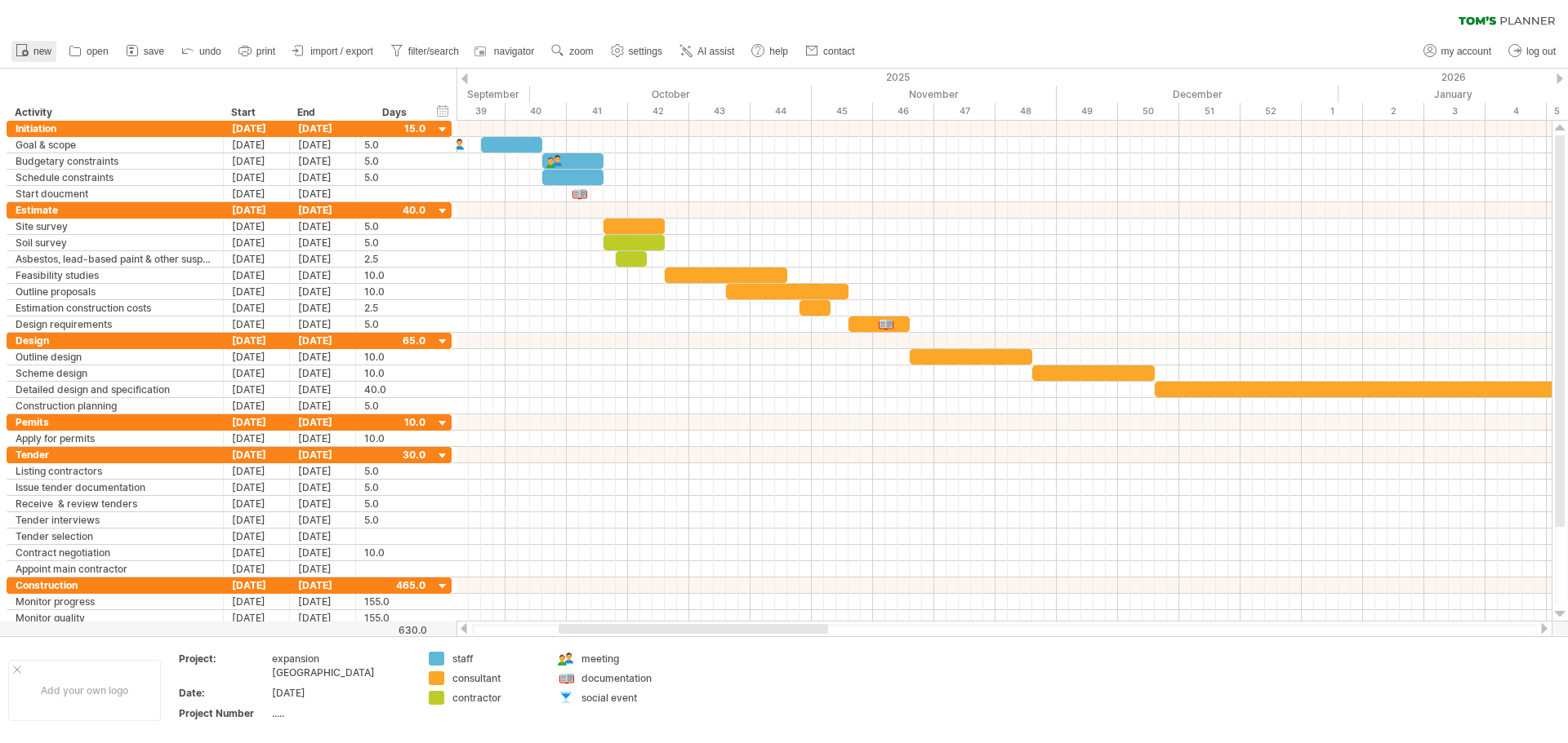
click at [36, 45] on span "new" at bounding box center [42, 51] width 18 height 12
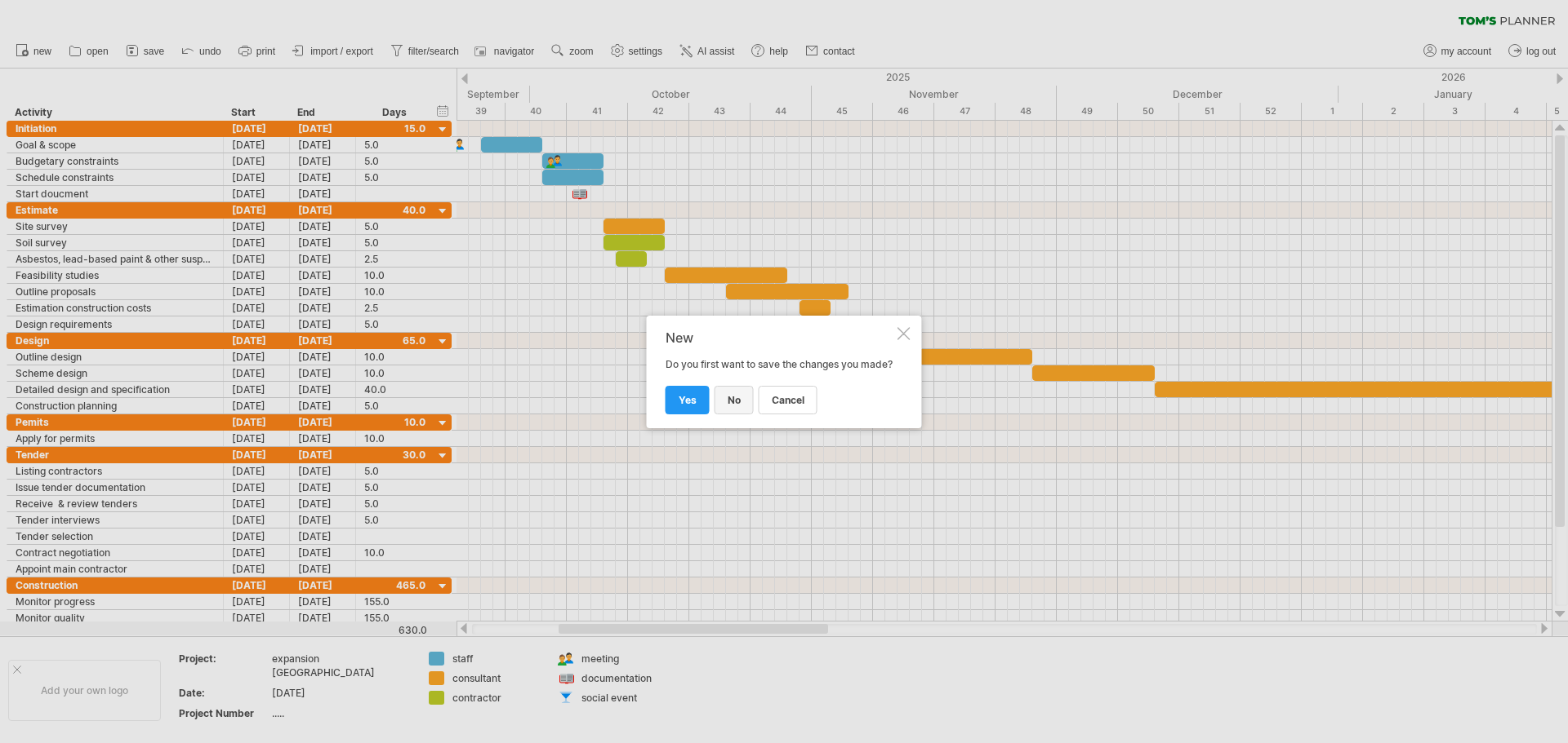
click at [719, 407] on link "no" at bounding box center [734, 400] width 39 height 29
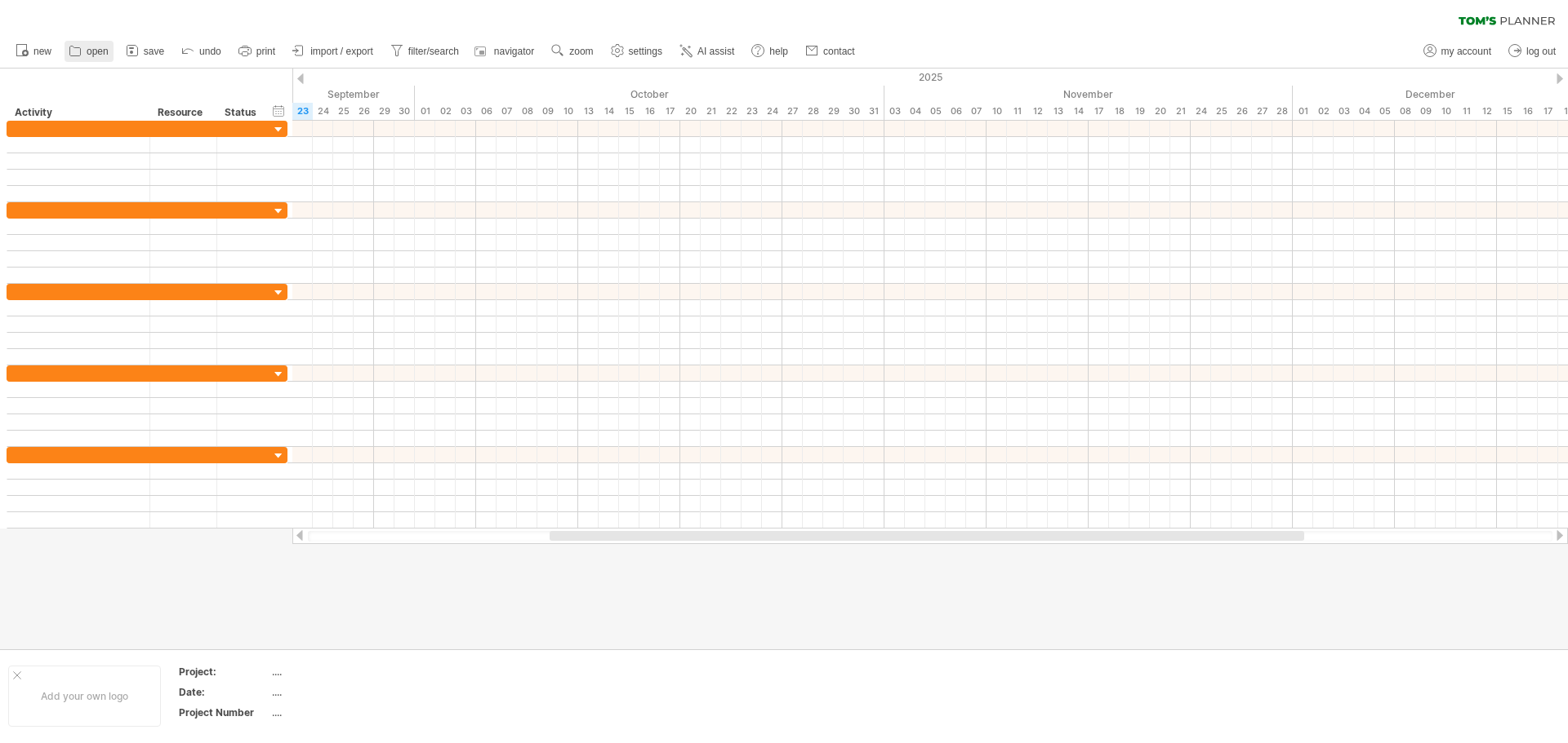
click at [82, 48] on icon at bounding box center [75, 50] width 17 height 17
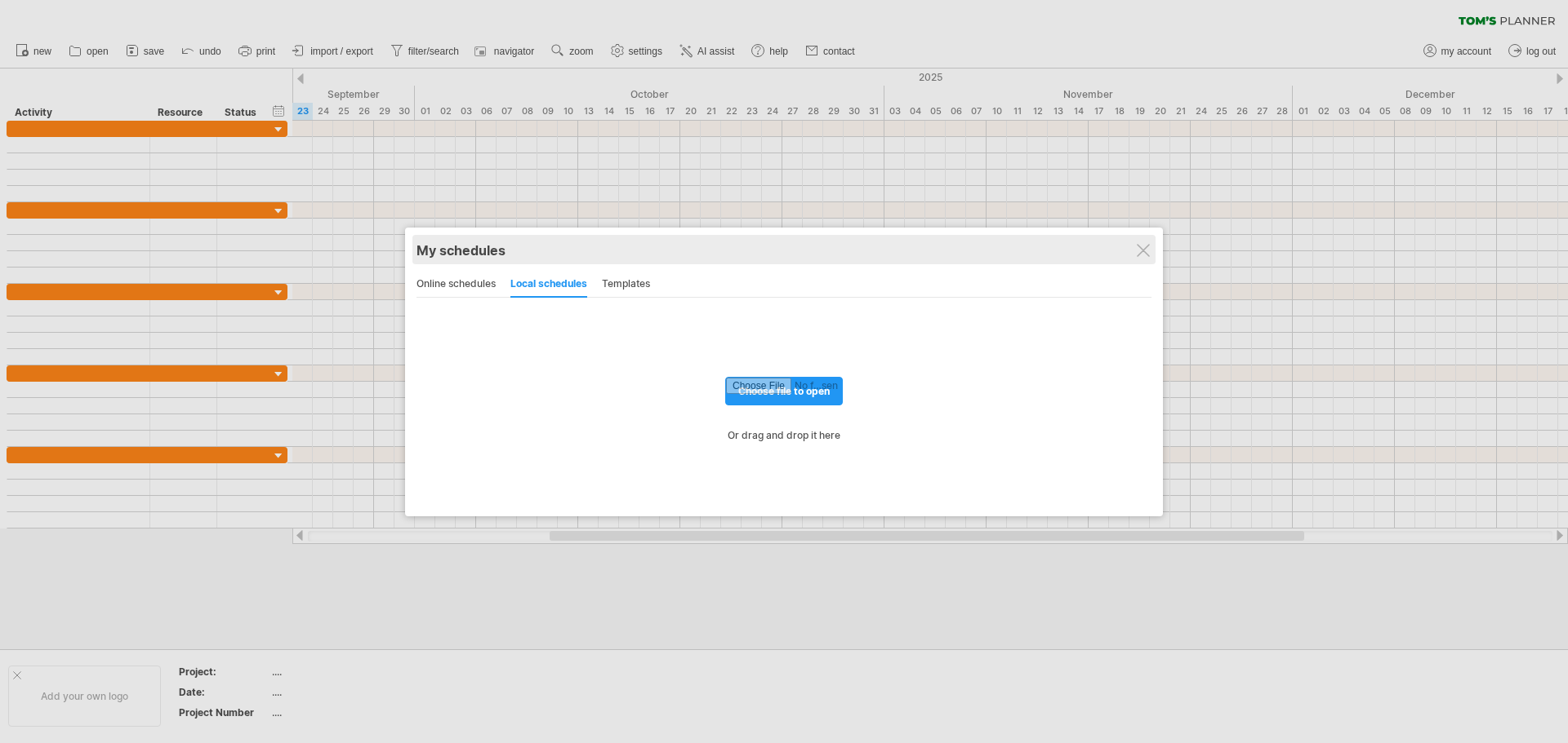
click at [1136, 258] on div "My schedules" at bounding box center [784, 250] width 735 height 17
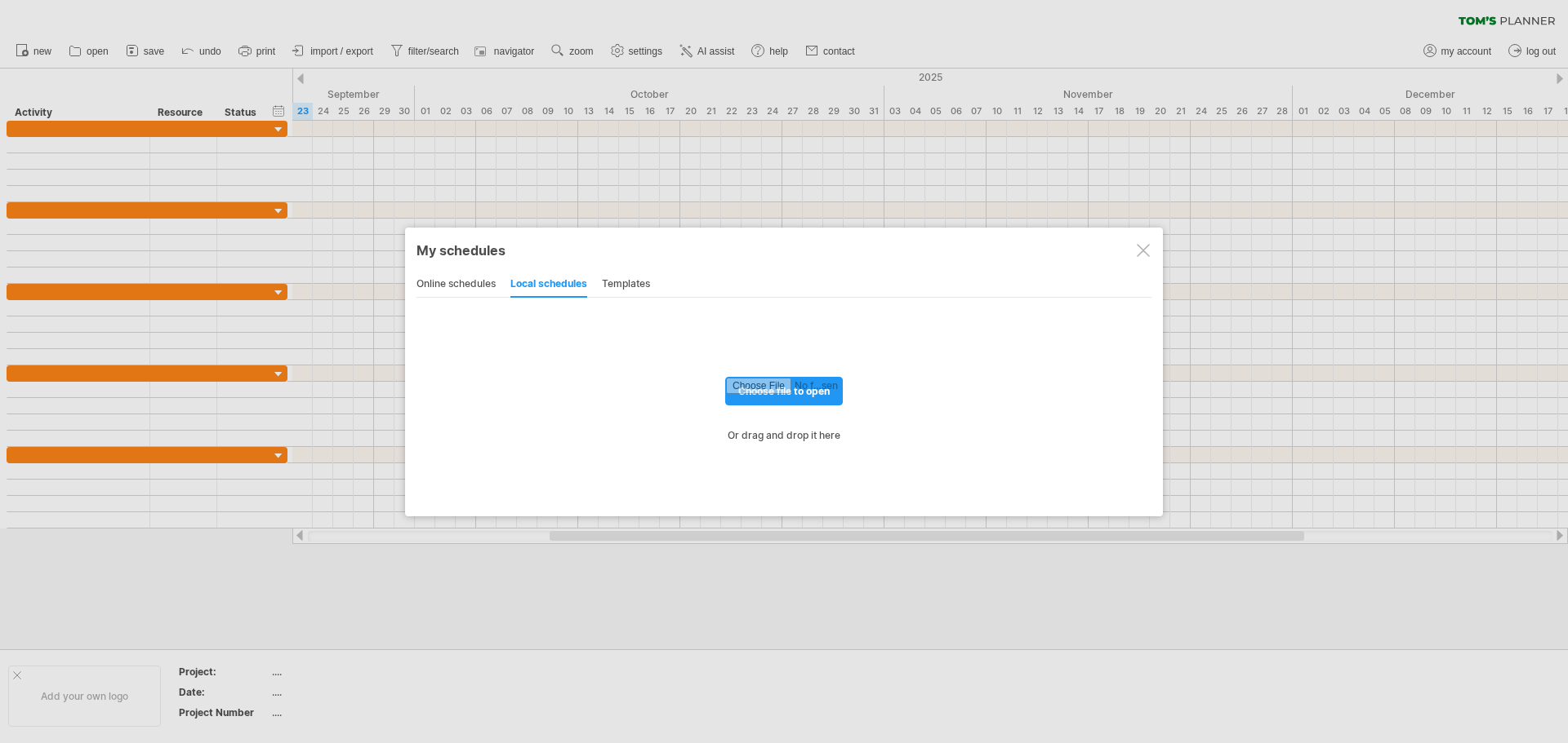
click at [1500, 21] on div at bounding box center [784, 371] width 1568 height 743
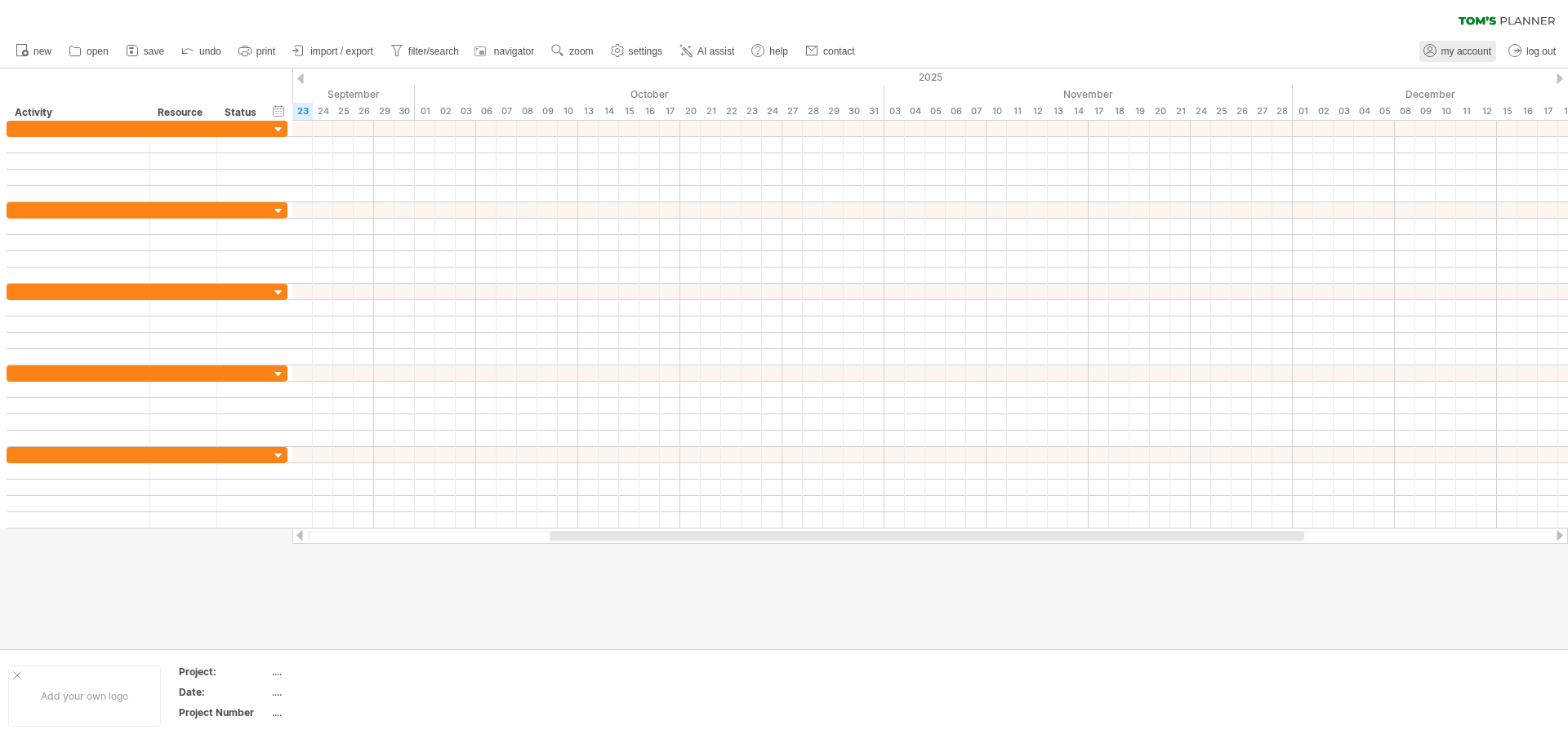
click at [1457, 45] on span "my account" at bounding box center [1466, 51] width 50 height 12
type input "**********"
click at [0, 0] on div at bounding box center [0, 0] width 0 height 0
click at [1498, 17] on icon at bounding box center [1506, 21] width 97 height 9
